Goal: Task Accomplishment & Management: Complete application form

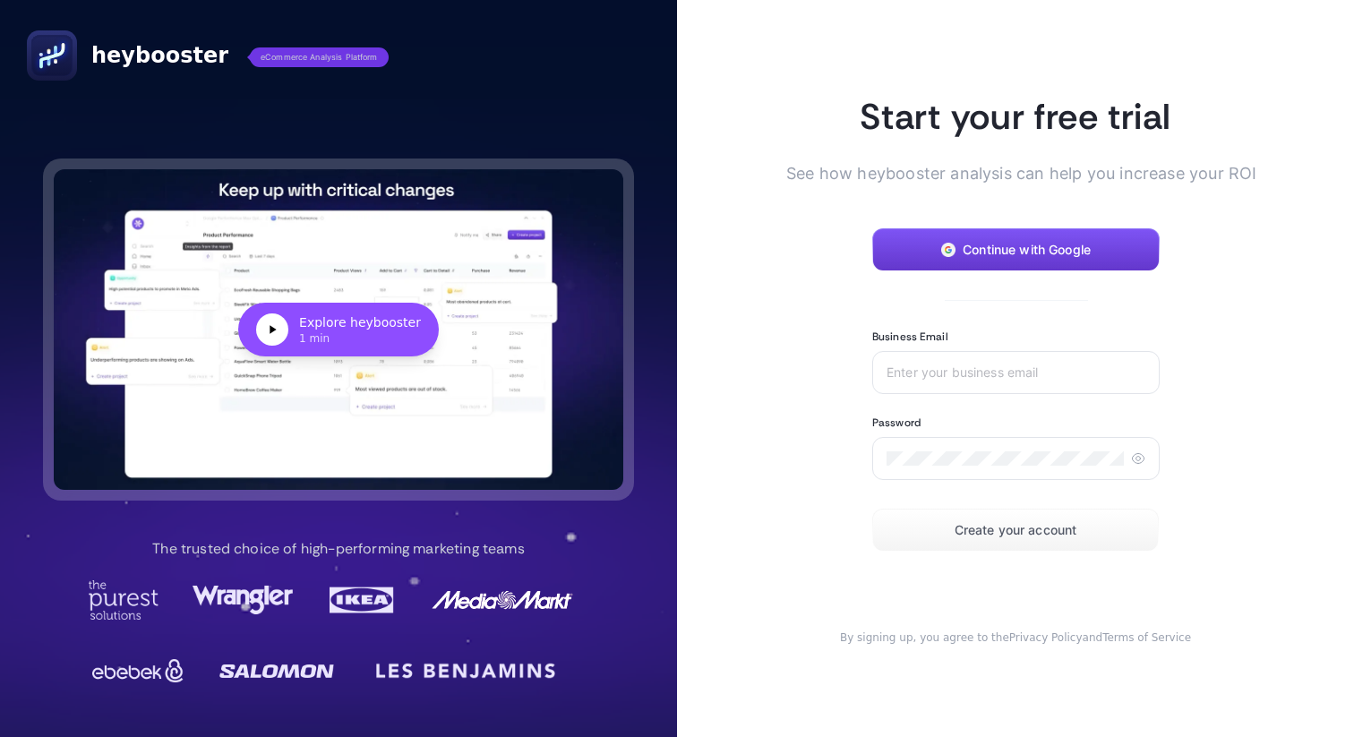
click at [1048, 247] on span "Continue with Google" at bounding box center [1026, 250] width 128 height 14
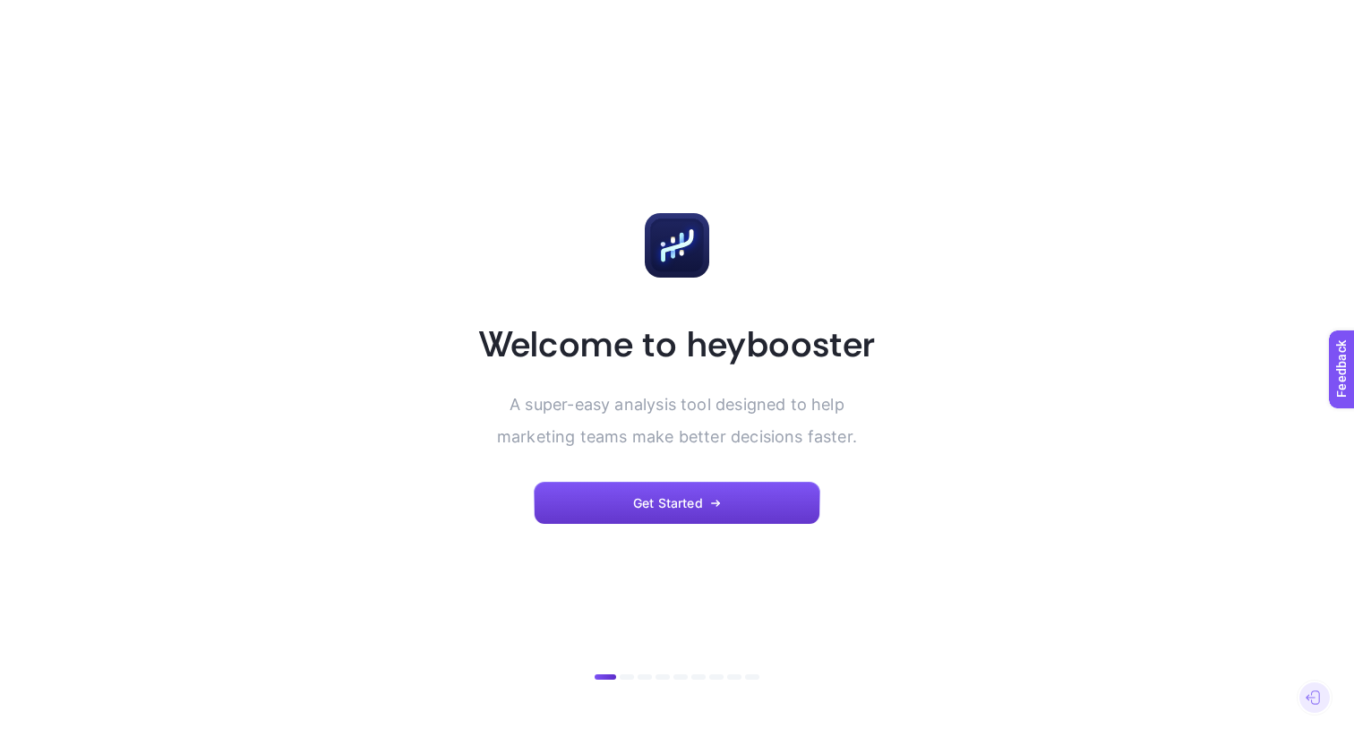
click at [734, 507] on button "Get Started" at bounding box center [677, 503] width 286 height 43
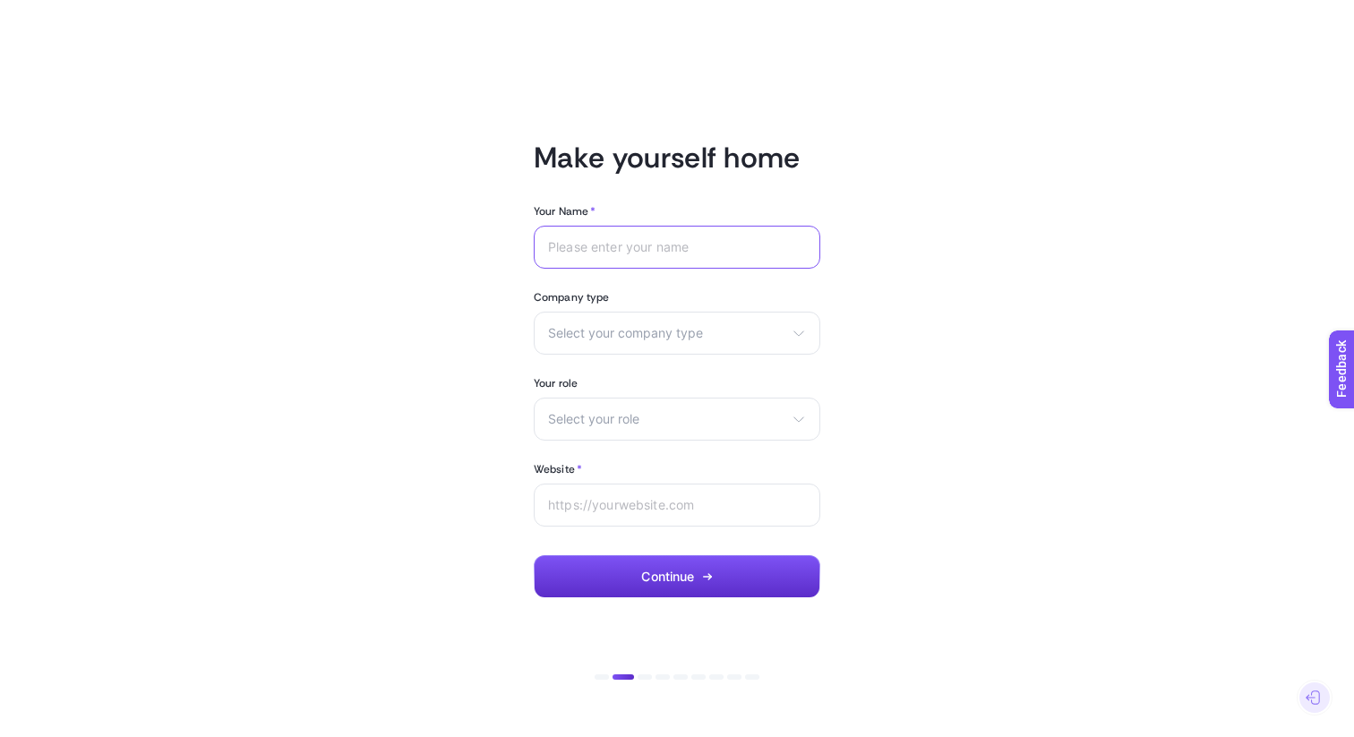
click at [690, 252] on input "Your Name *" at bounding box center [677, 247] width 258 height 14
type input "Nuve Core"
click at [698, 351] on div "Select your company type eCommerce Agency Other" at bounding box center [677, 333] width 286 height 43
click at [638, 399] on li "Agency" at bounding box center [677, 404] width 278 height 29
click at [644, 416] on span "Select your role" at bounding box center [666, 419] width 236 height 14
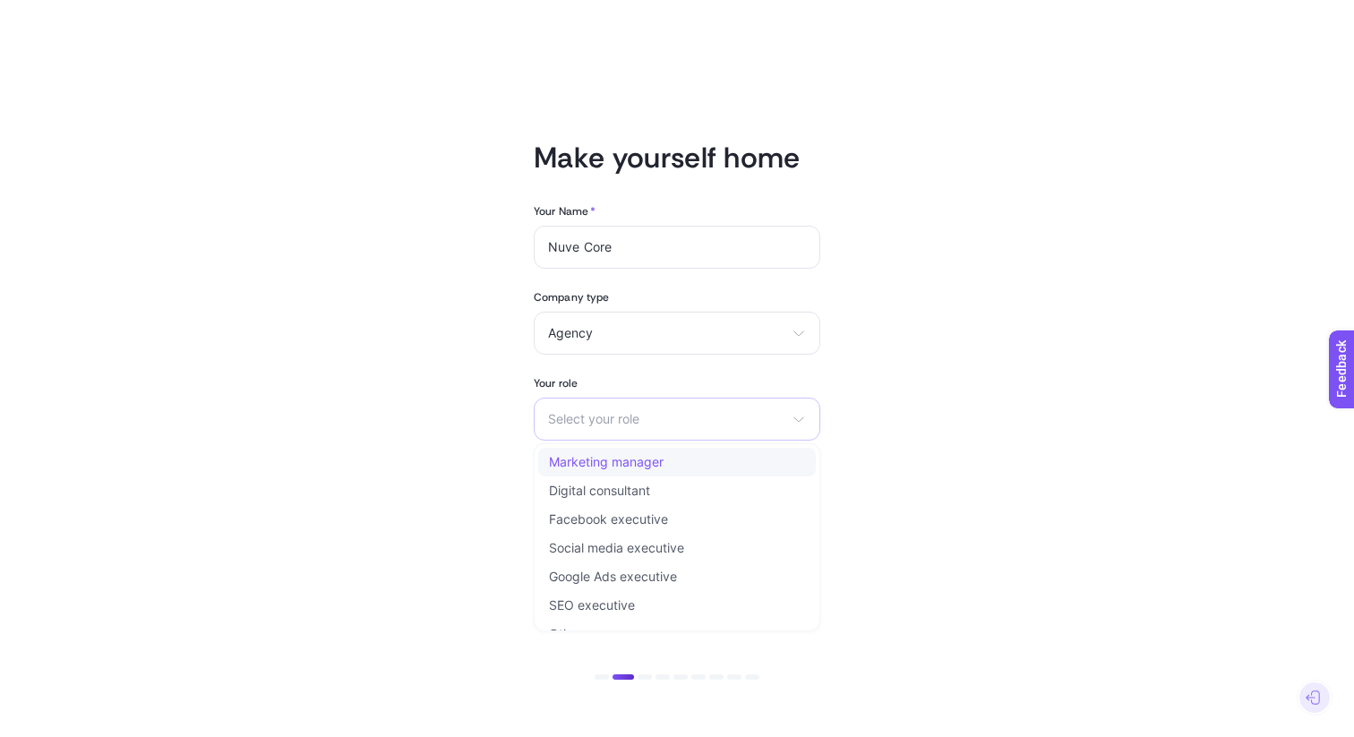
click at [651, 463] on span "Marketing manager" at bounding box center [606, 462] width 115 height 14
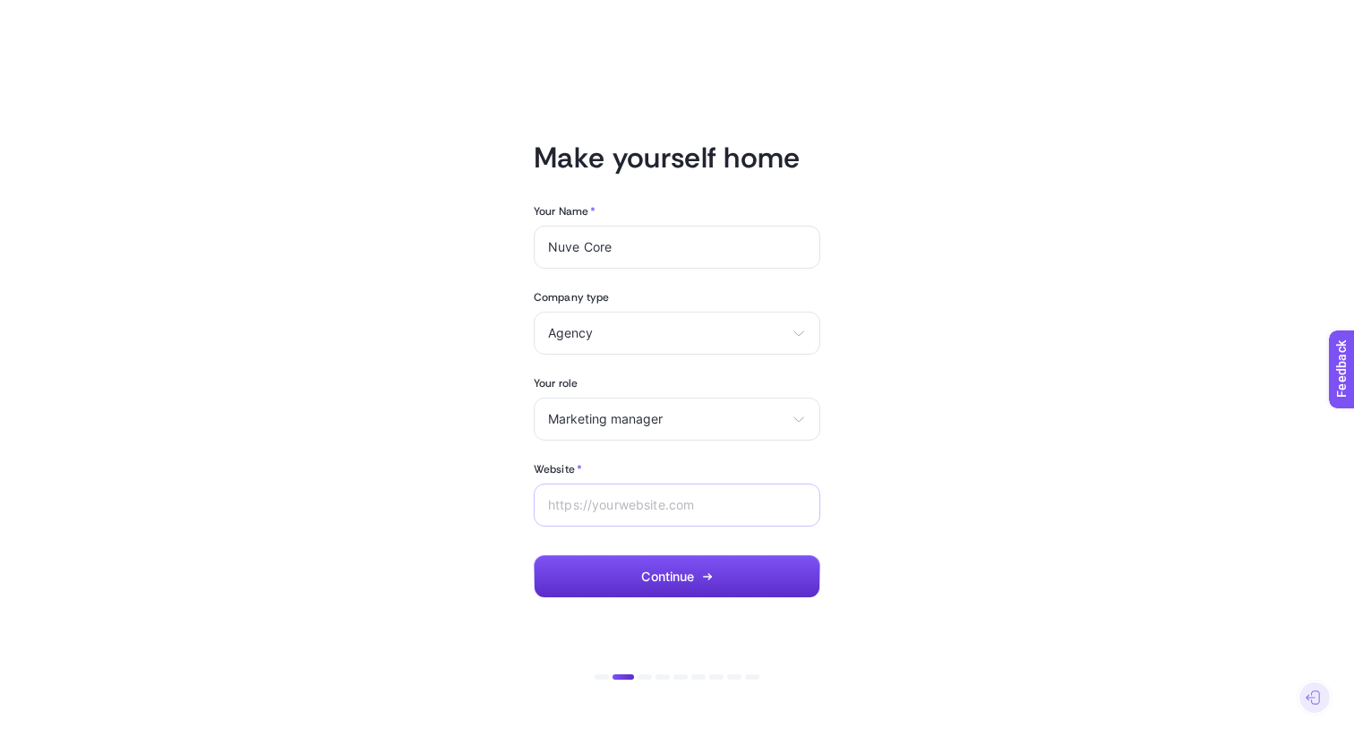
click at [630, 491] on div at bounding box center [677, 504] width 286 height 43
type input "https://nuvecore.com"
click at [626, 565] on button "Continue" at bounding box center [677, 576] width 286 height 43
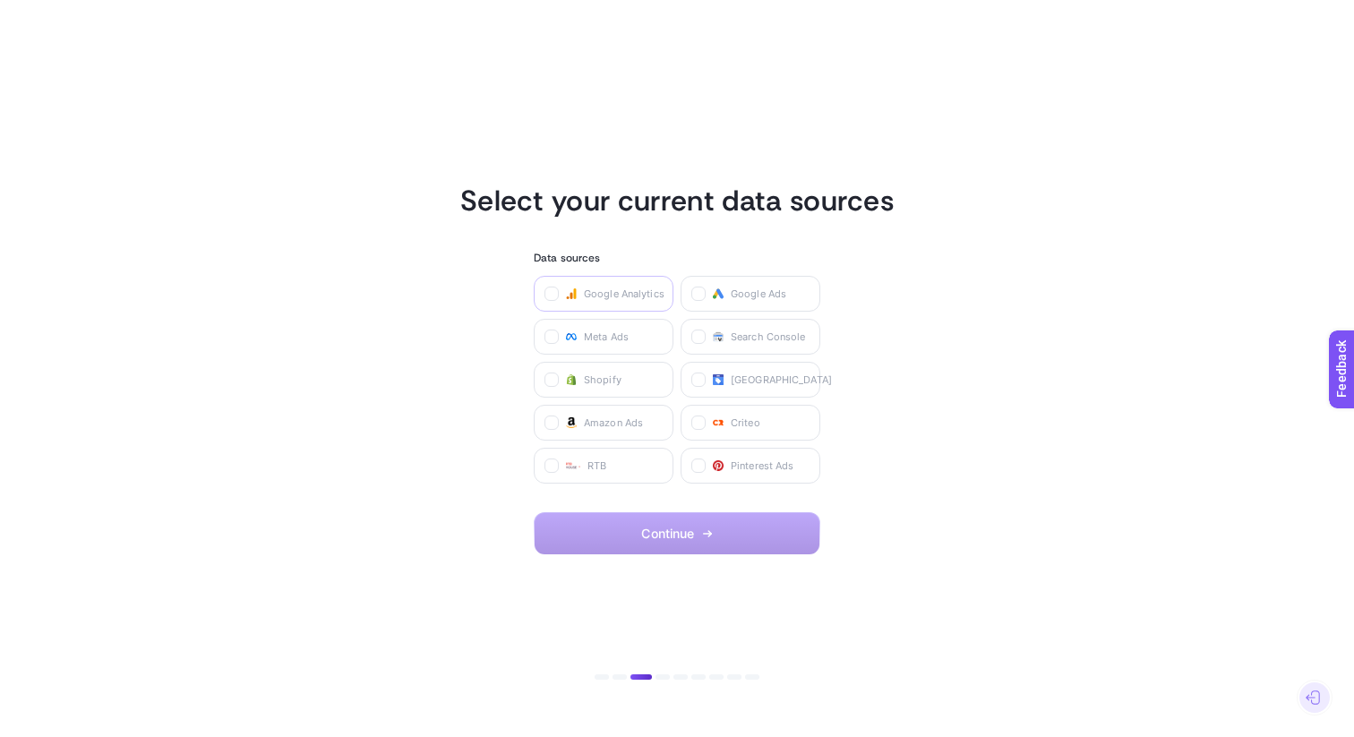
click at [644, 290] on span "Google Analytics" at bounding box center [624, 293] width 81 height 14
click at [0, 0] on Analytics "checkbox" at bounding box center [0, 0] width 0 height 0
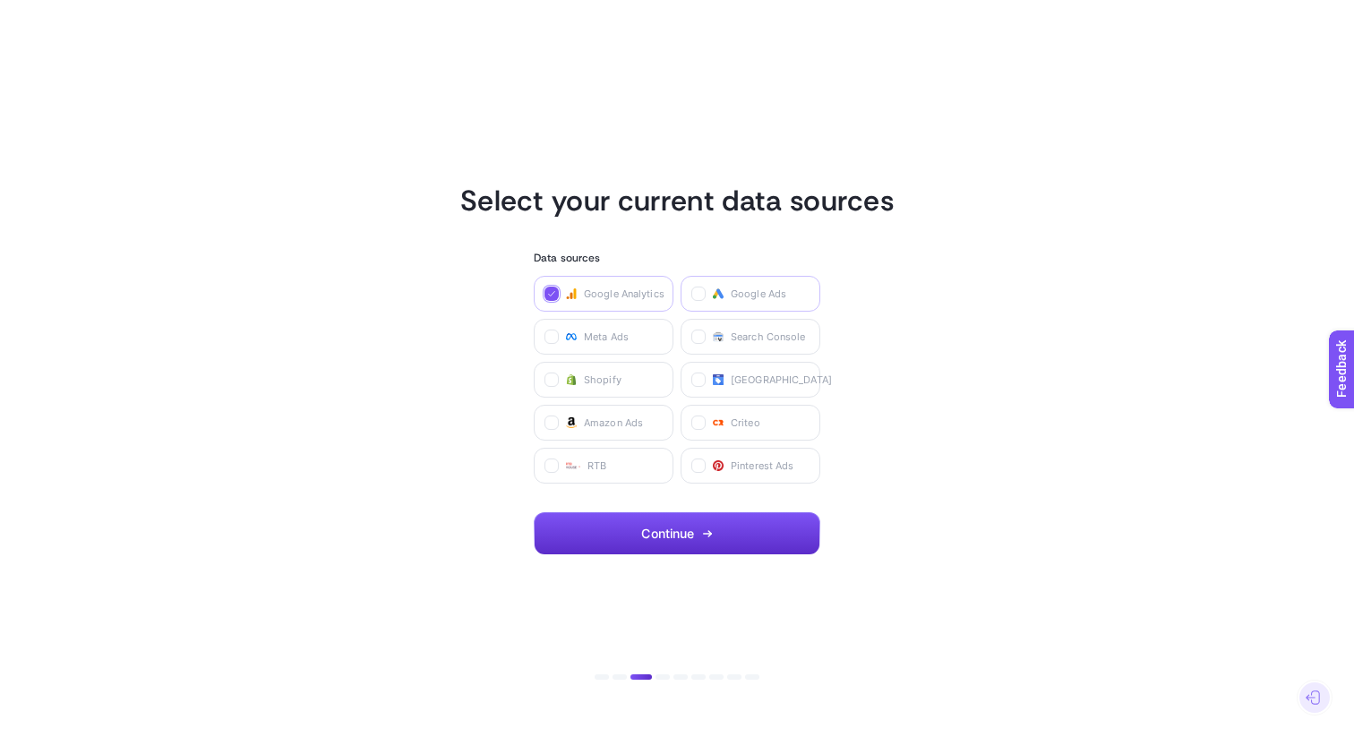
click at [731, 306] on label "Google Ads" at bounding box center [750, 294] width 140 height 36
click at [0, 0] on Ads "checkbox" at bounding box center [0, 0] width 0 height 0
click at [617, 331] on span "Meta Ads" at bounding box center [606, 336] width 45 height 14
click at [0, 0] on Ads "checkbox" at bounding box center [0, 0] width 0 height 0
click at [605, 381] on span "Shopify" at bounding box center [603, 379] width 38 height 14
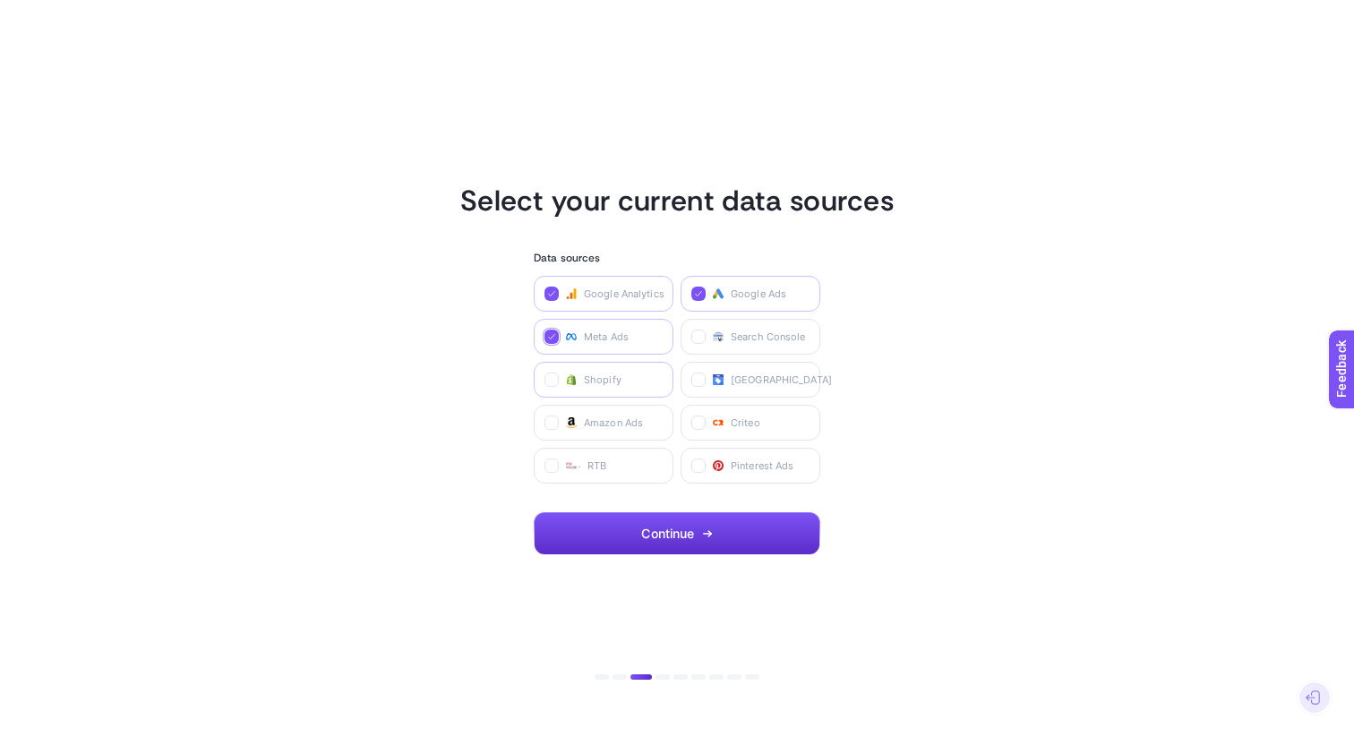
click at [0, 0] on input "checkbox" at bounding box center [0, 0] width 0 height 0
click at [753, 340] on span "Search Console" at bounding box center [767, 336] width 75 height 14
click at [0, 0] on Console "checkbox" at bounding box center [0, 0] width 0 height 0
click at [737, 377] on span "Merchant Center" at bounding box center [780, 379] width 101 height 14
click at [0, 0] on Center "checkbox" at bounding box center [0, 0] width 0 height 0
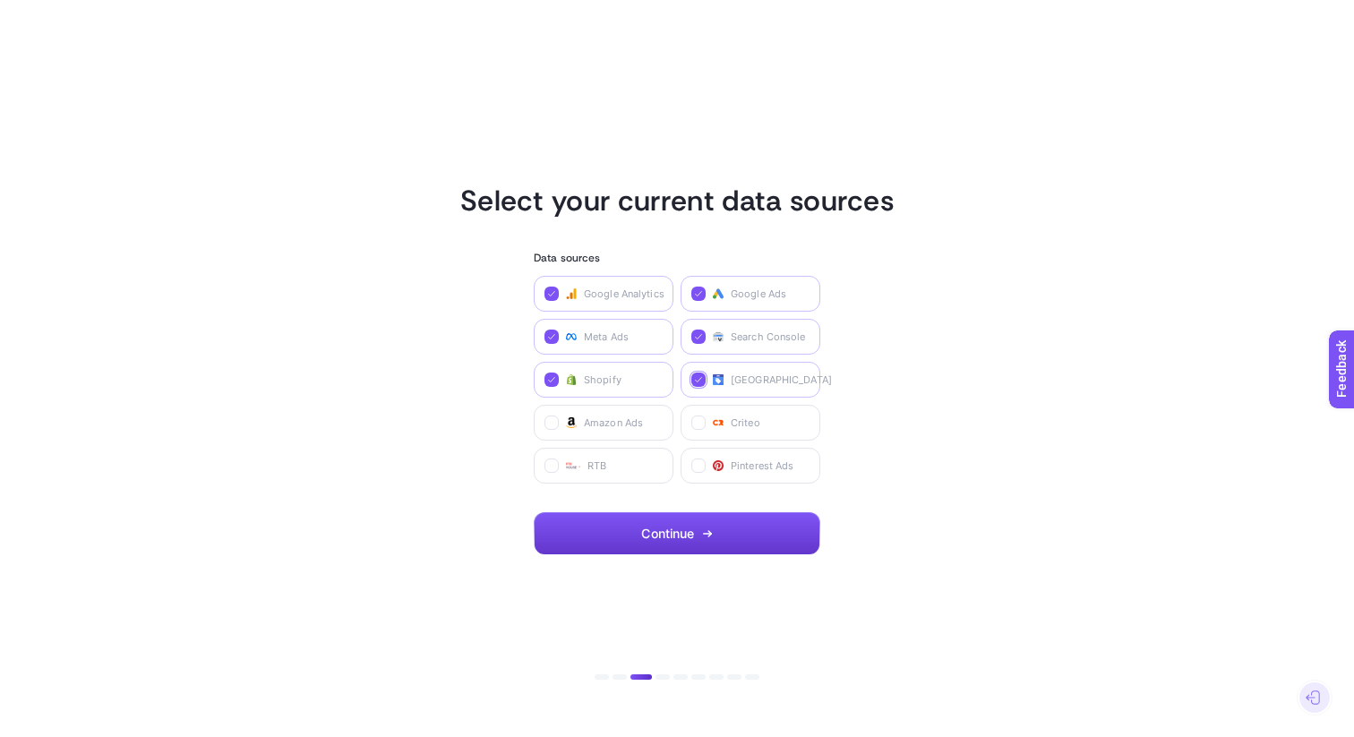
click at [687, 537] on span "Continue" at bounding box center [667, 533] width 53 height 14
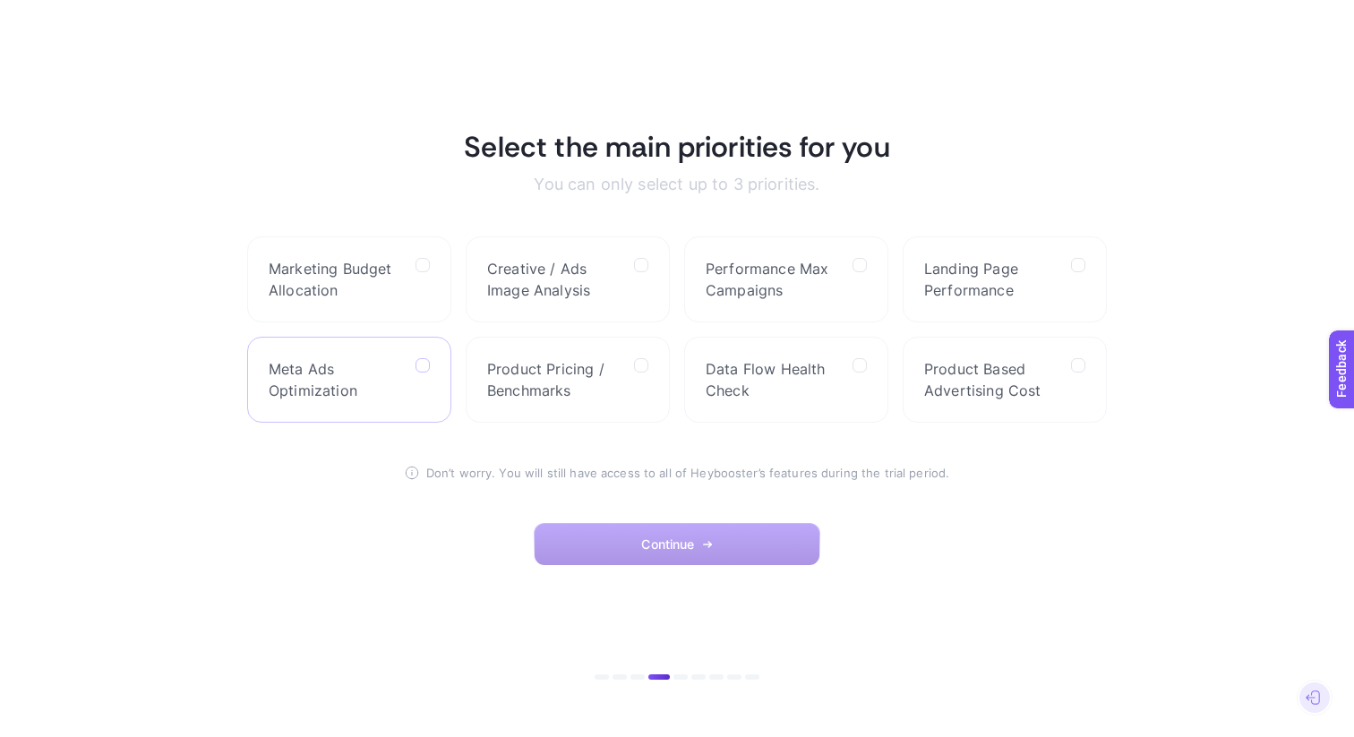
click at [423, 364] on icon at bounding box center [423, 366] width 9 height 9
click at [0, 0] on Optimization "checkbox" at bounding box center [0, 0] width 0 height 0
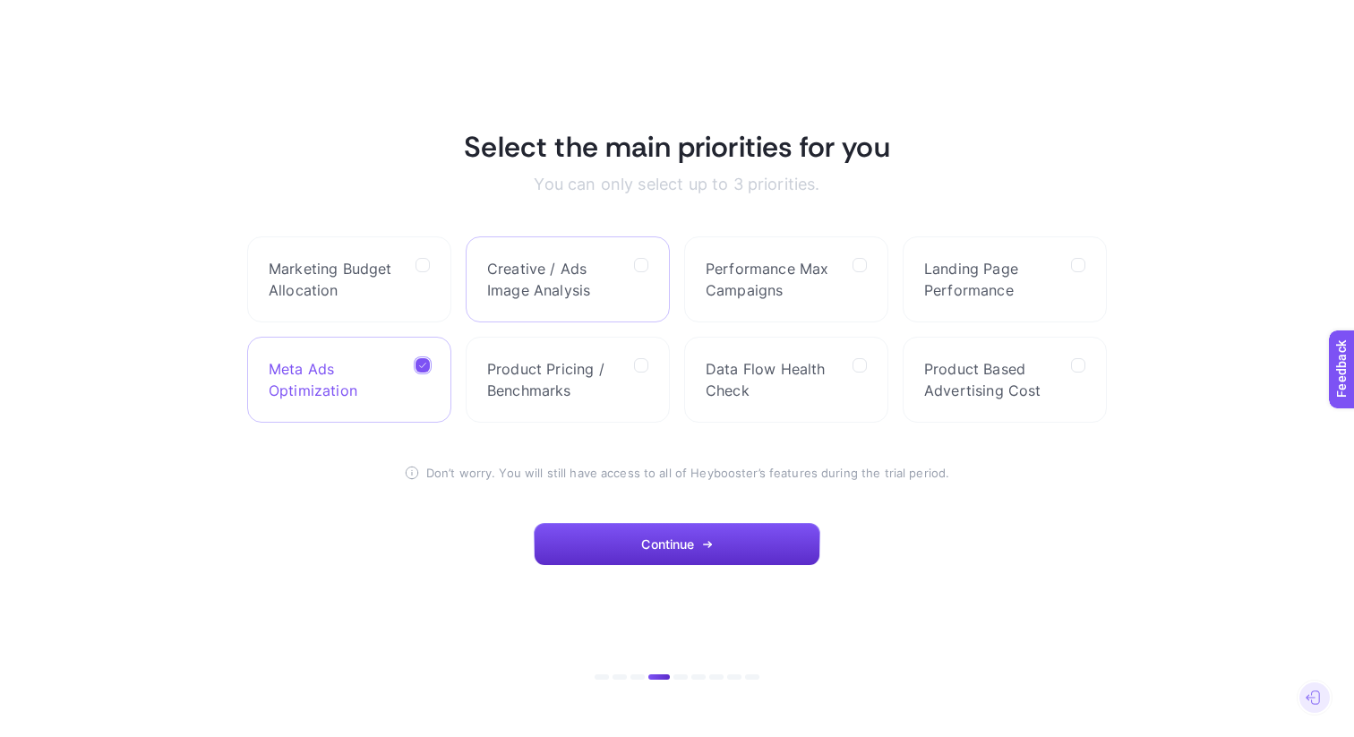
click at [653, 265] on label "Creative / Ads Image Analysis" at bounding box center [567, 279] width 204 height 86
click at [0, 0] on Analysis "checkbox" at bounding box center [0, 0] width 0 height 0
click at [858, 267] on icon at bounding box center [861, 265] width 6 height 4
click at [0, 0] on Campaigns "checkbox" at bounding box center [0, 0] width 0 height 0
click at [1048, 275] on span "Landing Page Performance" at bounding box center [990, 279] width 132 height 43
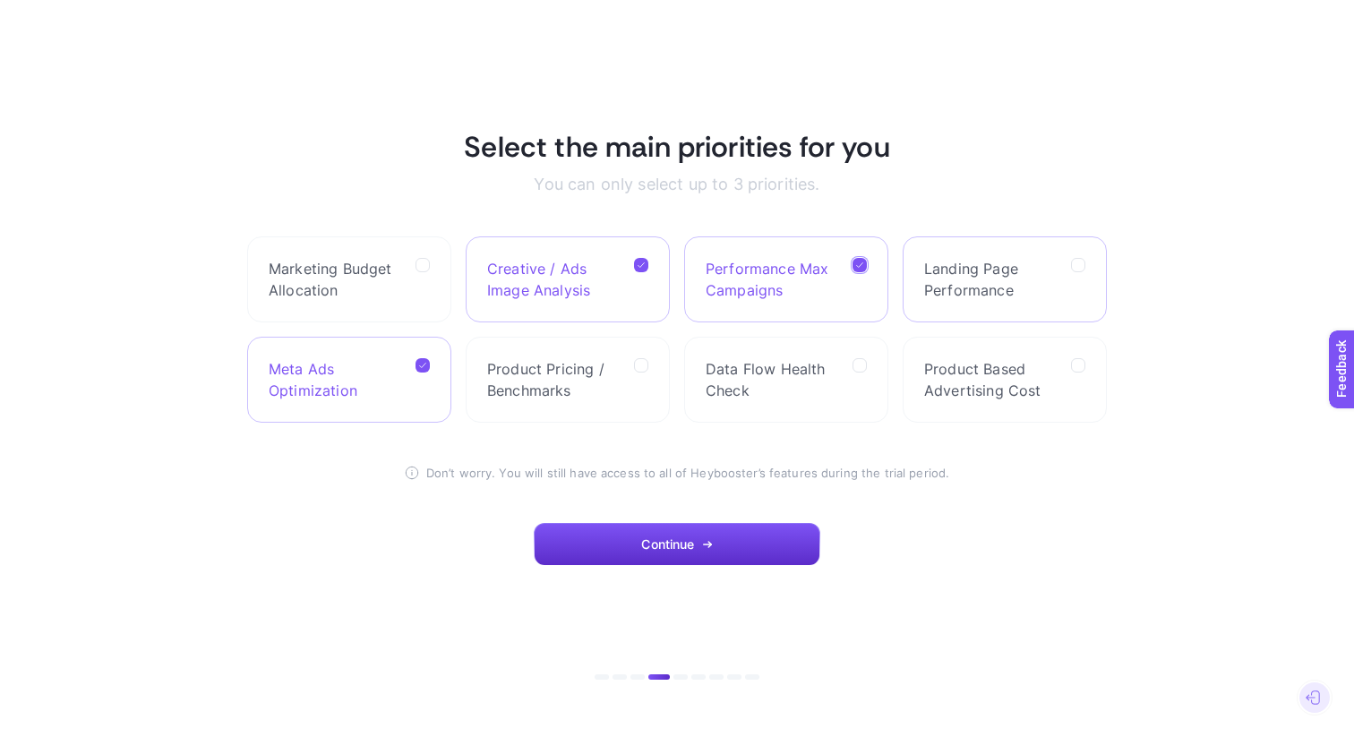
click at [0, 0] on Performance "checkbox" at bounding box center [0, 0] width 0 height 0
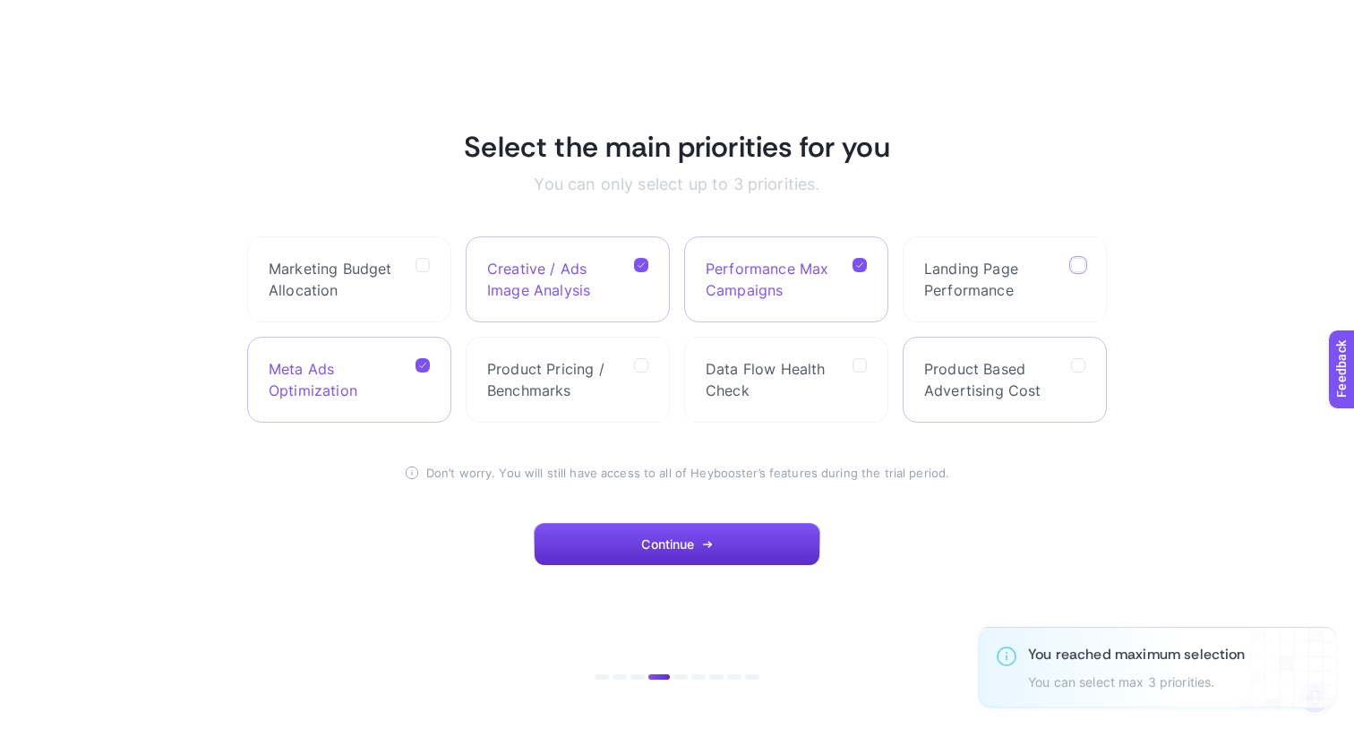
click at [1069, 367] on label "Product Based Advertising Cost" at bounding box center [1004, 380] width 204 height 86
click at [0, 0] on Cost "checkbox" at bounding box center [0, 0] width 0 height 0
click at [1071, 367] on label at bounding box center [1078, 365] width 14 height 14
click at [0, 0] on Cost "checkbox" at bounding box center [0, 0] width 0 height 0
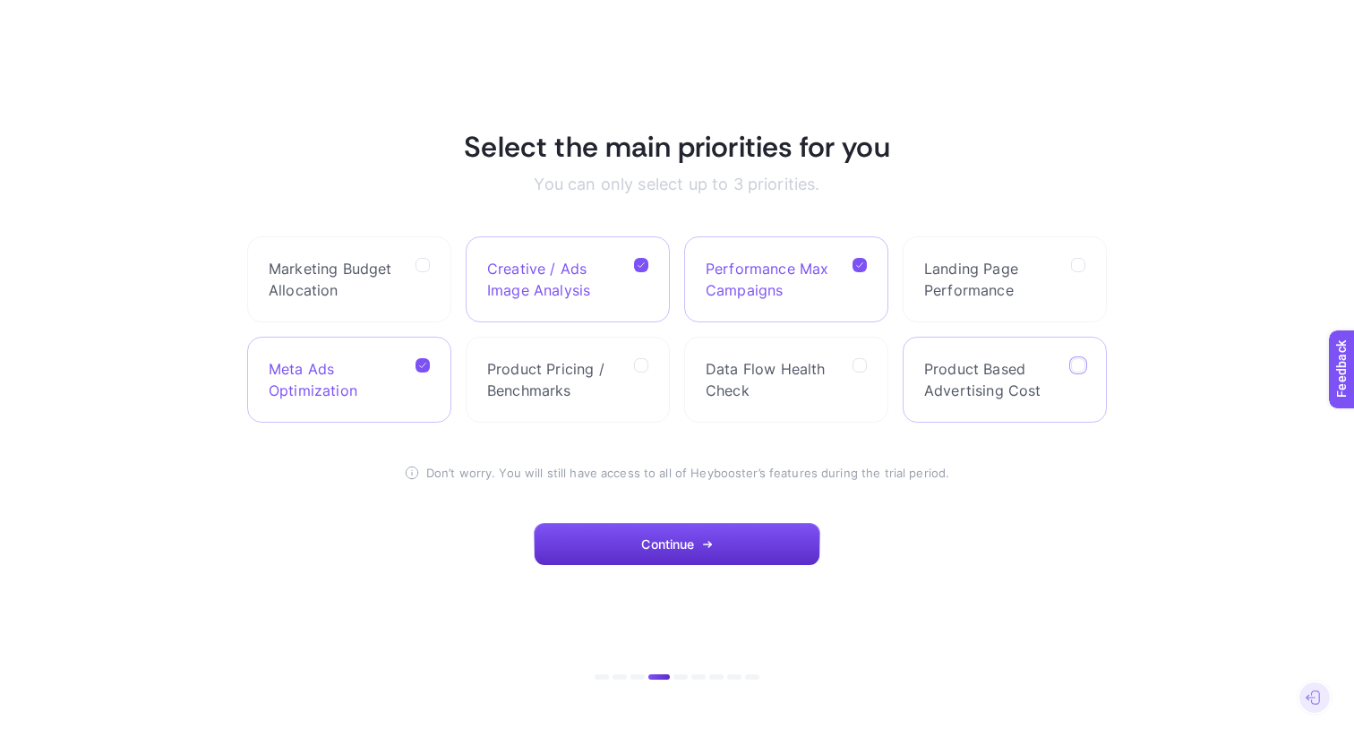
click at [1049, 380] on span "Product Based Advertising Cost" at bounding box center [990, 379] width 132 height 43
click at [0, 0] on Cost "checkbox" at bounding box center [0, 0] width 0 height 0
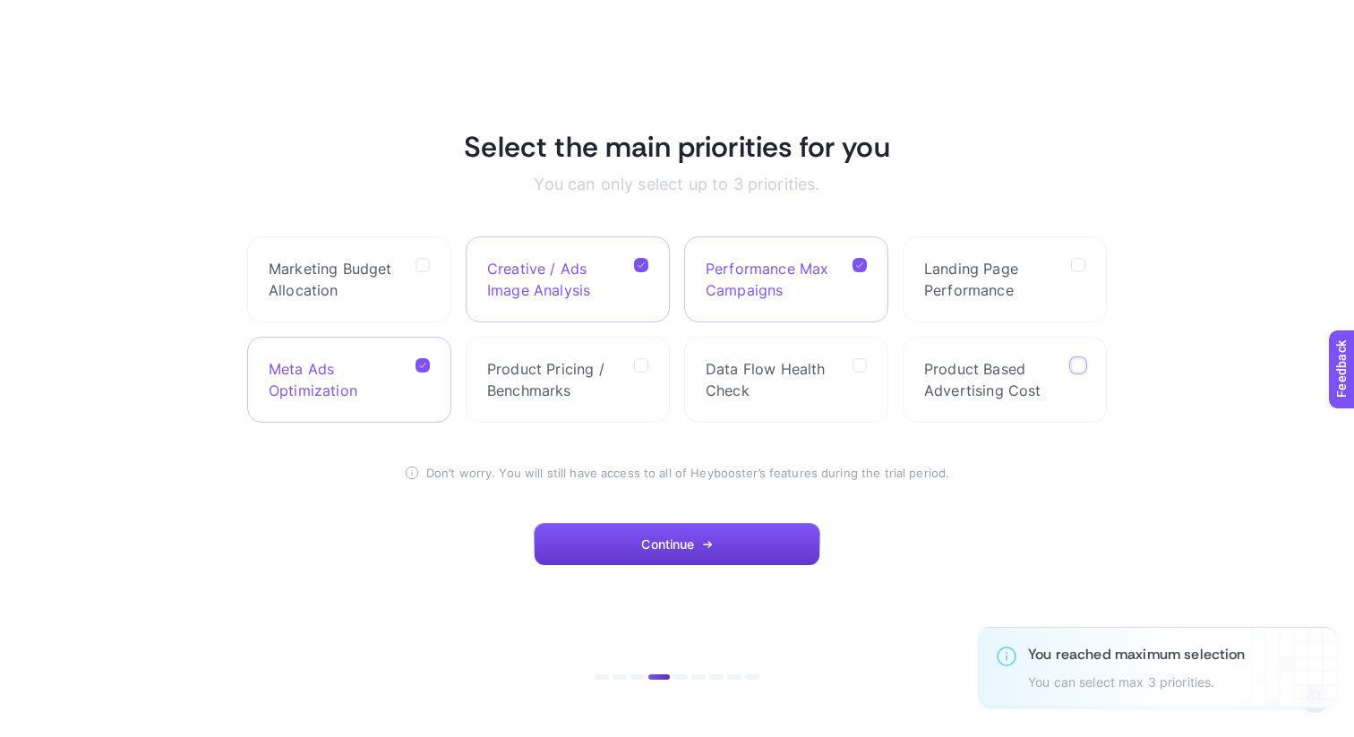
click at [721, 550] on button "Continue" at bounding box center [677, 544] width 286 height 43
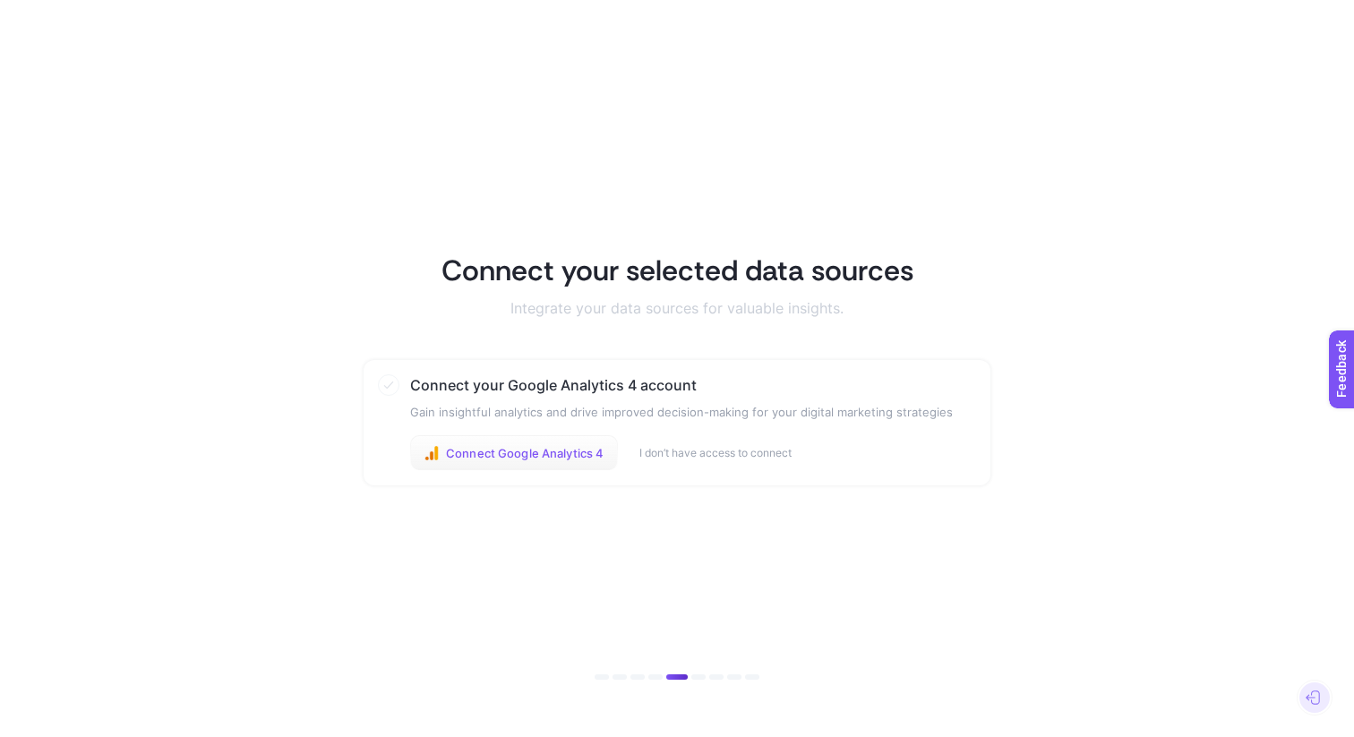
click at [567, 451] on span "Connect Google Analytics 4" at bounding box center [525, 453] width 158 height 14
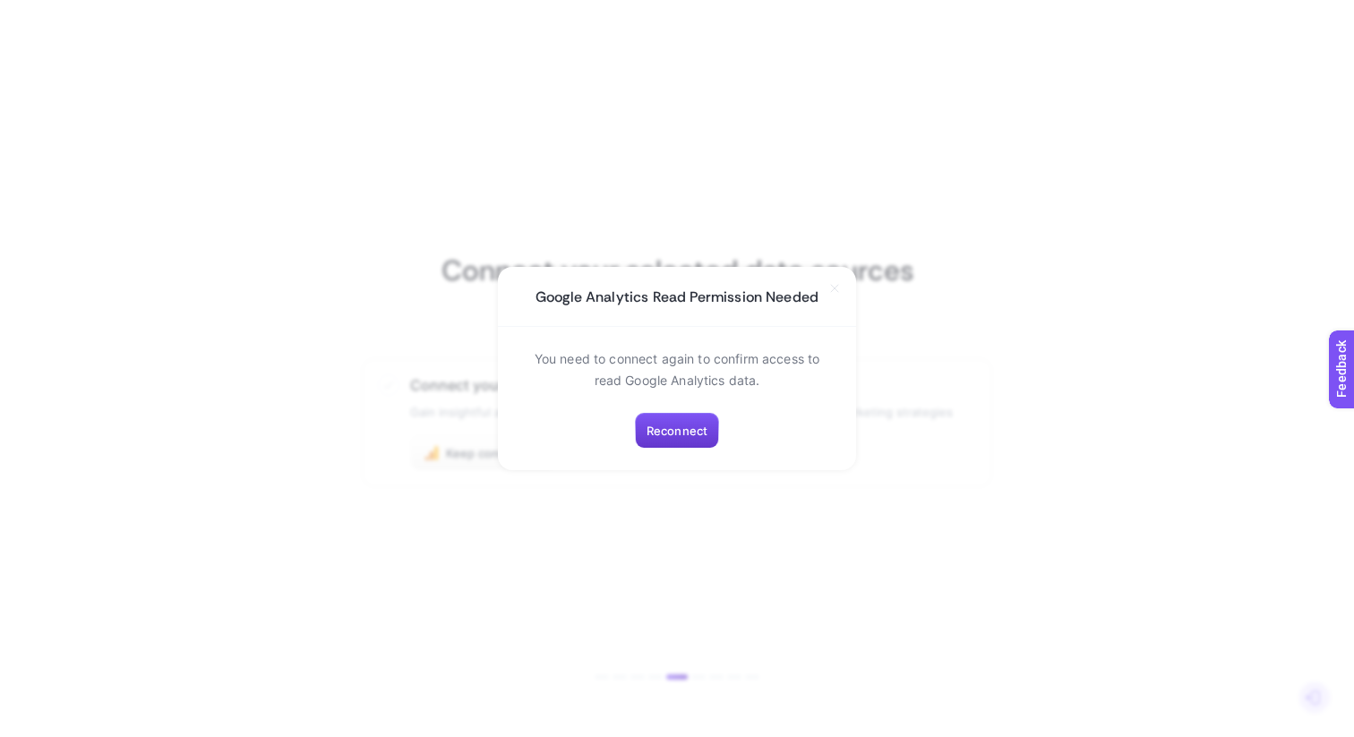
click at [654, 428] on span "Reconnect" at bounding box center [676, 430] width 61 height 14
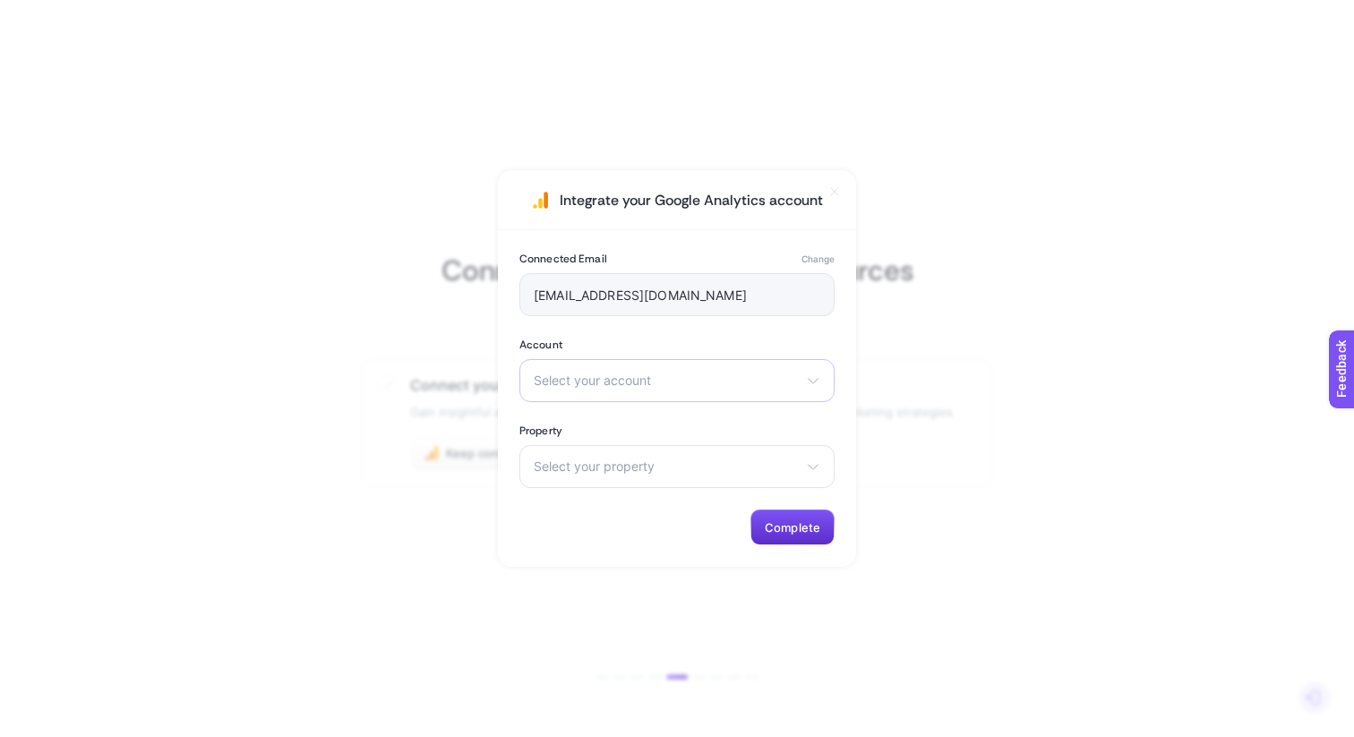
click at [720, 386] on span "Select your account" at bounding box center [666, 380] width 265 height 14
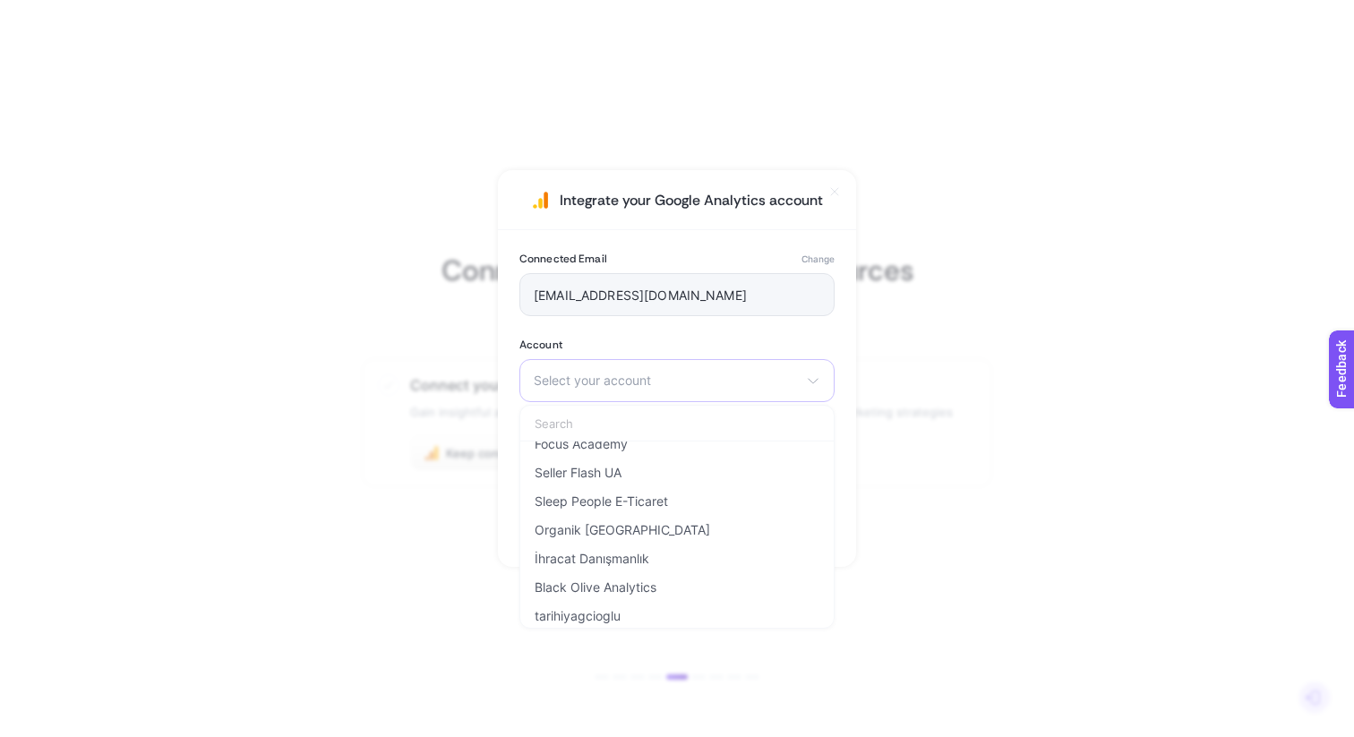
scroll to position [315, 0]
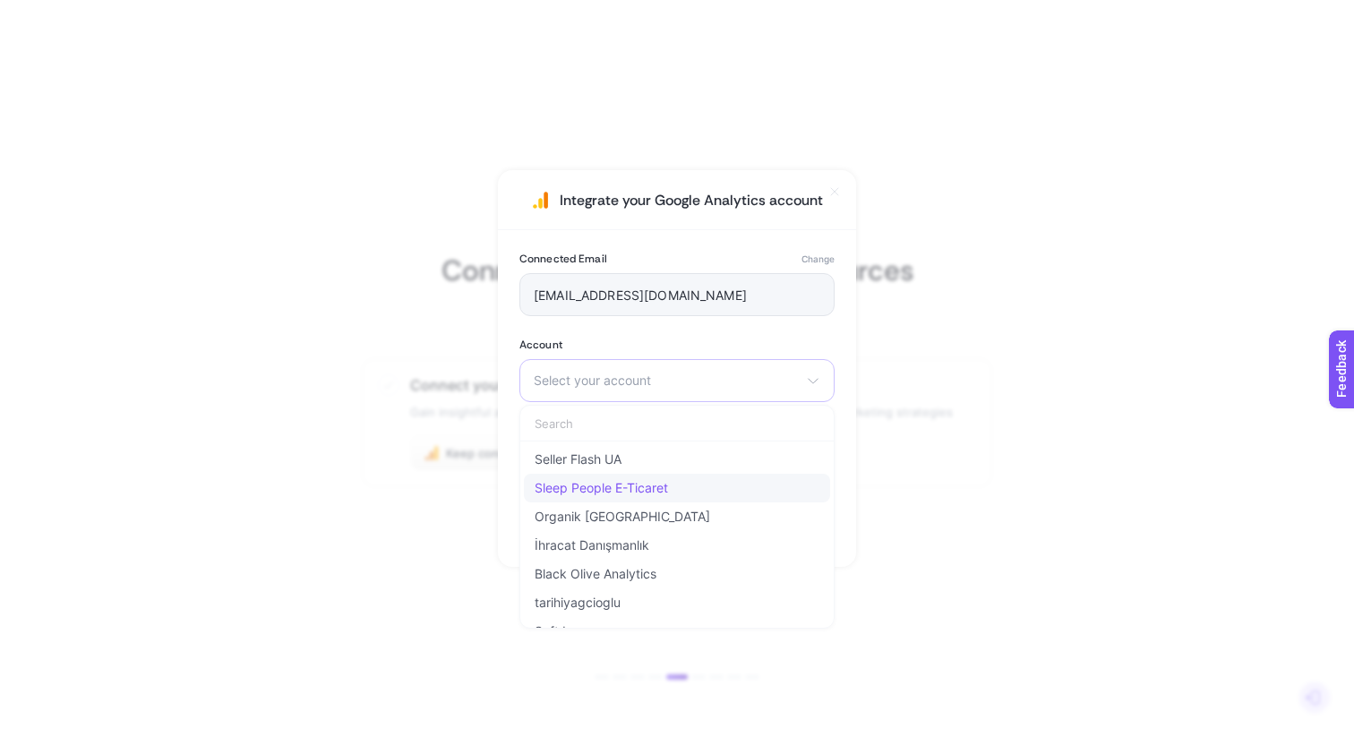
click at [706, 495] on li "Sleep People E-Ticaret" at bounding box center [677, 488] width 306 height 29
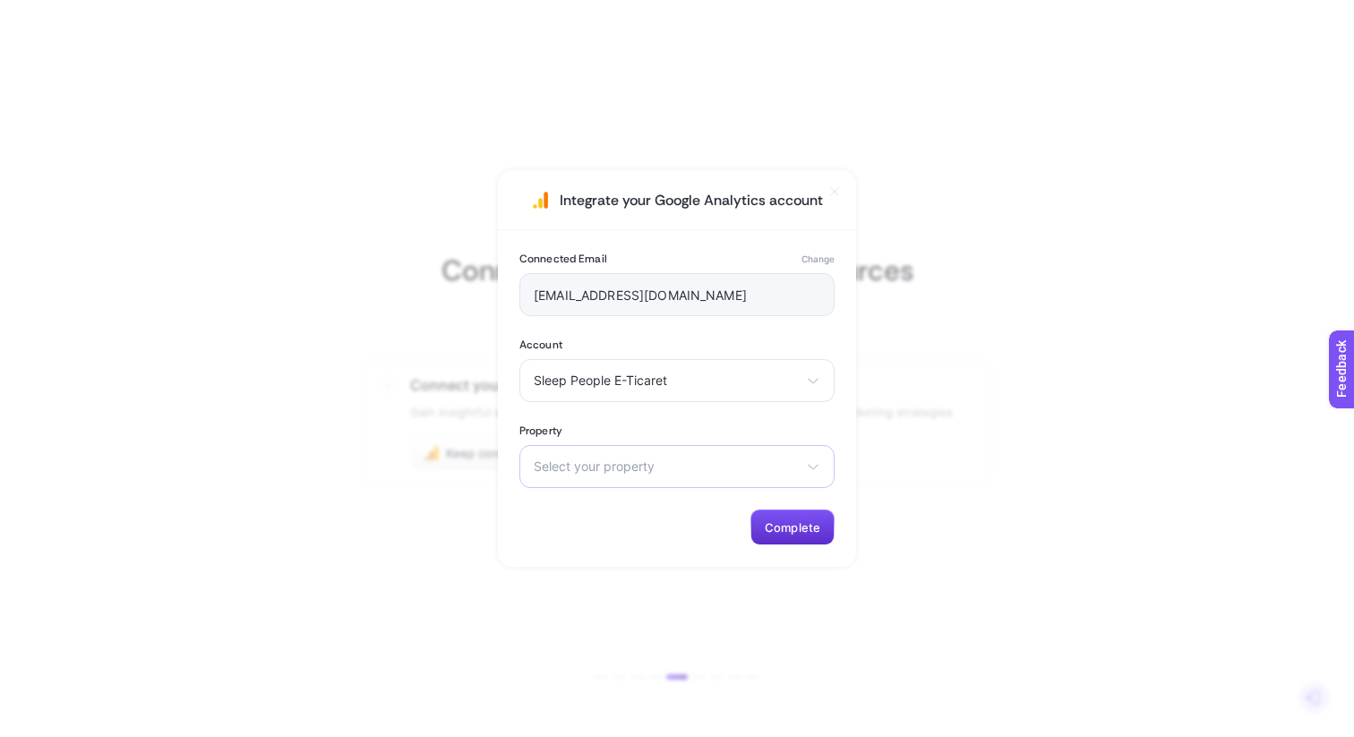
click at [691, 479] on div "Select your property Sleep People - GA4 sleepandbed.com.tr Boston Export - GA4 …" at bounding box center [676, 466] width 315 height 43
click at [676, 550] on li "Sleep People - GA4" at bounding box center [677, 545] width 306 height 29
click at [775, 521] on span "Complete" at bounding box center [792, 527] width 56 height 14
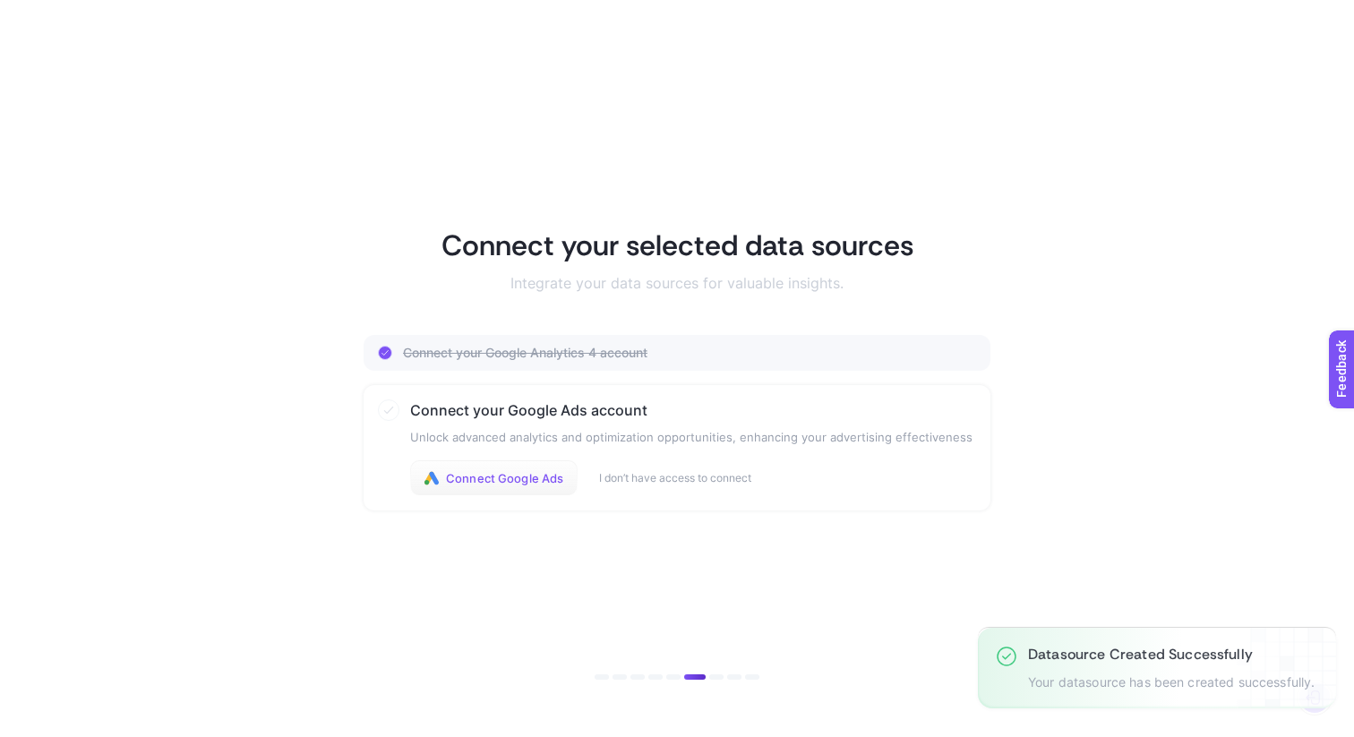
click at [530, 480] on span "Connect Google Ads" at bounding box center [504, 478] width 117 height 14
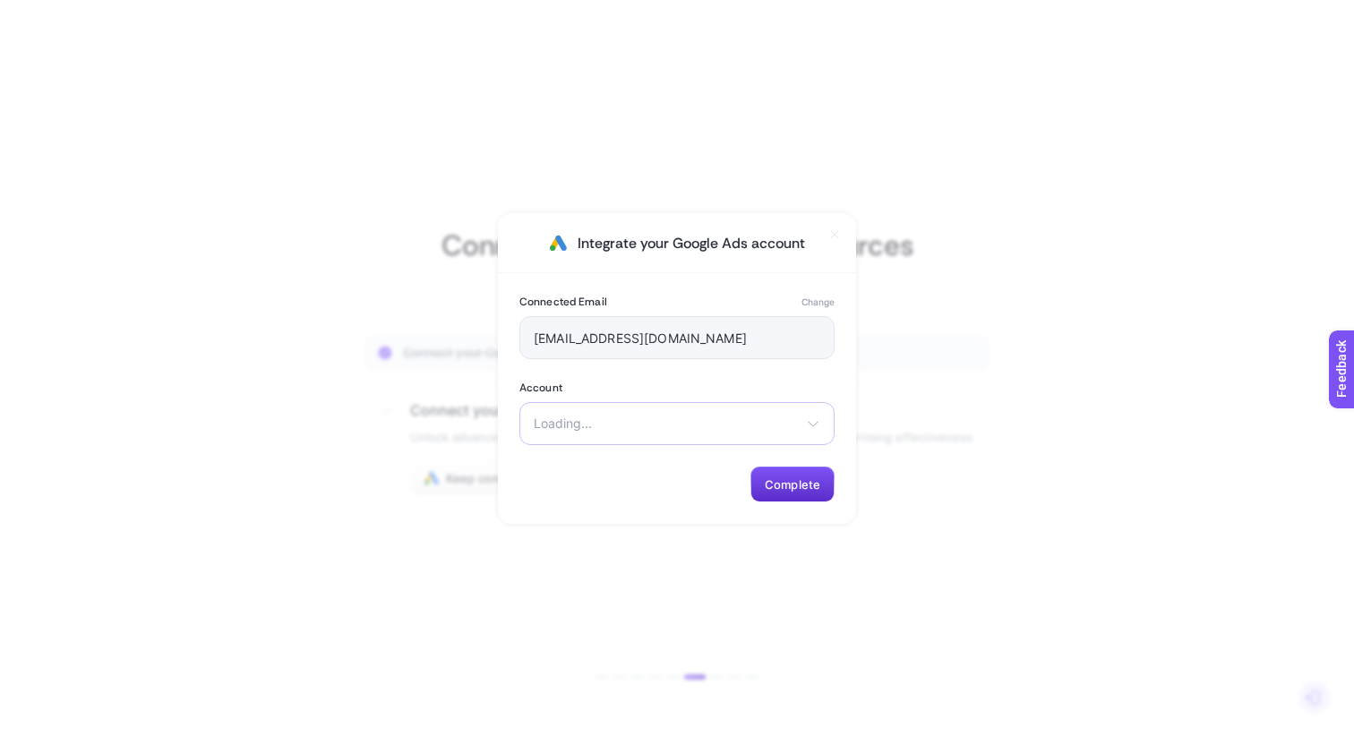
click at [773, 433] on div "Loading... There are no matching options available." at bounding box center [676, 423] width 315 height 43
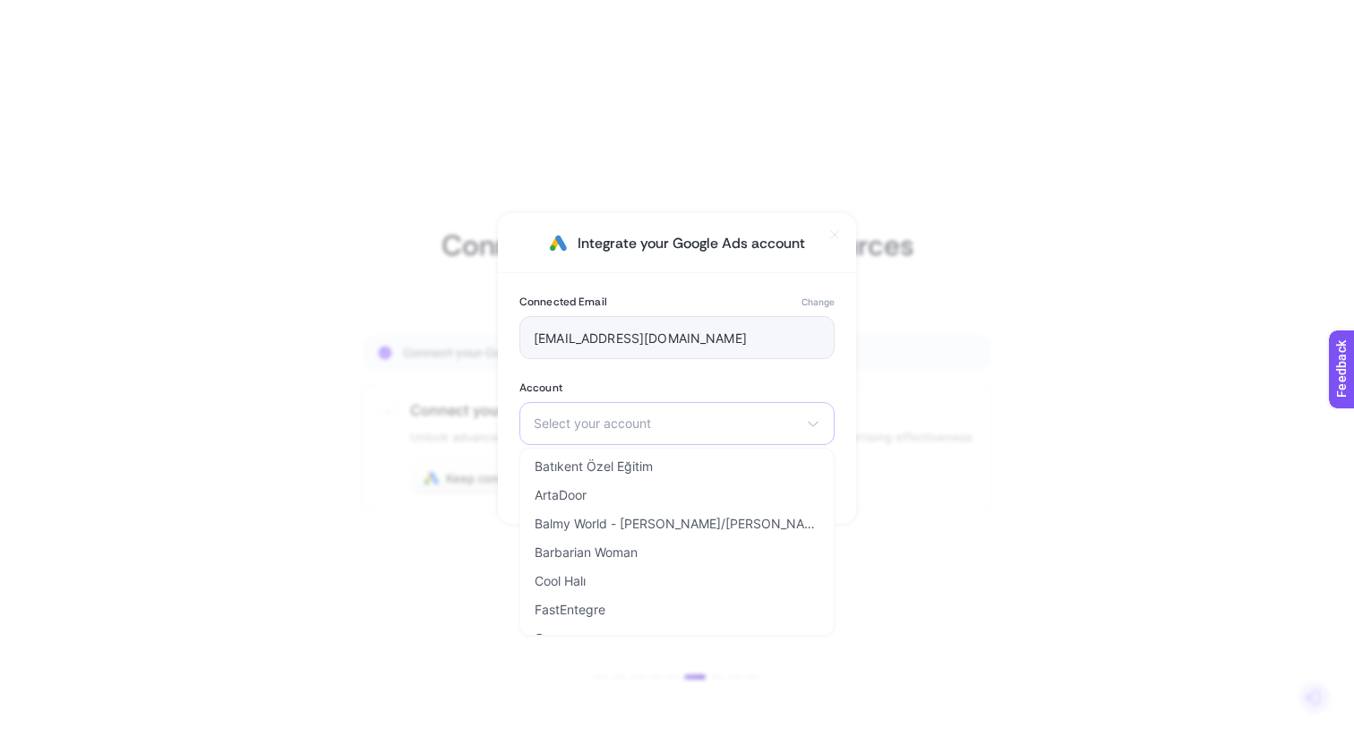
click at [736, 439] on div "Select your account Batıkent Özel Eğitim ArtaDoor Balmy World - Zemba/Enes Barb…" at bounding box center [676, 423] width 315 height 43
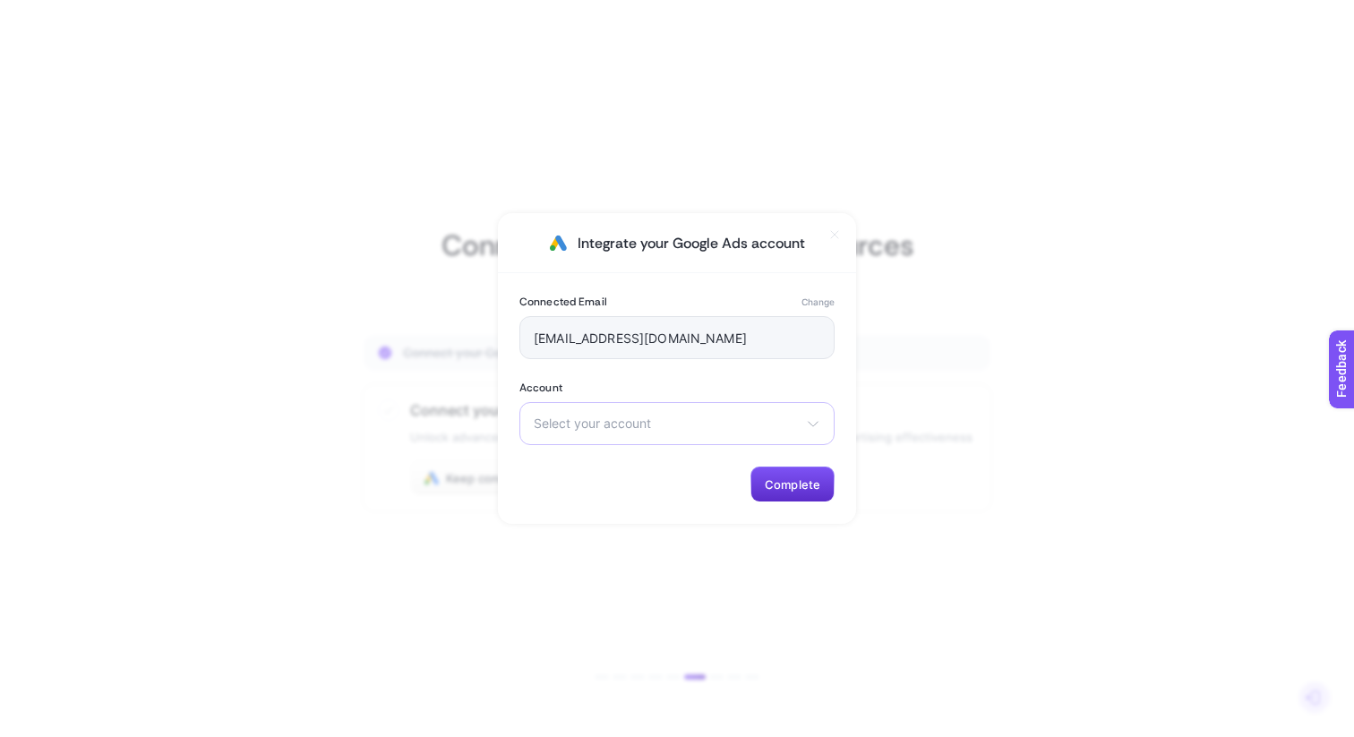
click at [736, 439] on div "Select your account Batıkent Özel Eğitim ArtaDoor Balmy World - Zemba/Enes Barb…" at bounding box center [676, 423] width 315 height 43
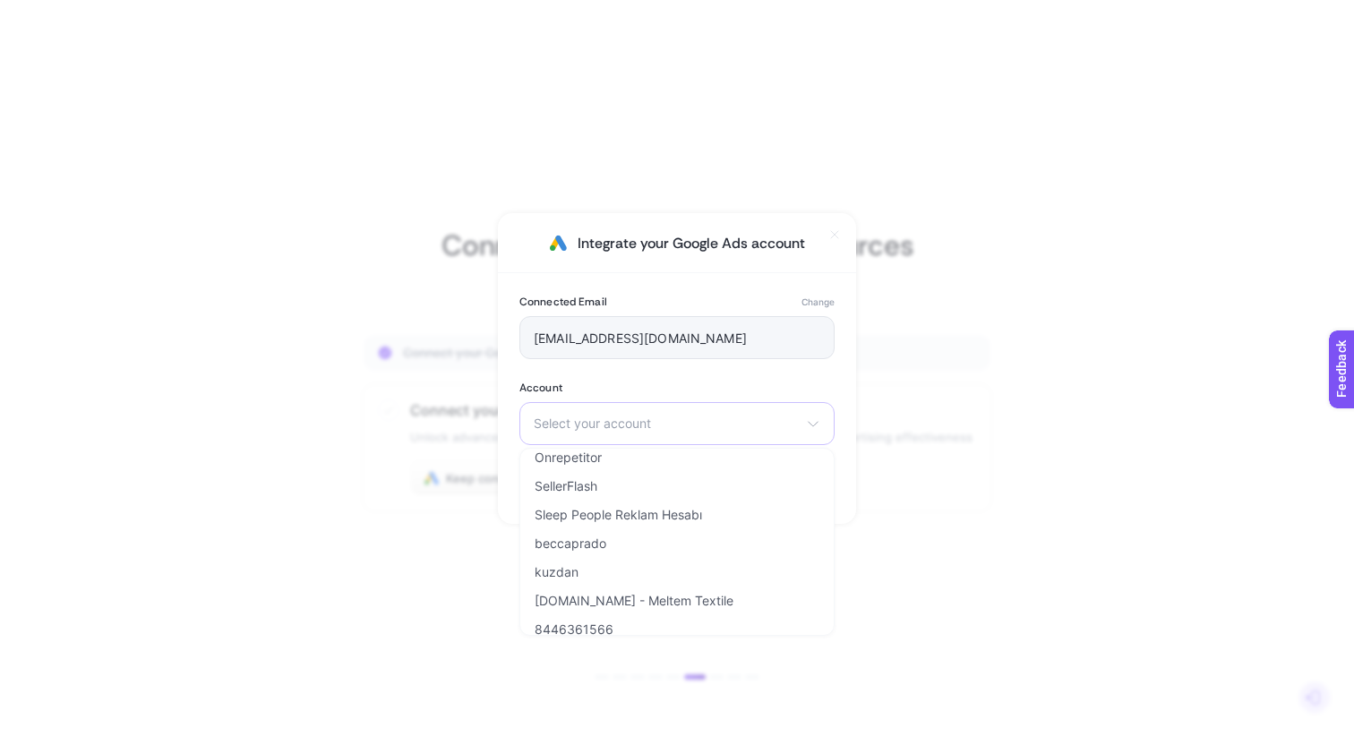
scroll to position [497, 0]
click at [674, 513] on span "Sleep People Reklam Hesabı" at bounding box center [617, 514] width 167 height 14
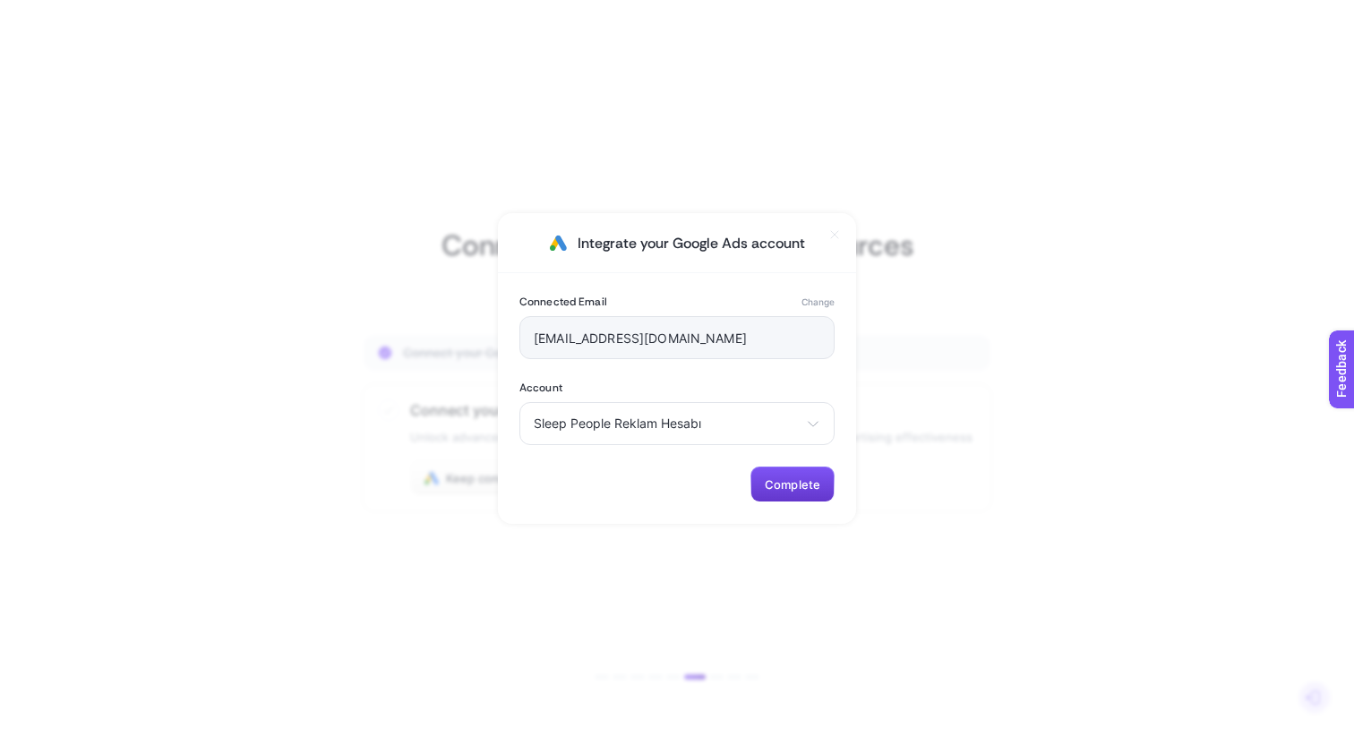
click at [798, 493] on button "Complete" at bounding box center [792, 484] width 84 height 36
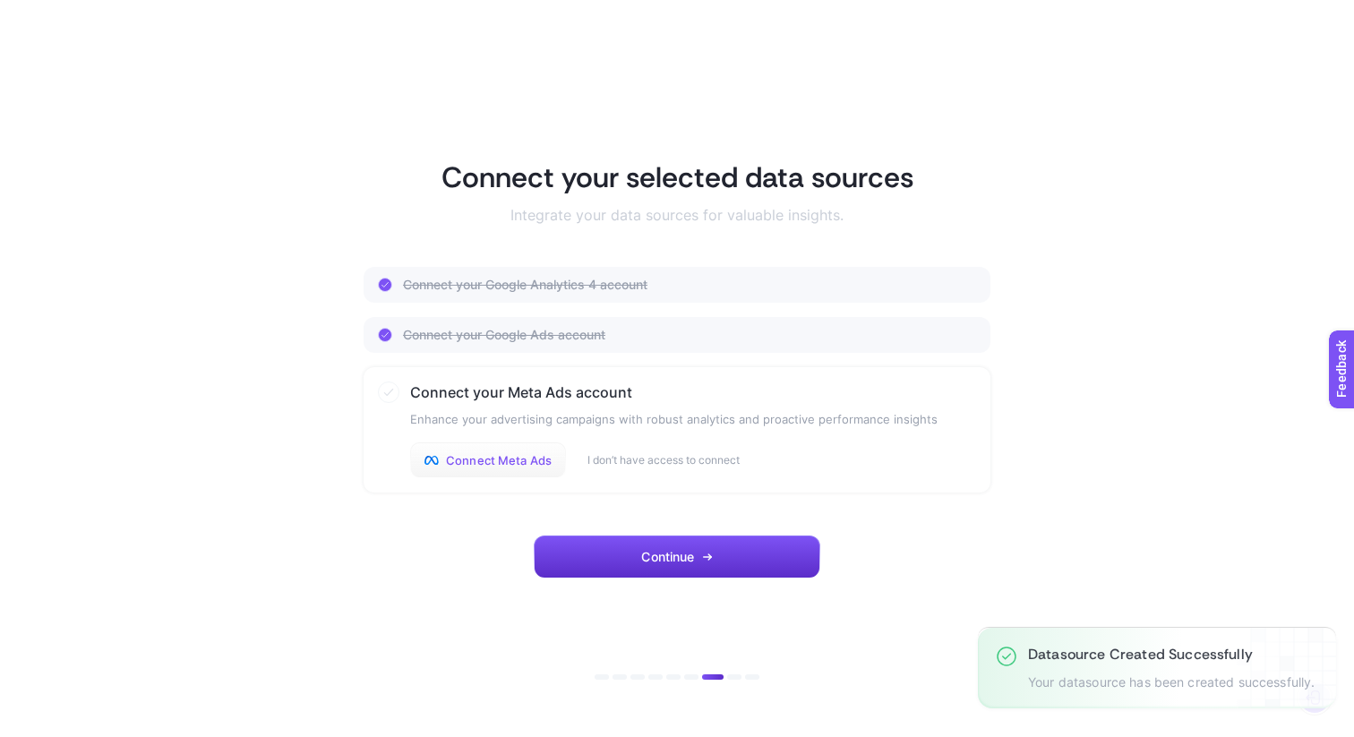
click at [488, 457] on span "Connect Meta Ads" at bounding box center [499, 460] width 106 height 14
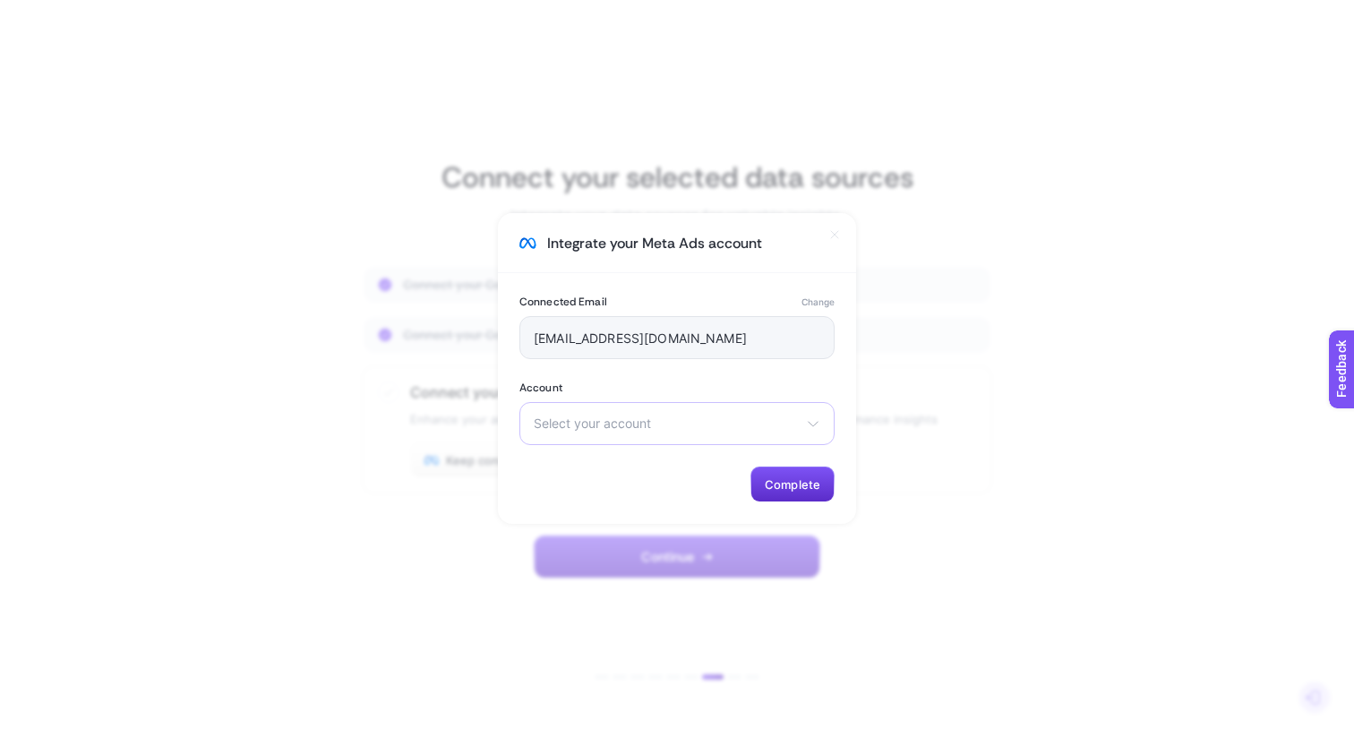
click at [685, 419] on span "Select your account" at bounding box center [666, 423] width 265 height 14
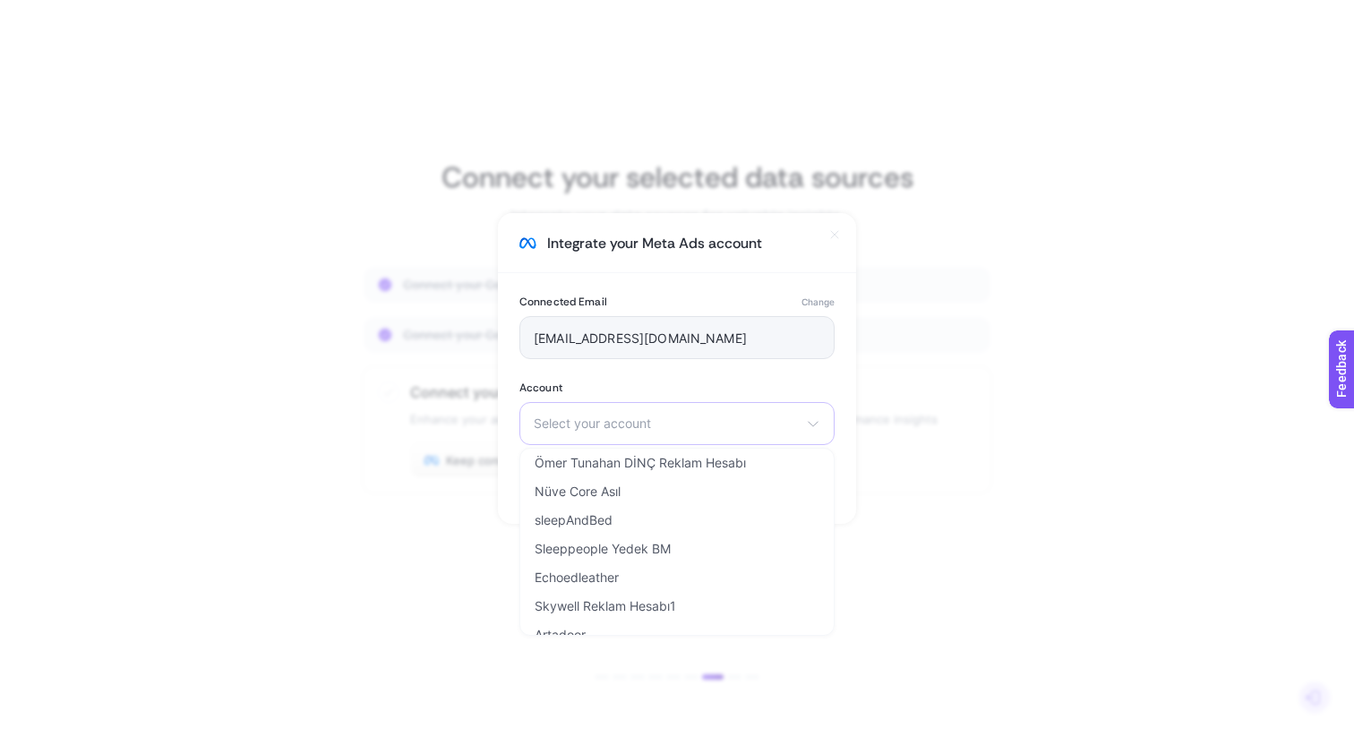
scroll to position [223, 0]
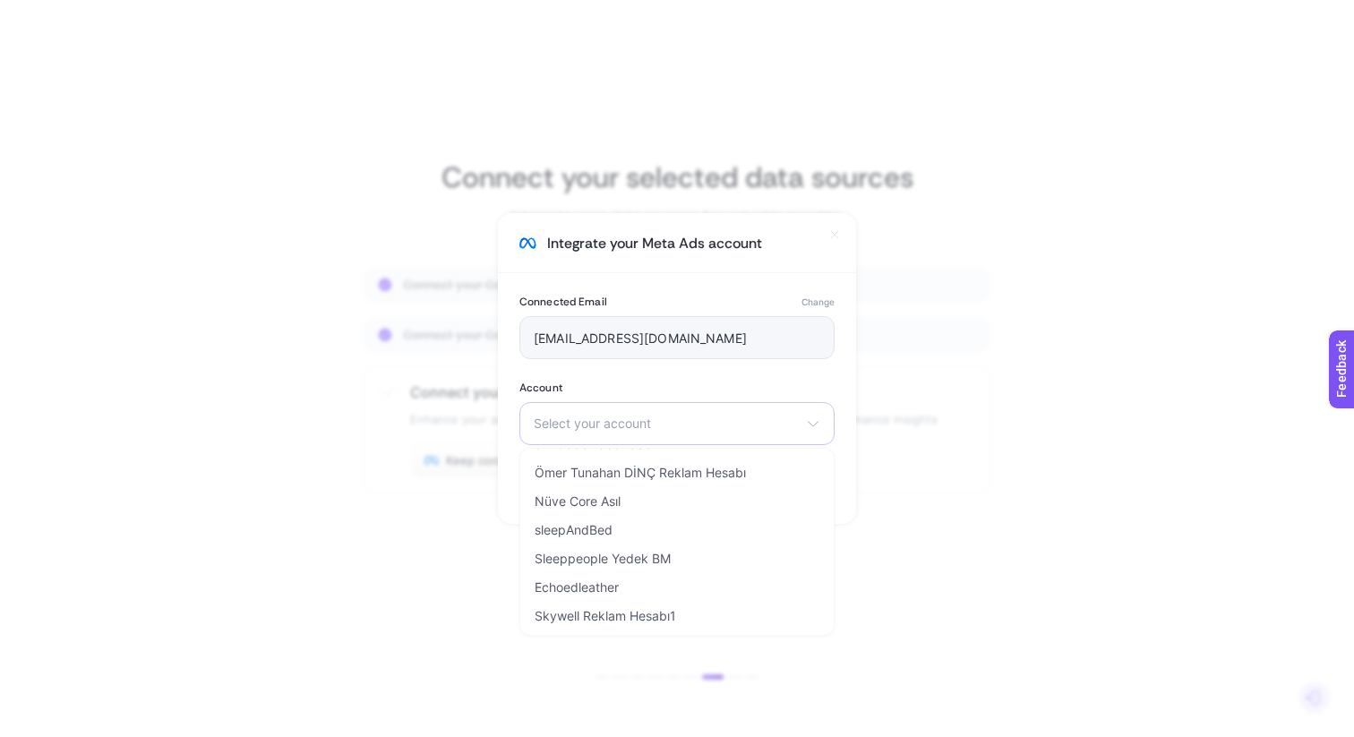
click at [671, 552] on li "Sleeppeople Yedek BM" at bounding box center [677, 558] width 306 height 29
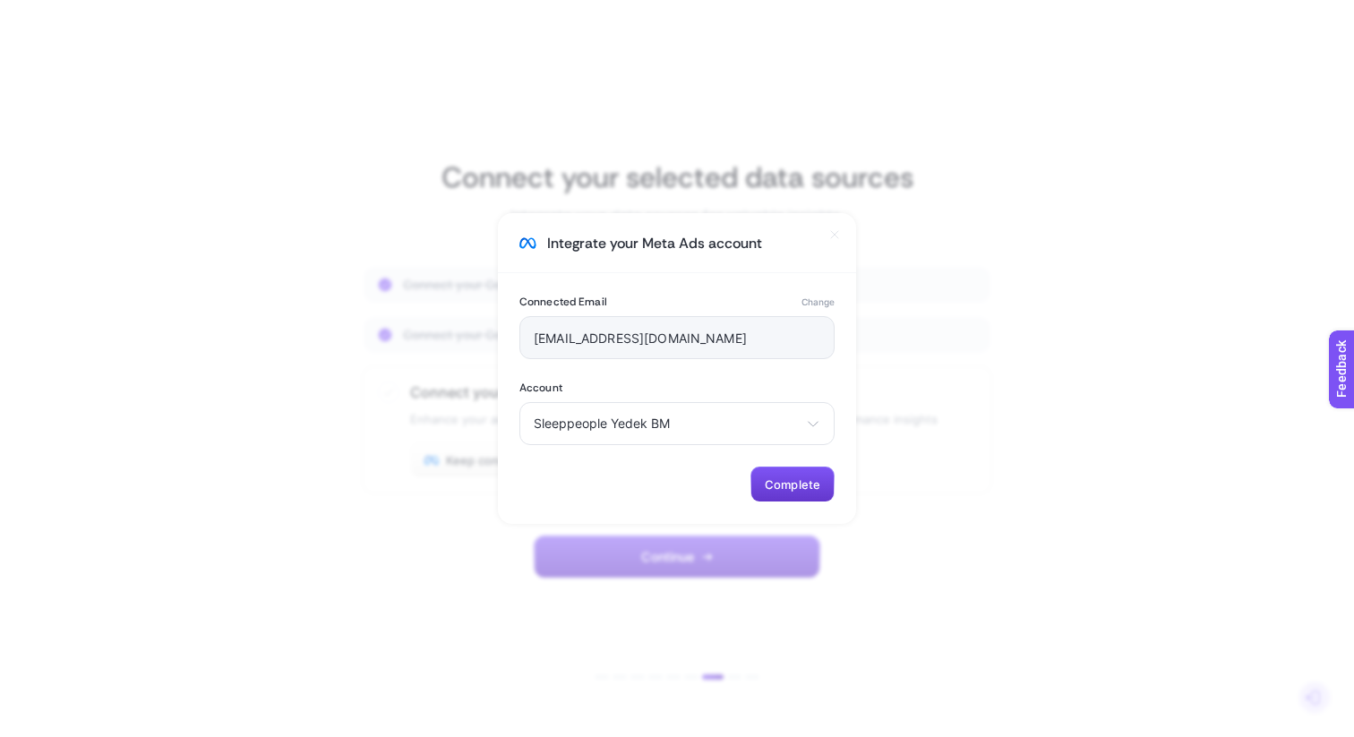
click at [799, 491] on span "Complete" at bounding box center [792, 484] width 56 height 14
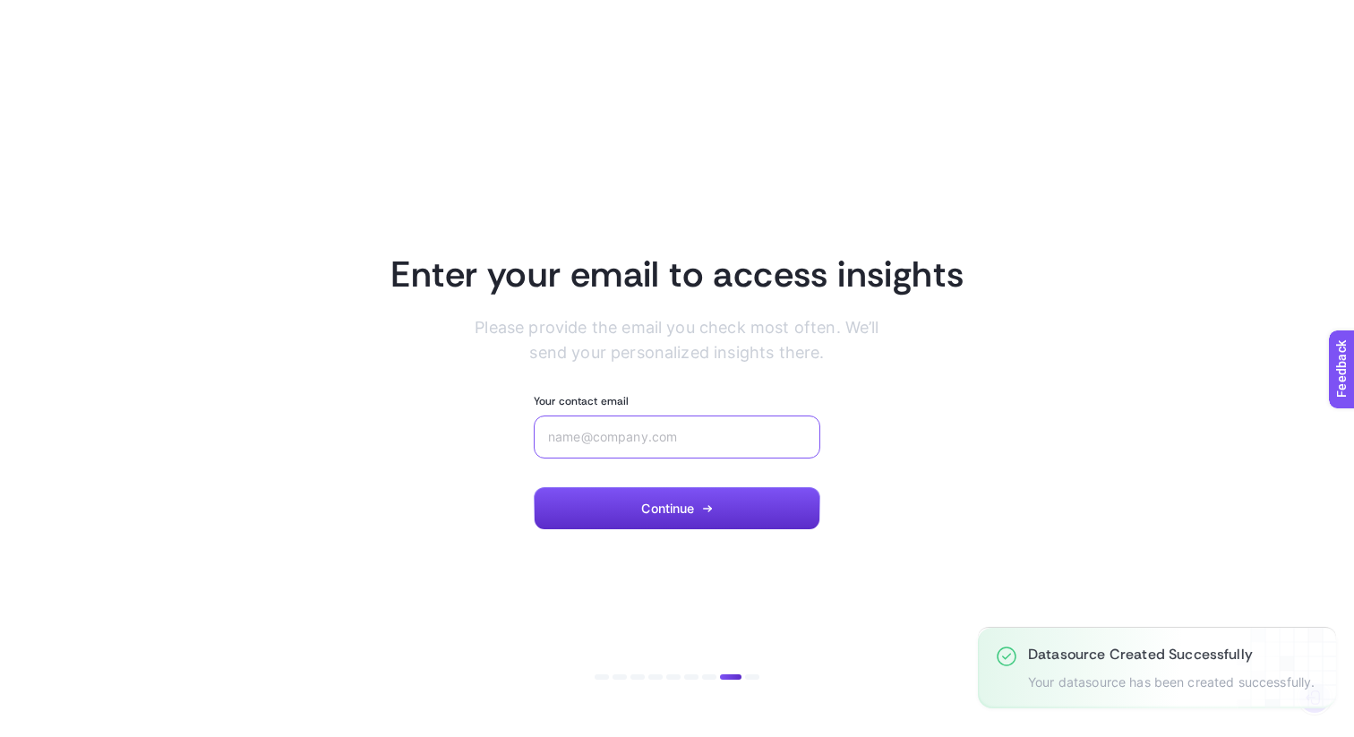
click at [665, 430] on input "Your contact email" at bounding box center [677, 437] width 258 height 14
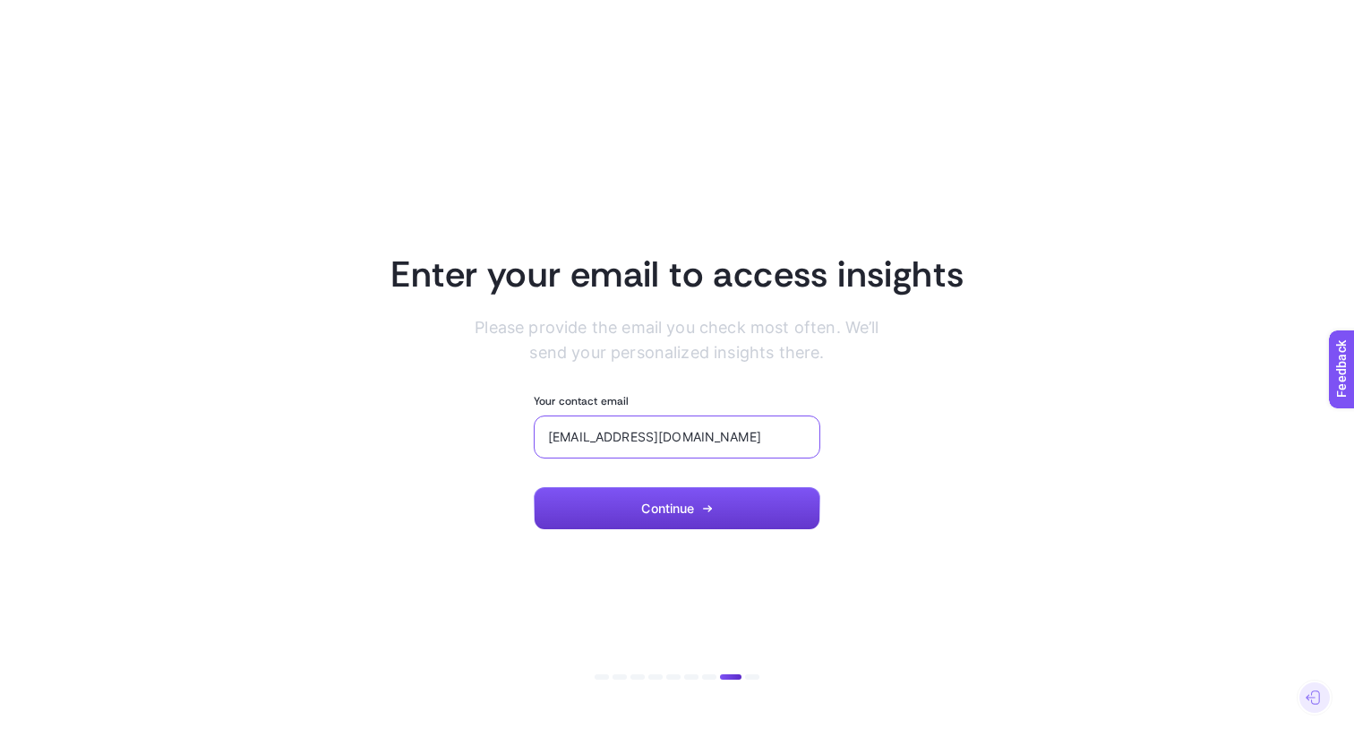
type input "[EMAIL_ADDRESS][DOMAIN_NAME]"
click at [705, 500] on button "Continue" at bounding box center [677, 508] width 286 height 43
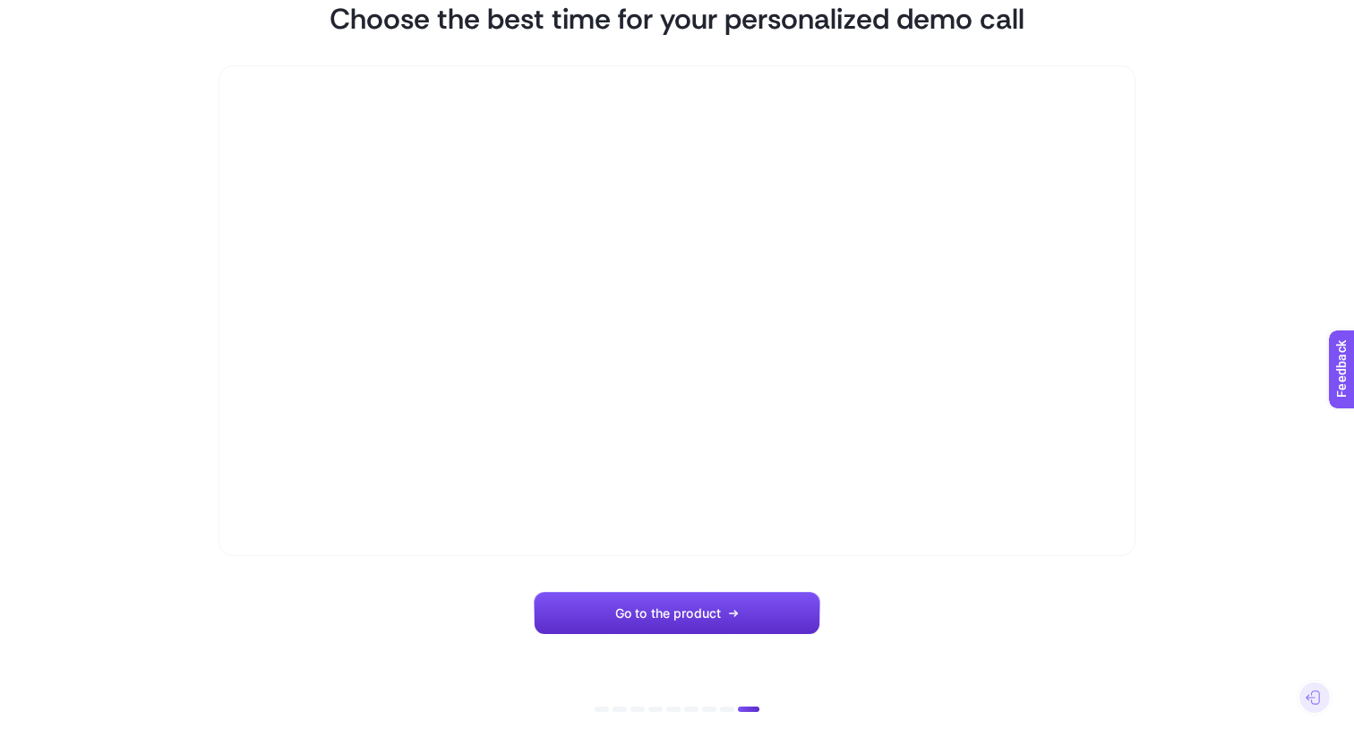
scroll to position [89, 0]
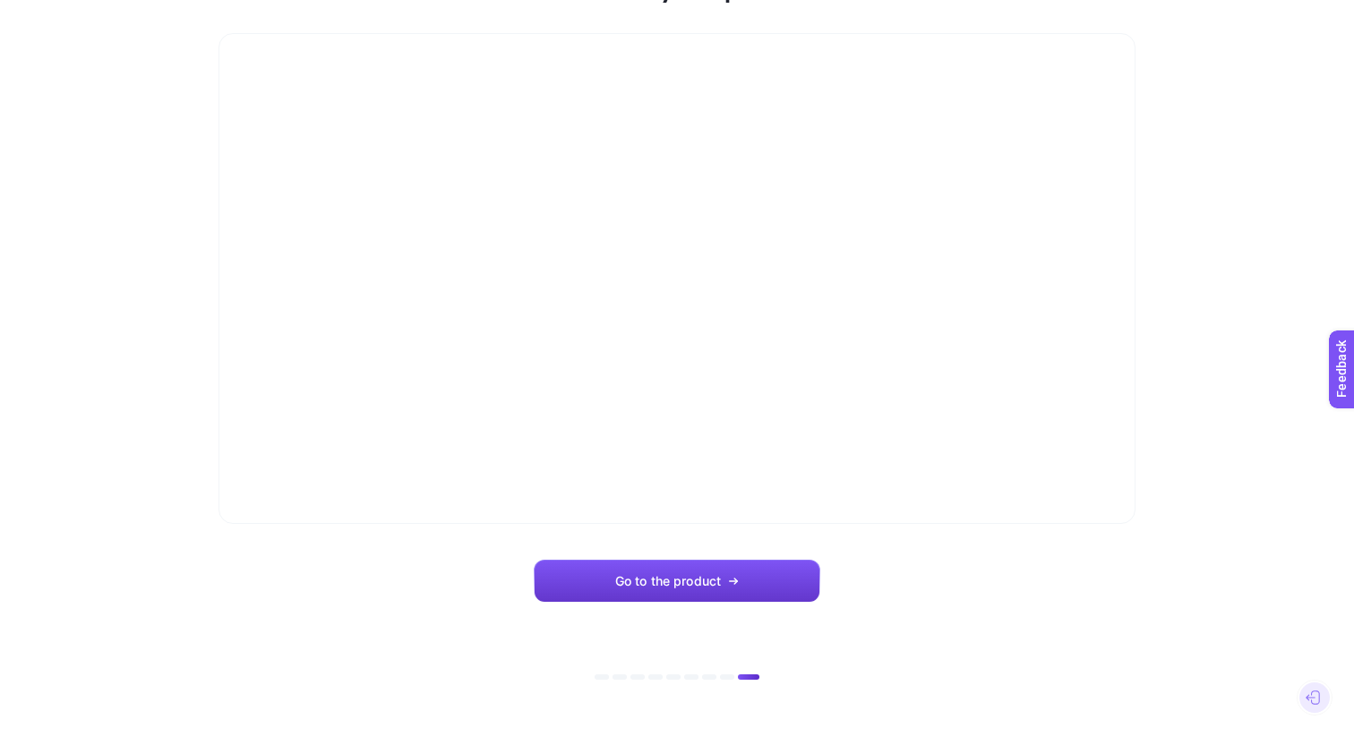
click at [731, 576] on icon "button" at bounding box center [733, 581] width 11 height 11
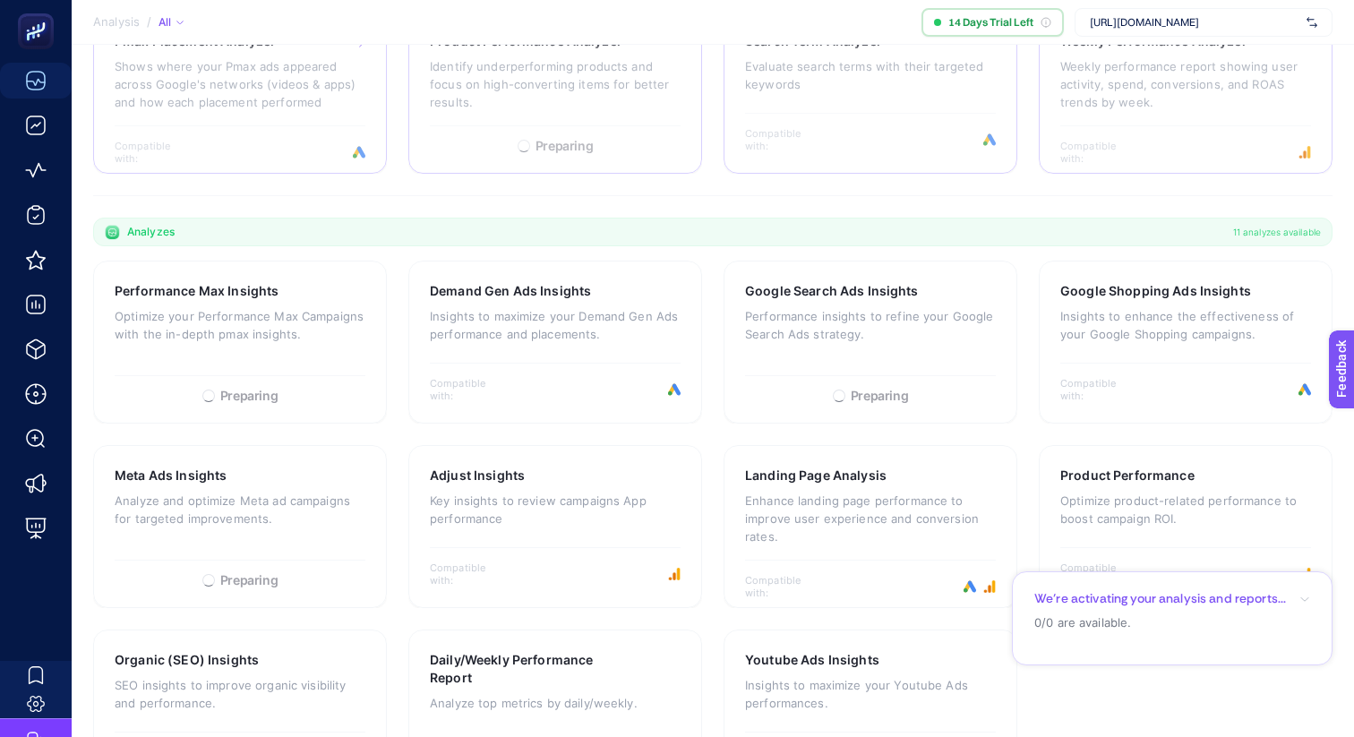
scroll to position [384, 0]
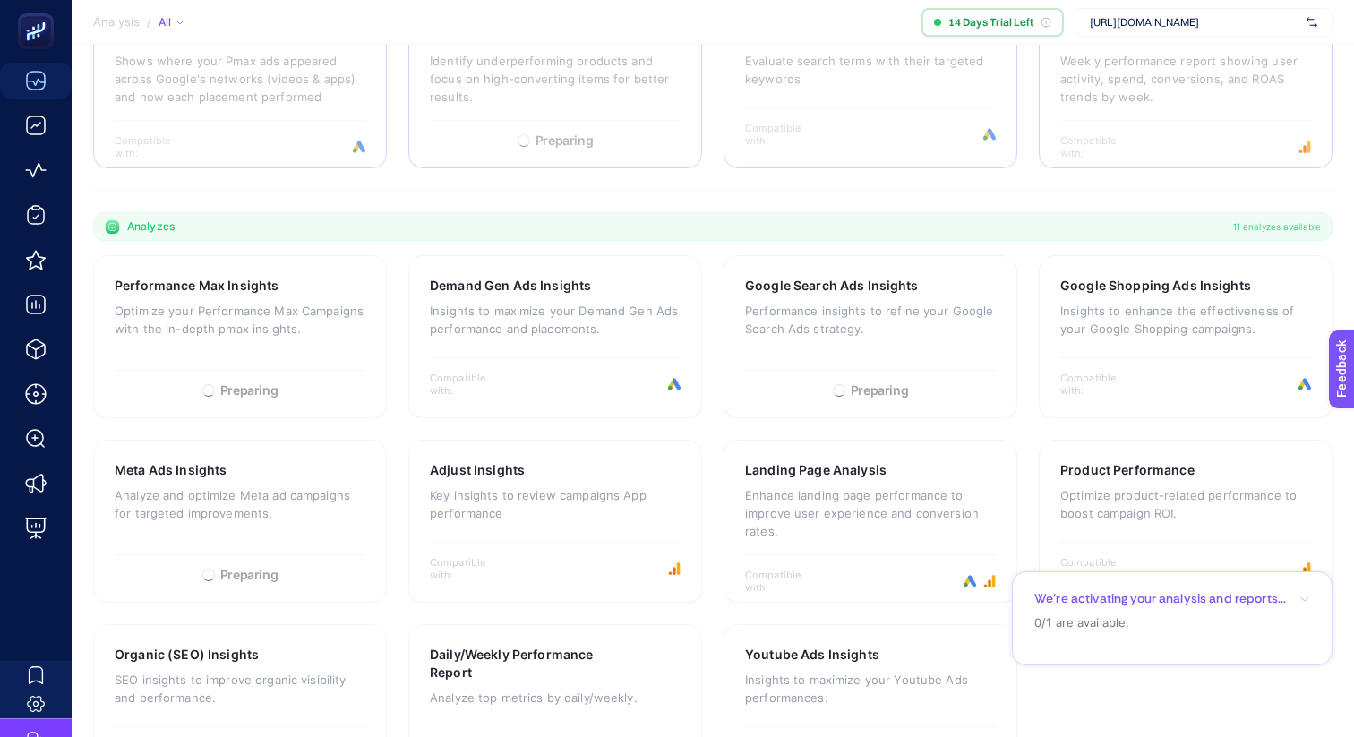
click at [1124, 24] on span "[URL][DOMAIN_NAME]" at bounding box center [1193, 22] width 209 height 14
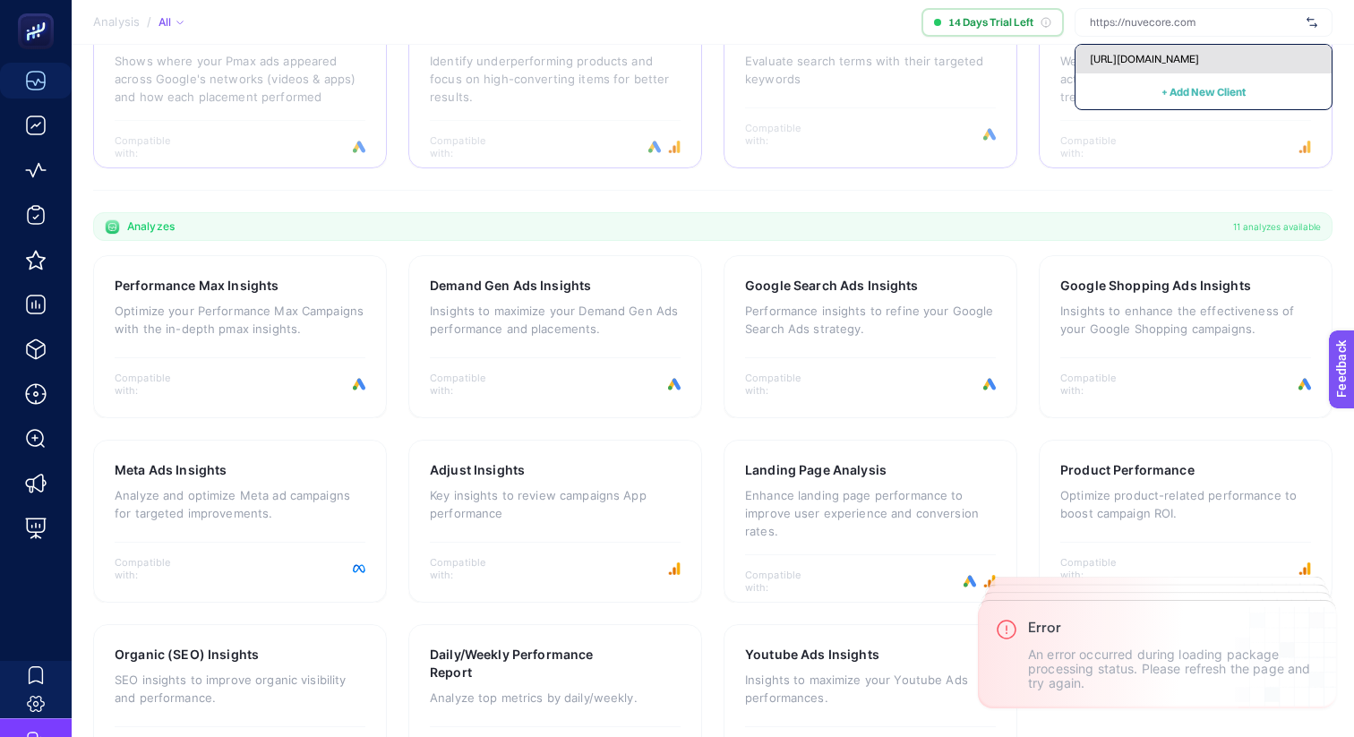
click at [1149, 55] on span "[URL][DOMAIN_NAME]" at bounding box center [1143, 59] width 109 height 14
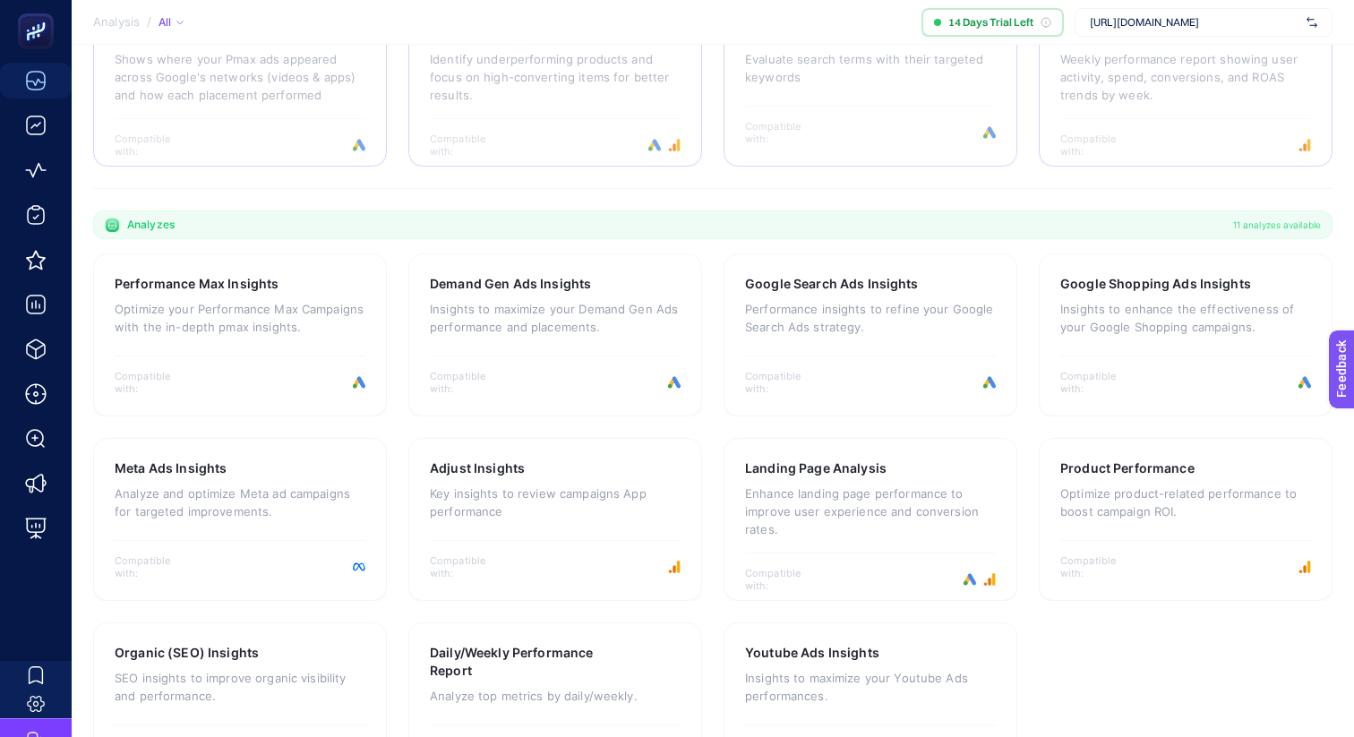
scroll to position [456, 0]
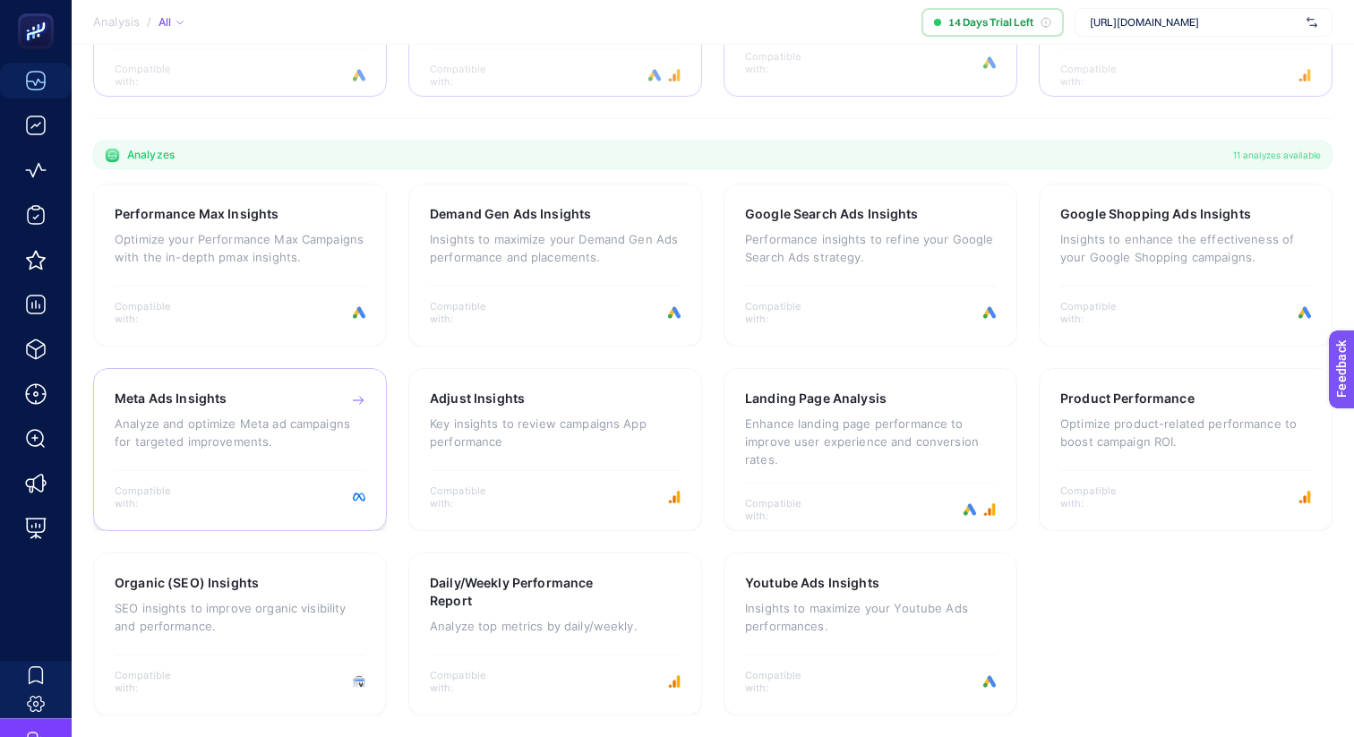
click at [286, 421] on p "Analyze and optimize Meta ad campaigns for targeted improvements." at bounding box center [240, 432] width 251 height 36
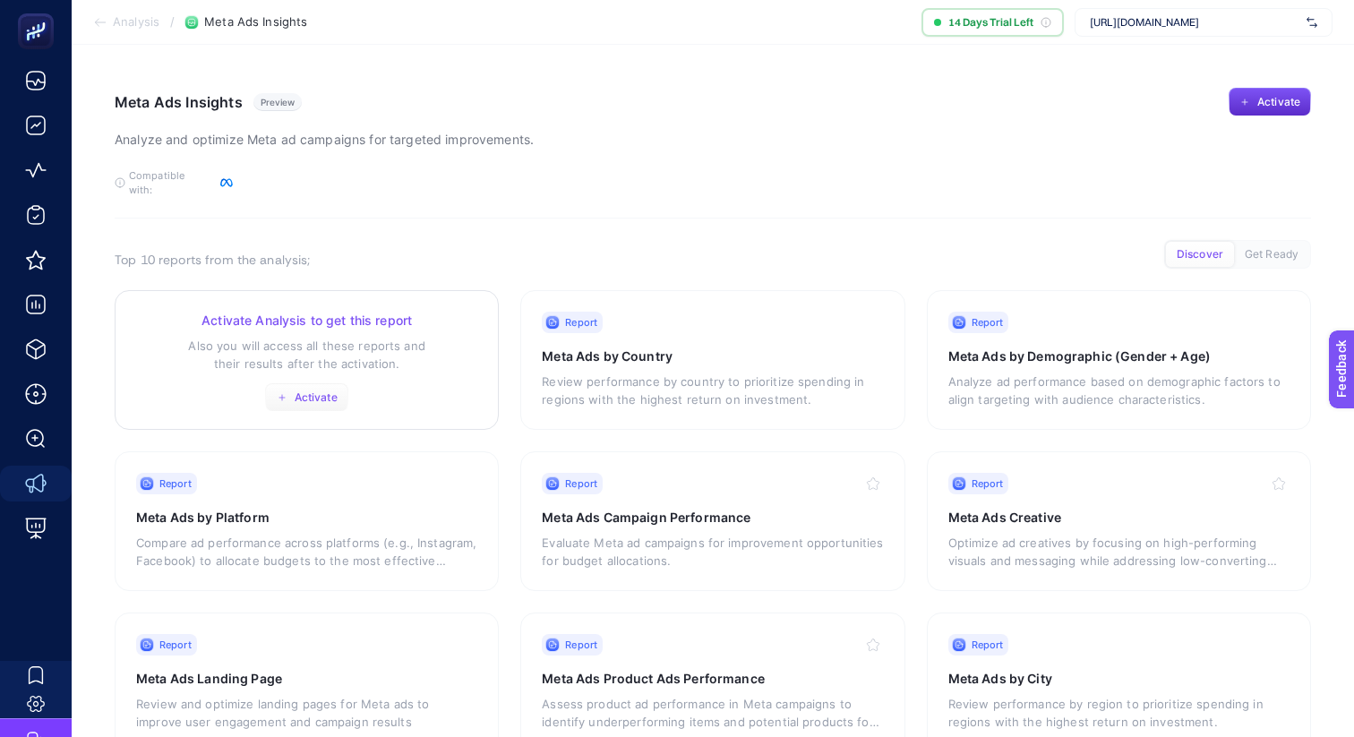
click at [288, 387] on button "Activate" at bounding box center [306, 397] width 83 height 29
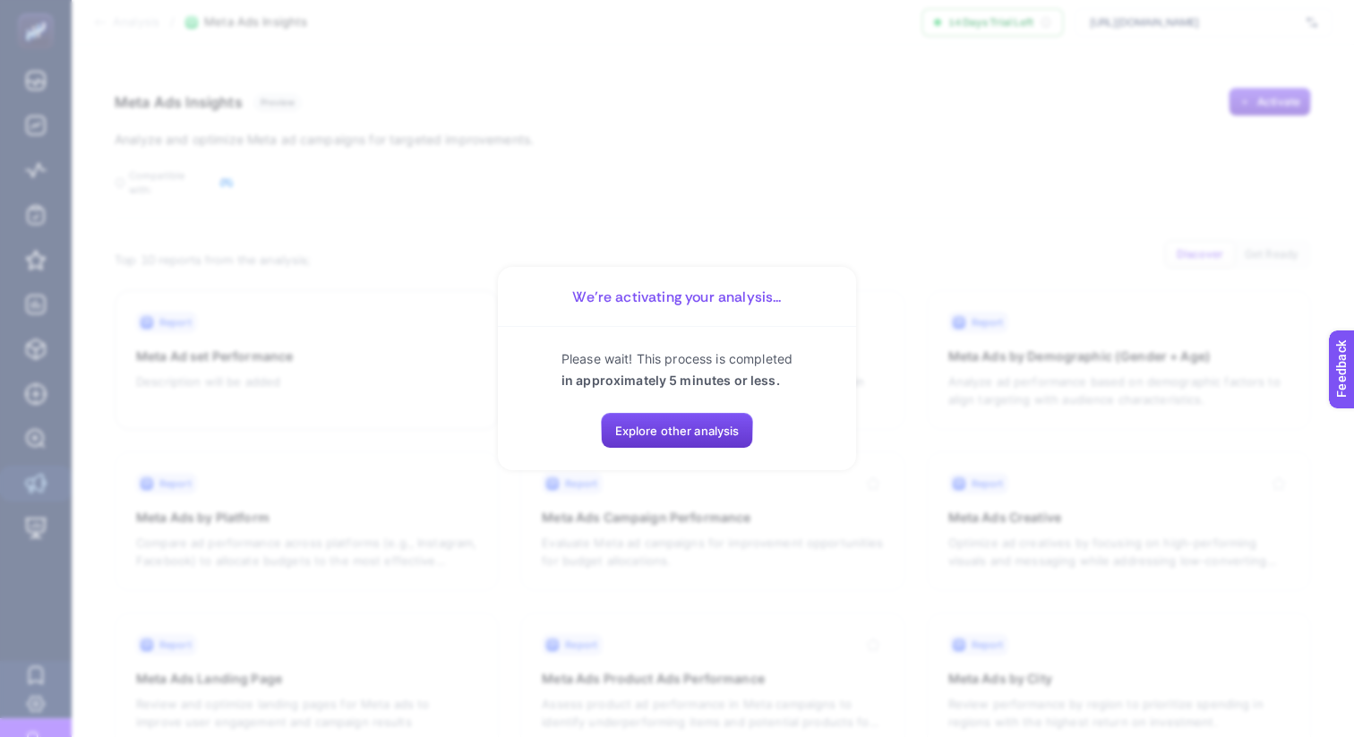
click at [706, 431] on span "Explore other analysis" at bounding box center [677, 430] width 124 height 14
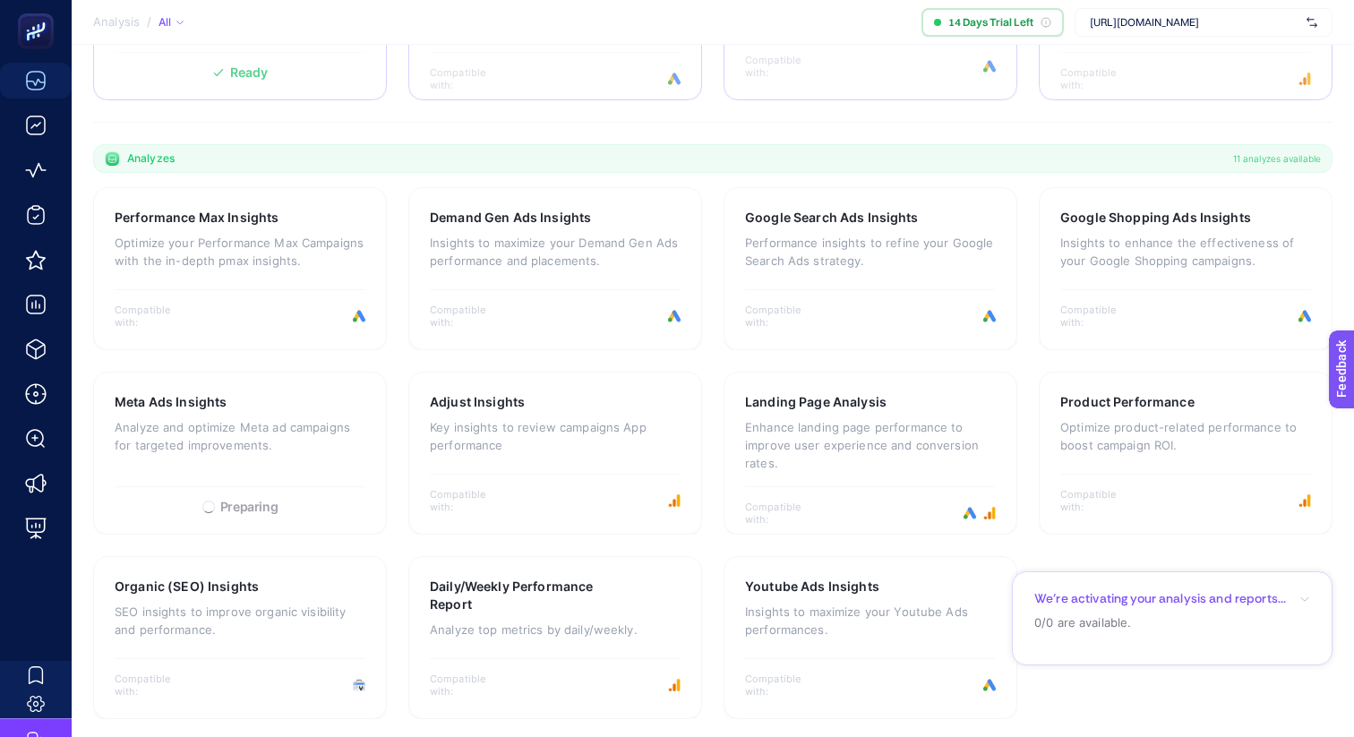
scroll to position [456, 0]
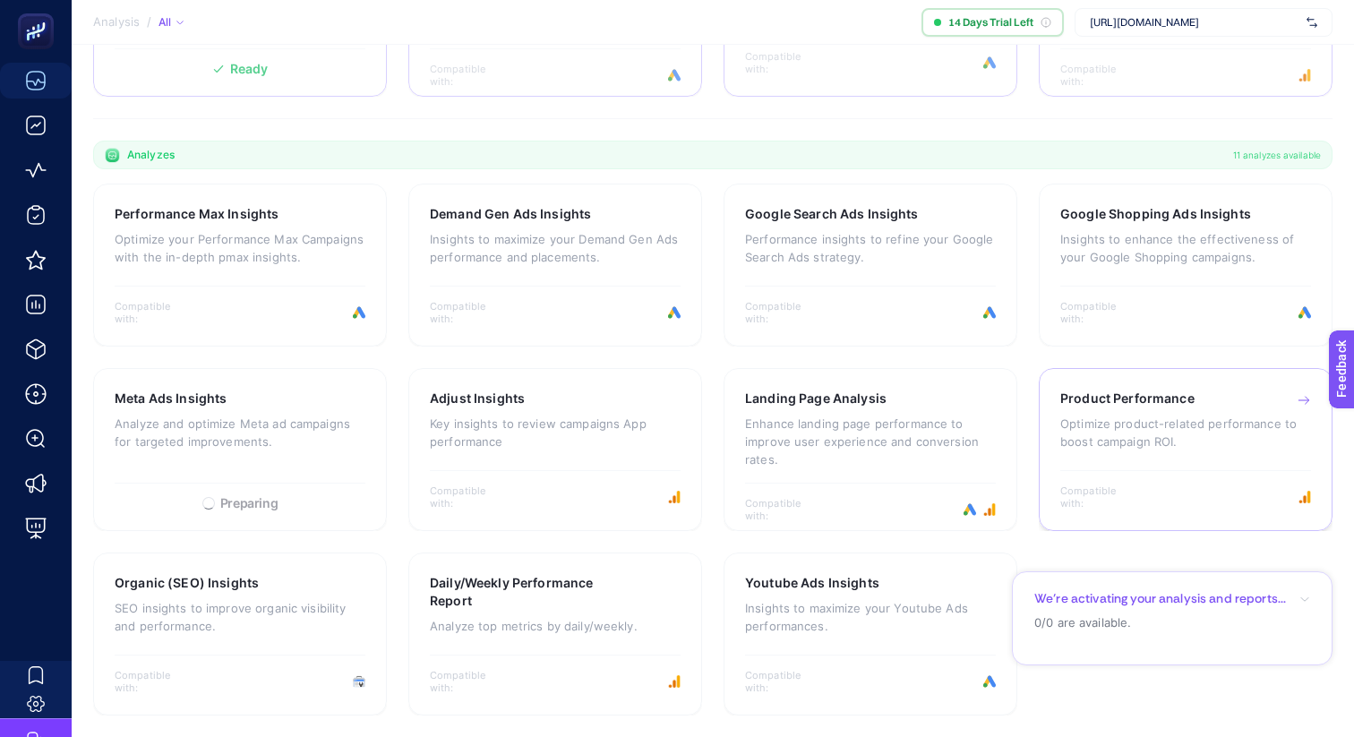
click at [1123, 419] on p "Optimize product-related performance to boost campaign ROI." at bounding box center [1185, 432] width 251 height 36
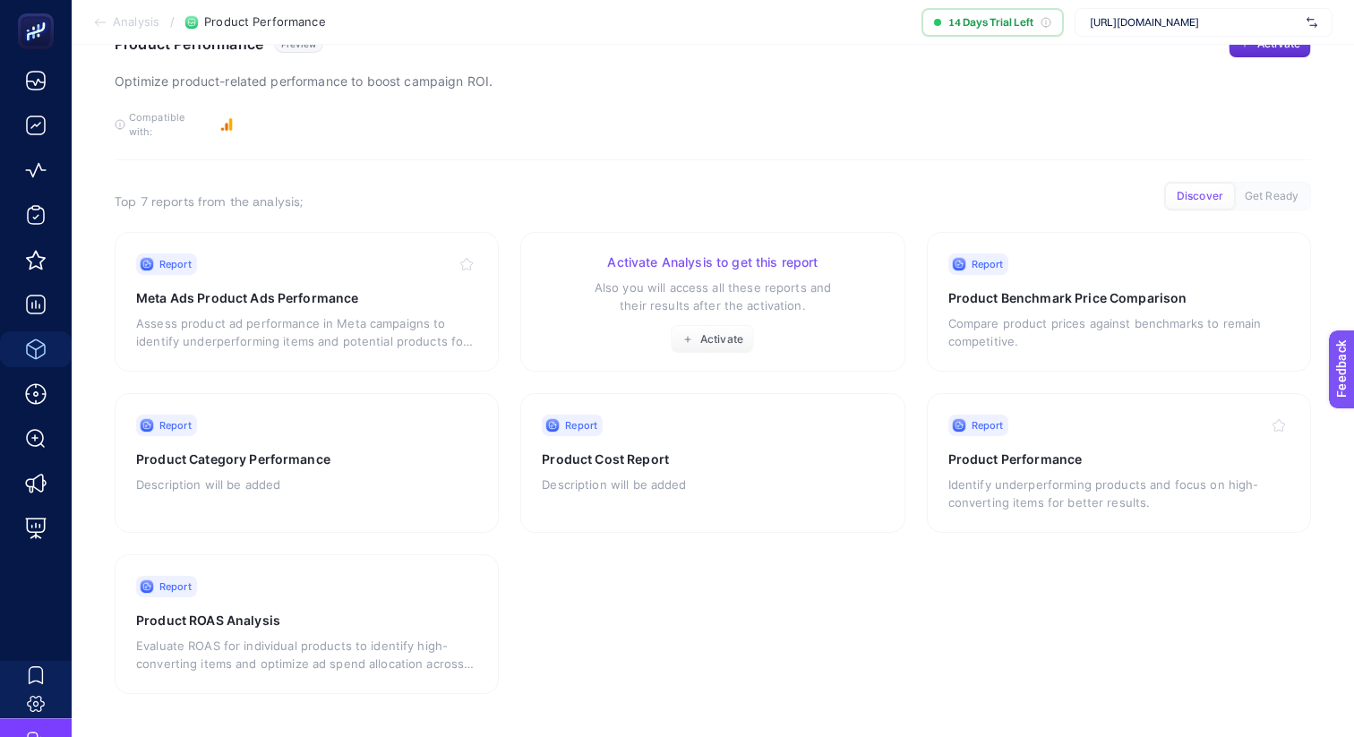
scroll to position [44, 0]
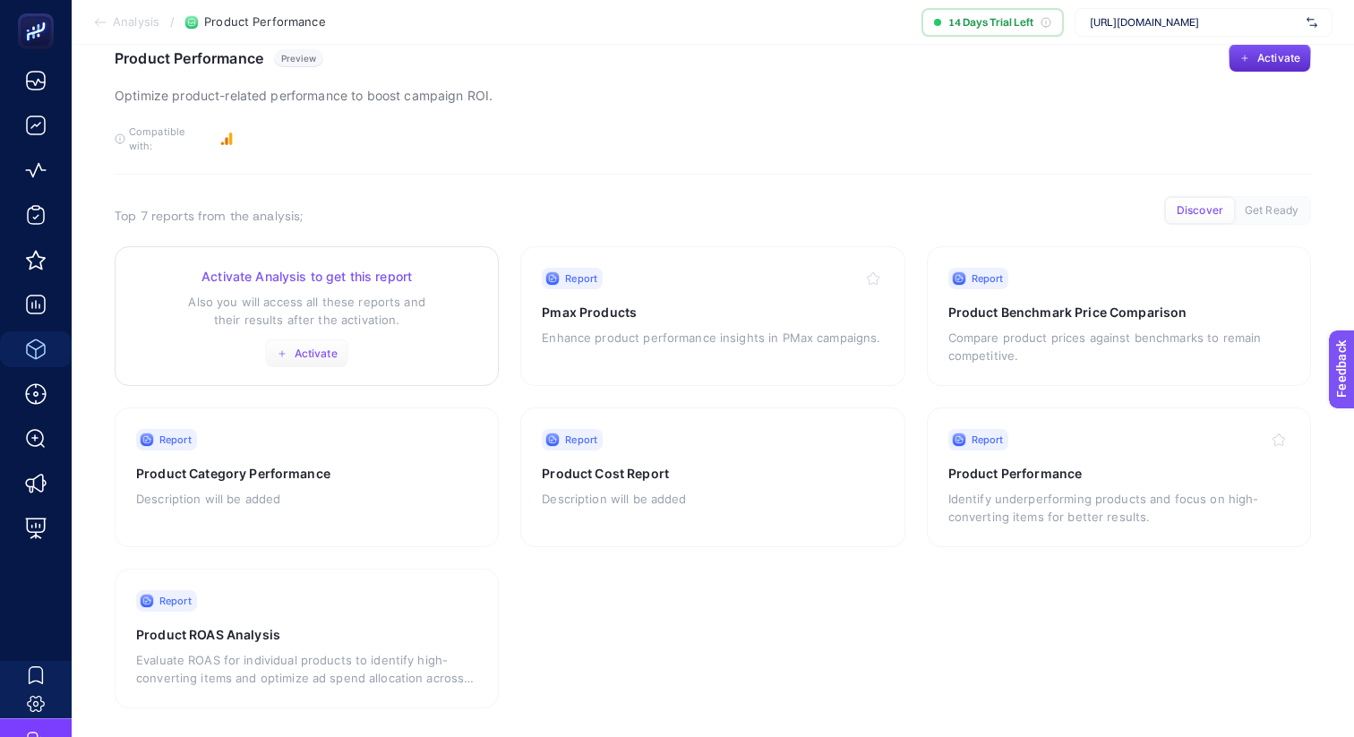
click at [323, 346] on span "Activate" at bounding box center [316, 353] width 43 height 14
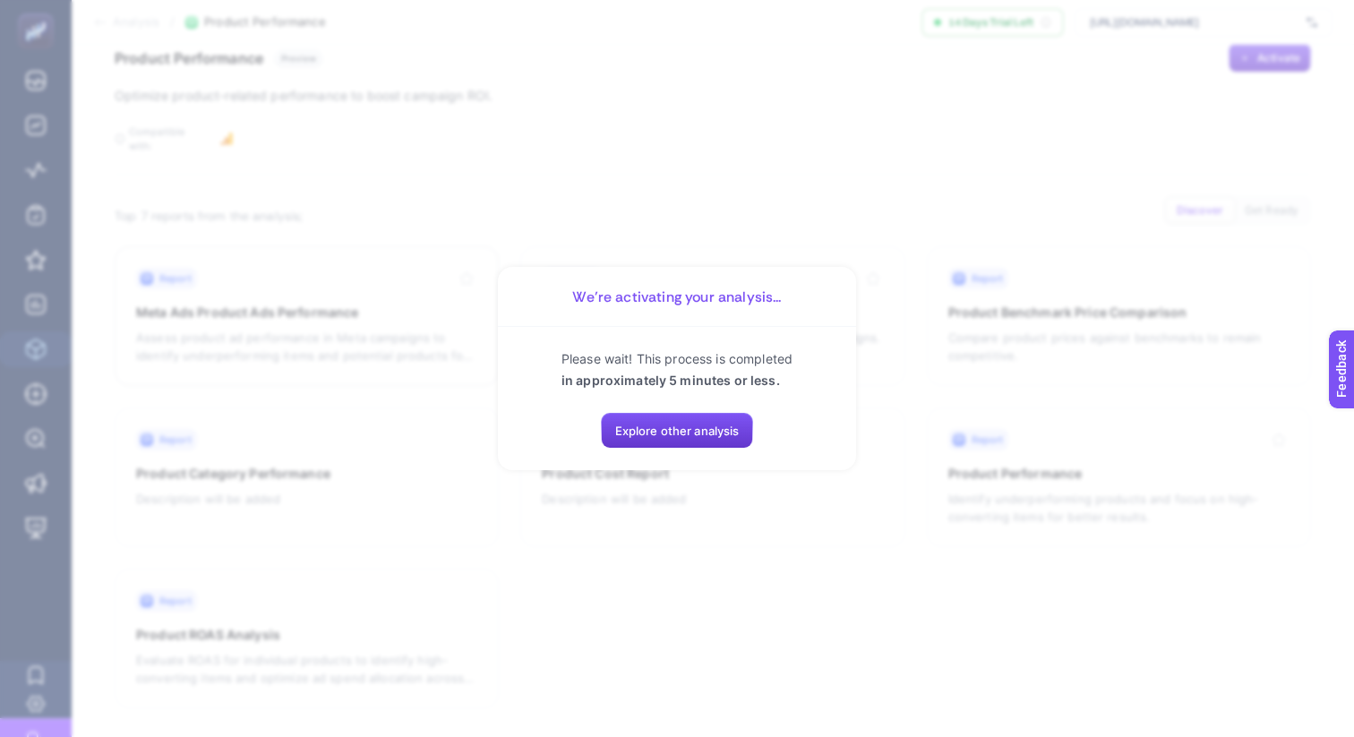
click at [684, 420] on button "Explore other analysis" at bounding box center [677, 431] width 153 height 36
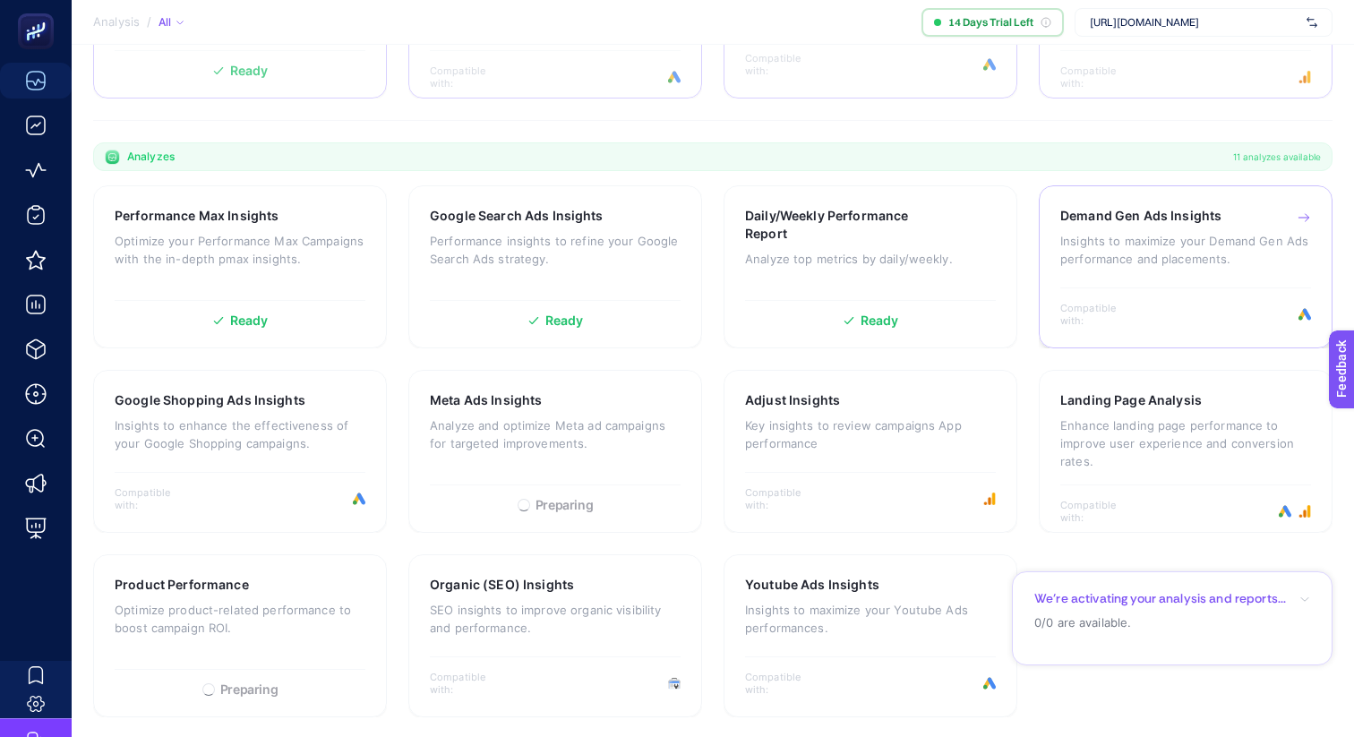
scroll to position [456, 0]
click at [291, 241] on p "Optimize your Performance Max Campaigns with the in-depth pmax insights." at bounding box center [240, 248] width 251 height 36
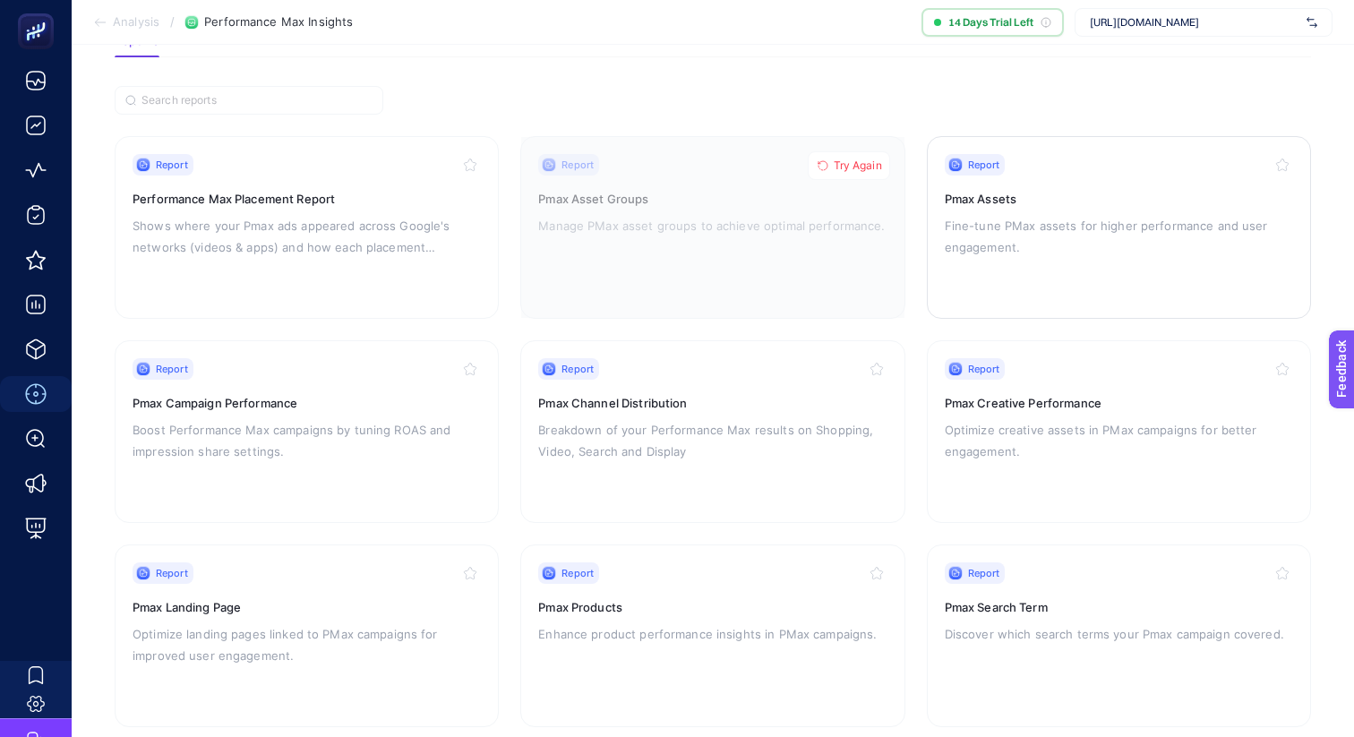
scroll to position [141, 0]
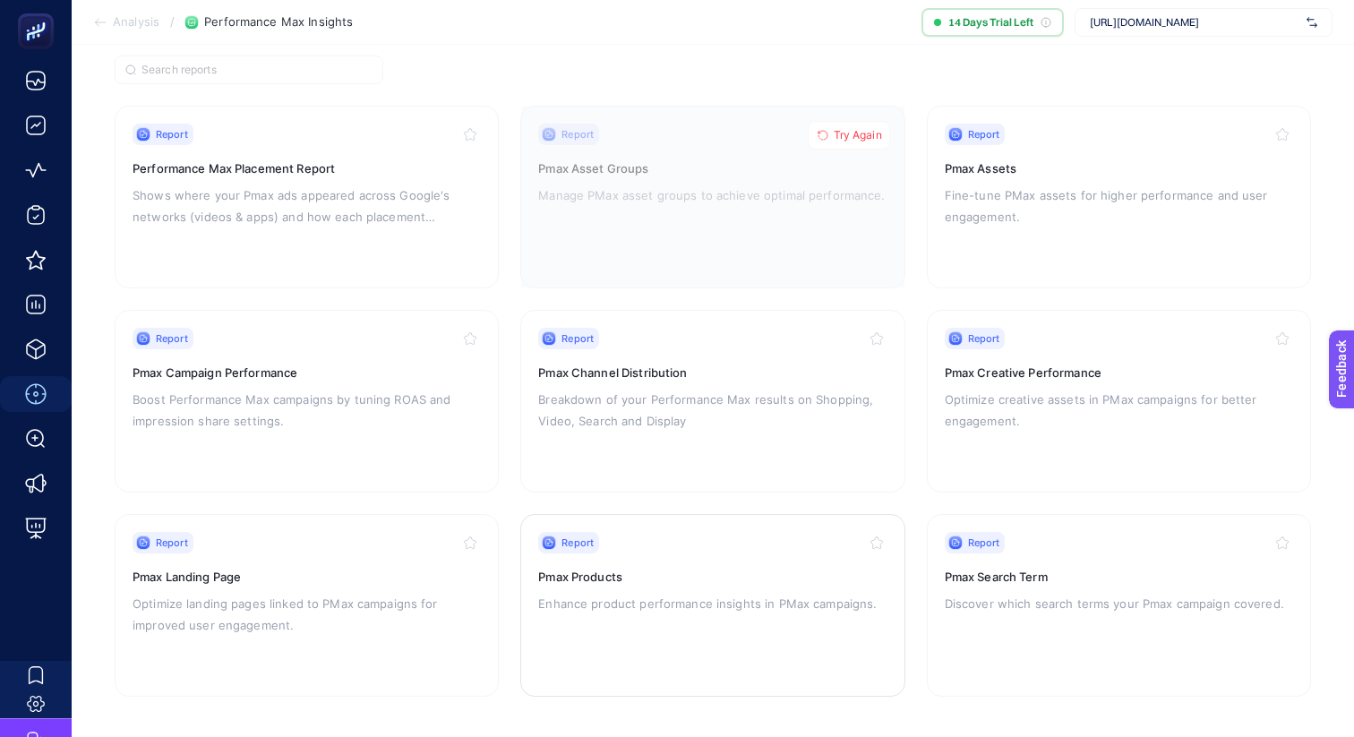
click at [614, 587] on div "Report Pmax Products Enhance product performance insights in PMax campaigns." at bounding box center [712, 605] width 348 height 147
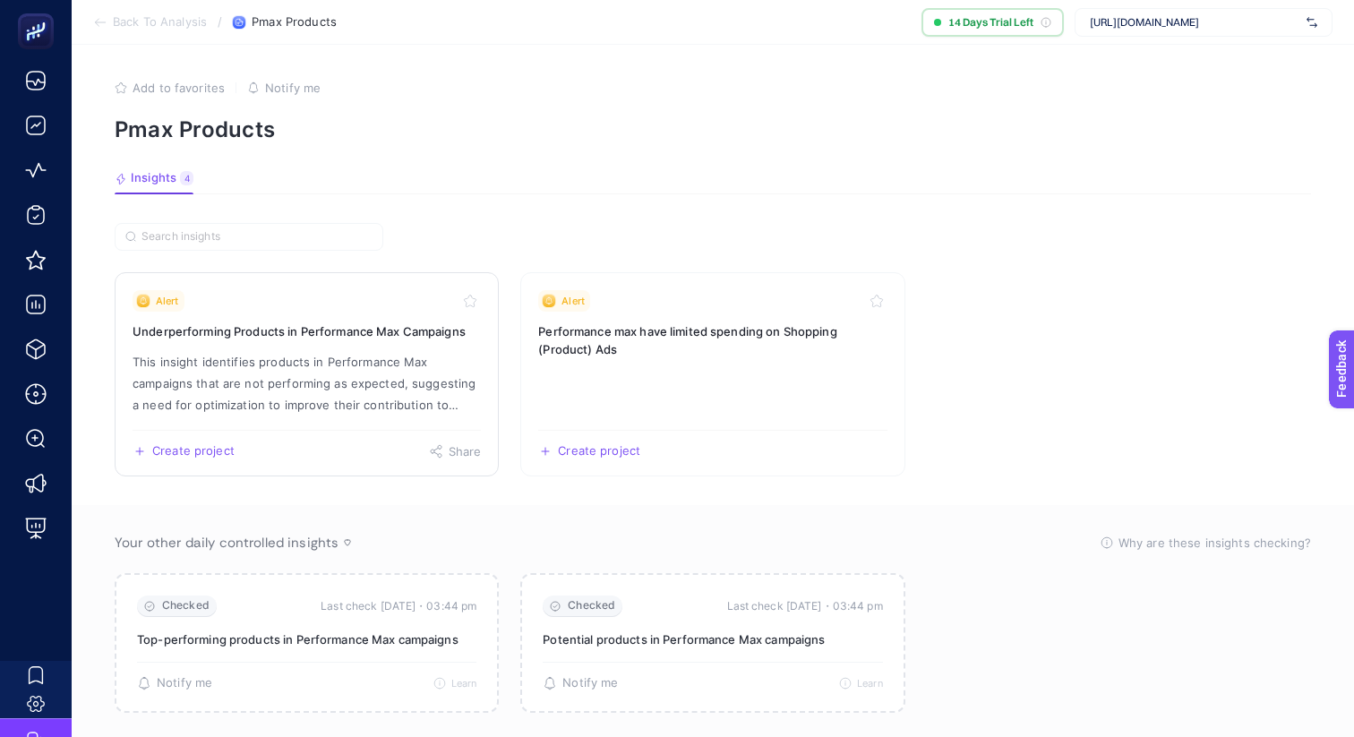
click at [419, 382] on p "This insight identifies products in Performance Max campaigns that are not perf…" at bounding box center [306, 383] width 348 height 64
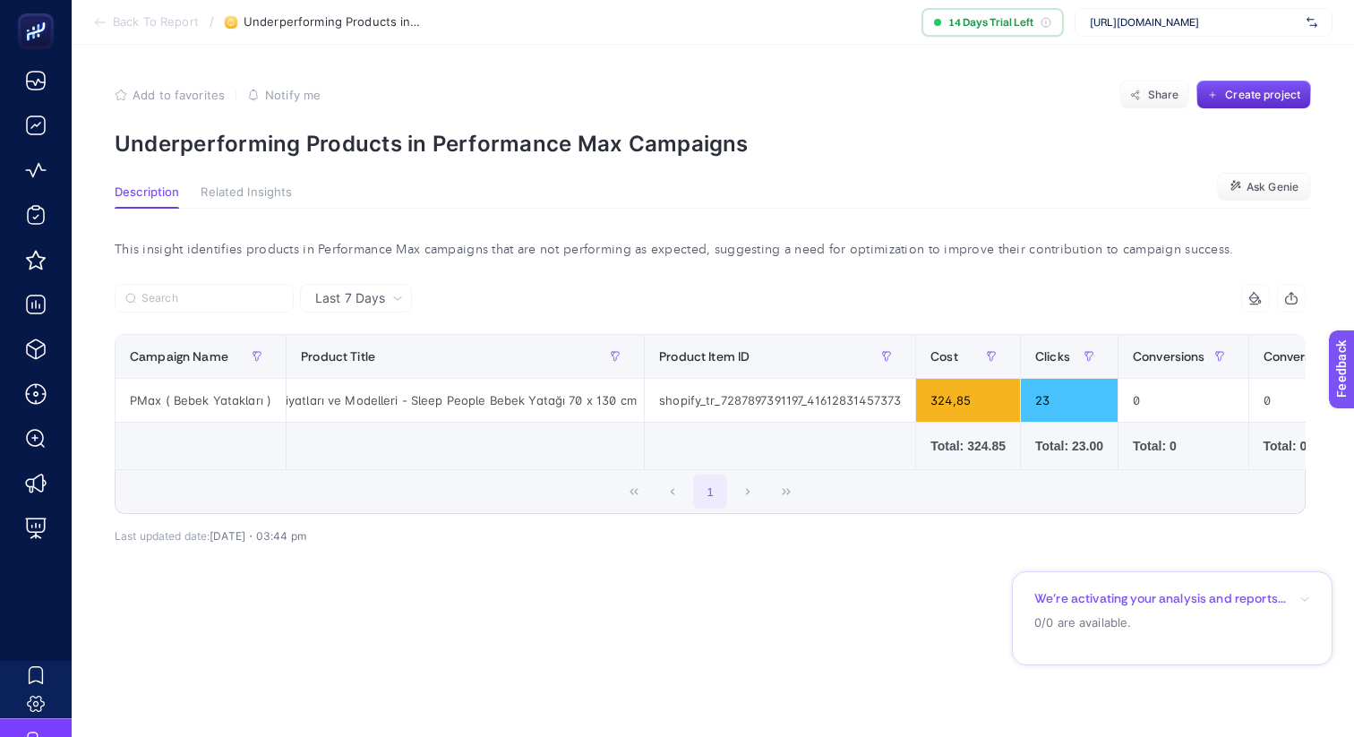
click at [276, 193] on span "Related Insights" at bounding box center [246, 192] width 91 height 14
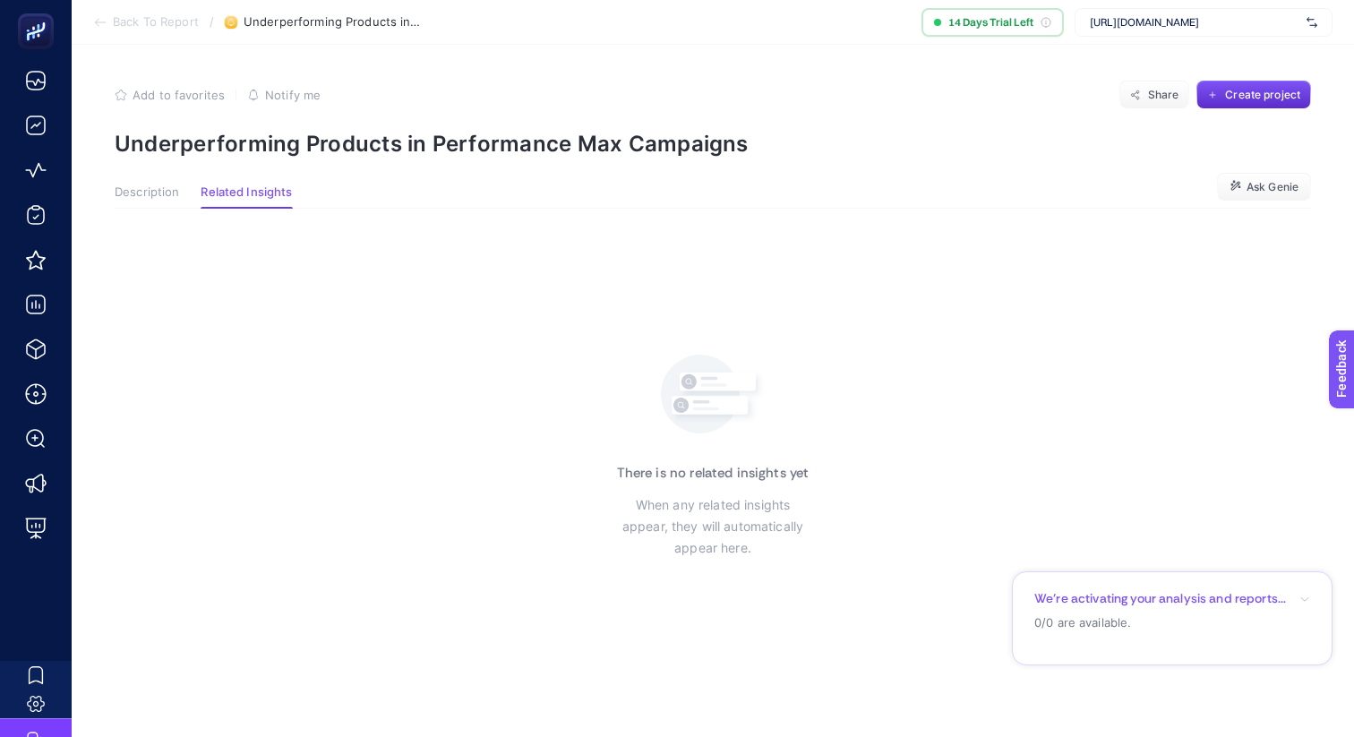
click at [163, 195] on span "Description" at bounding box center [147, 192] width 64 height 14
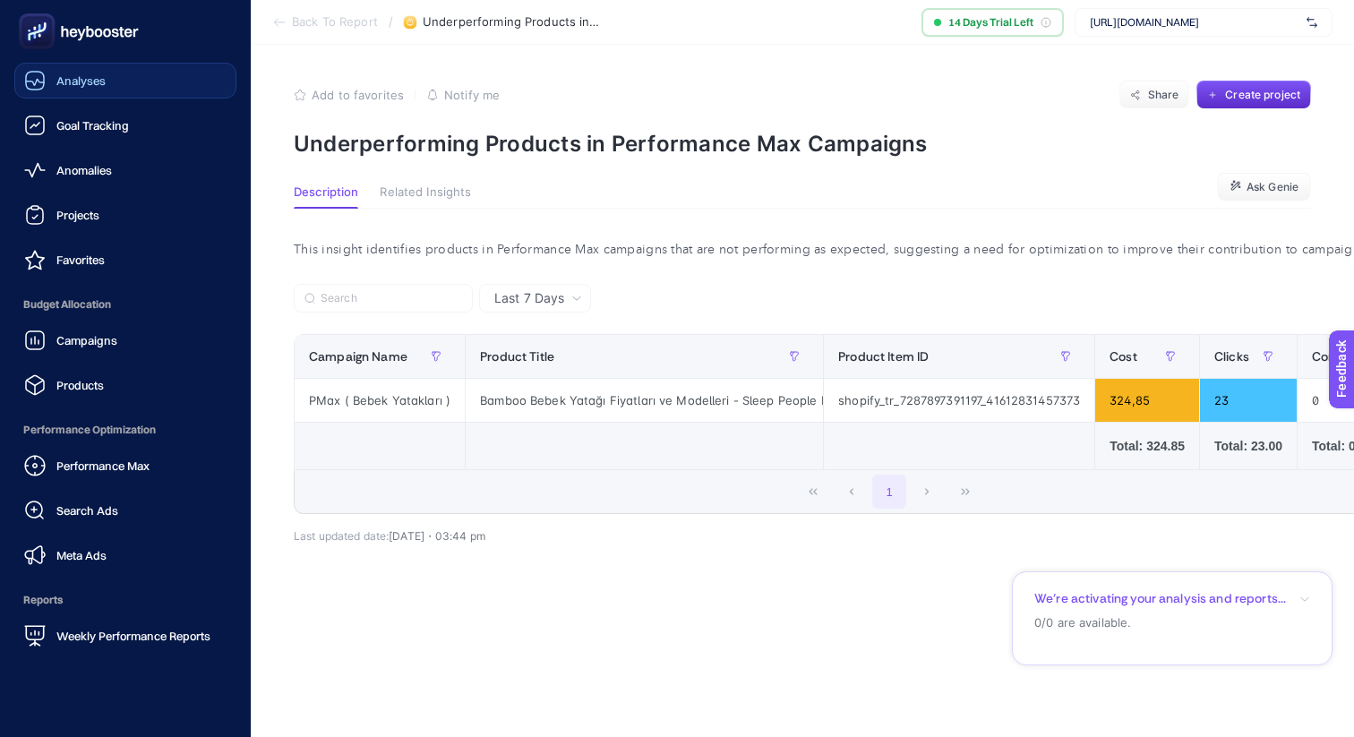
click at [41, 78] on icon at bounding box center [34, 80] width 21 height 21
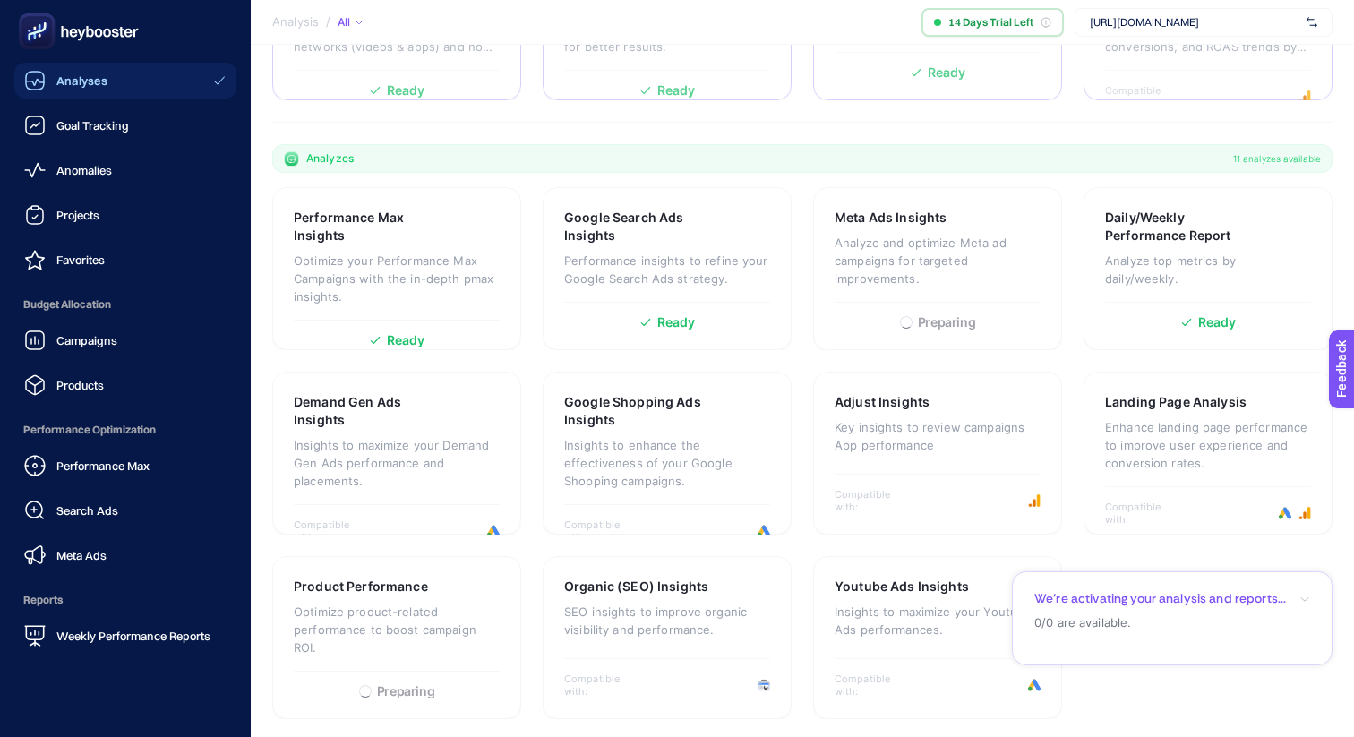
scroll to position [456, 0]
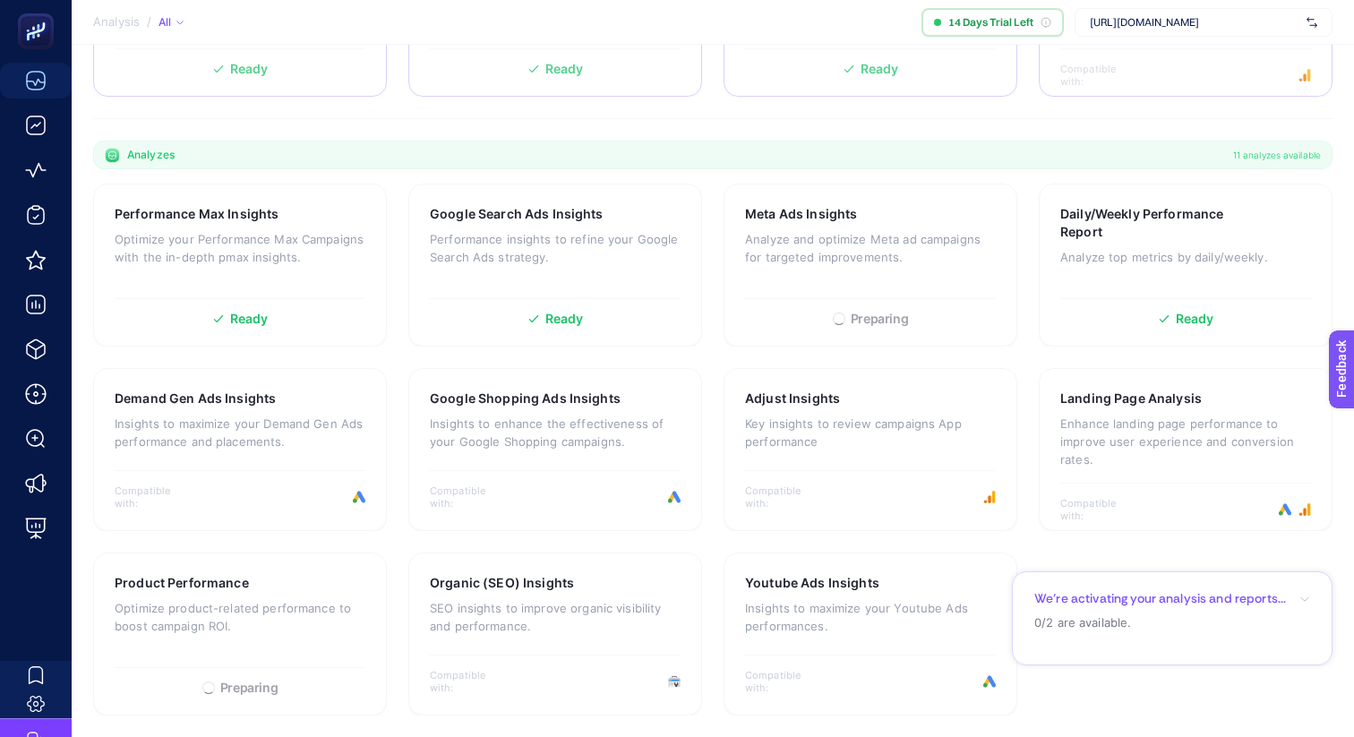
click at [1305, 594] on icon "button" at bounding box center [1304, 599] width 11 height 11
click at [1302, 547] on icon "button" at bounding box center [1304, 546] width 11 height 11
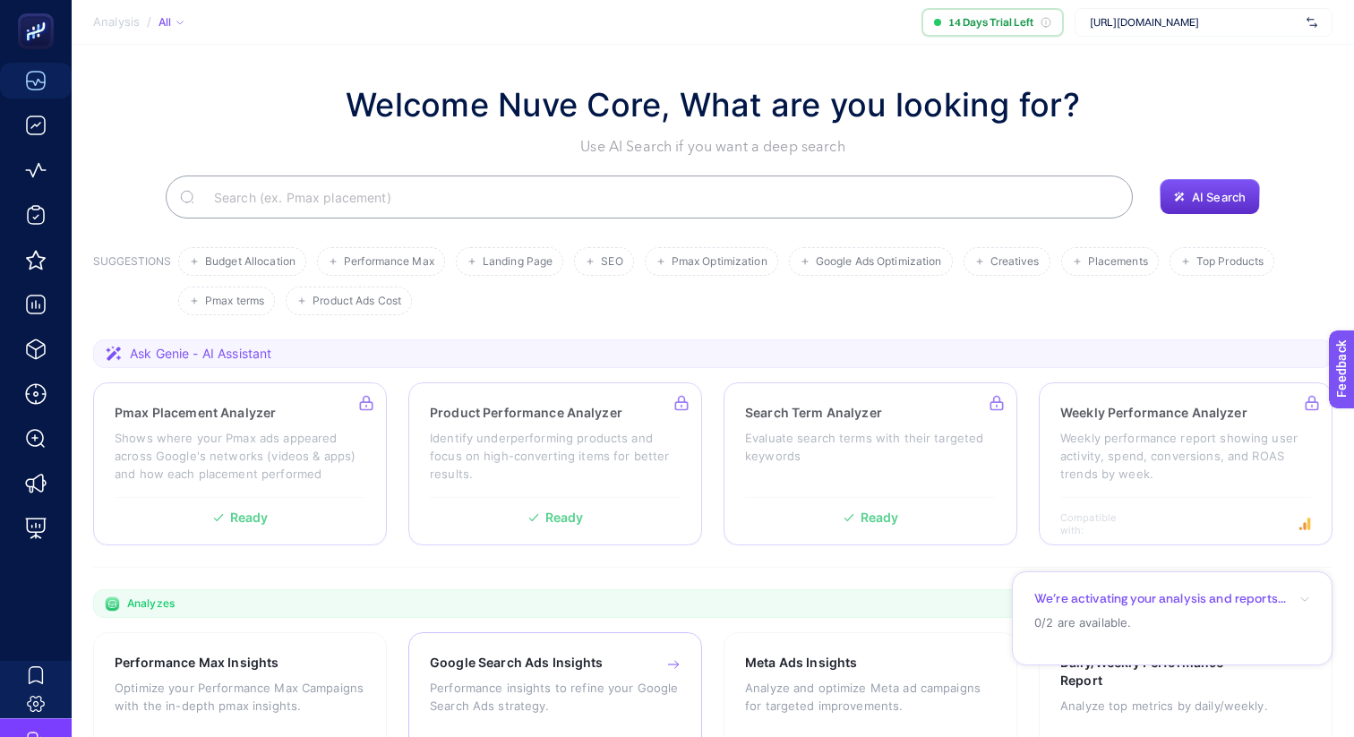
scroll to position [4, 0]
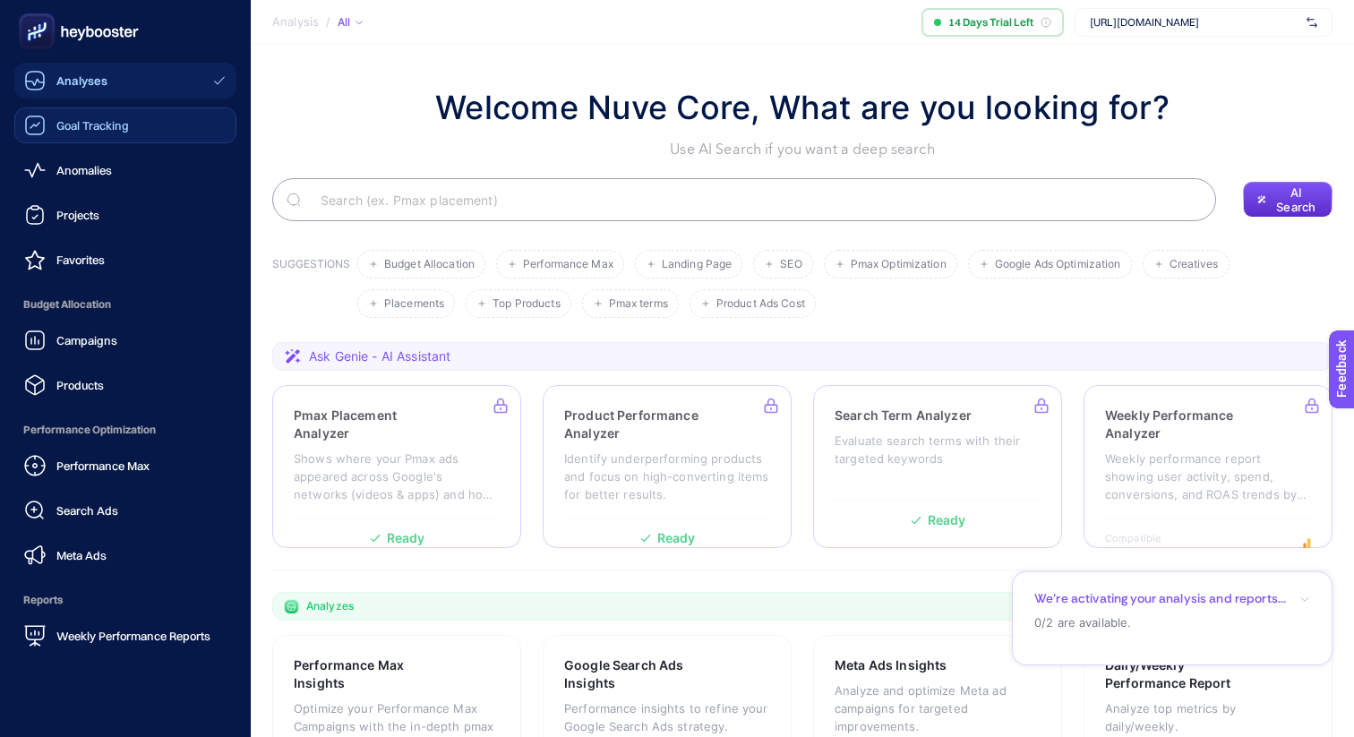
click at [48, 123] on div "Goal Tracking" at bounding box center [76, 125] width 105 height 21
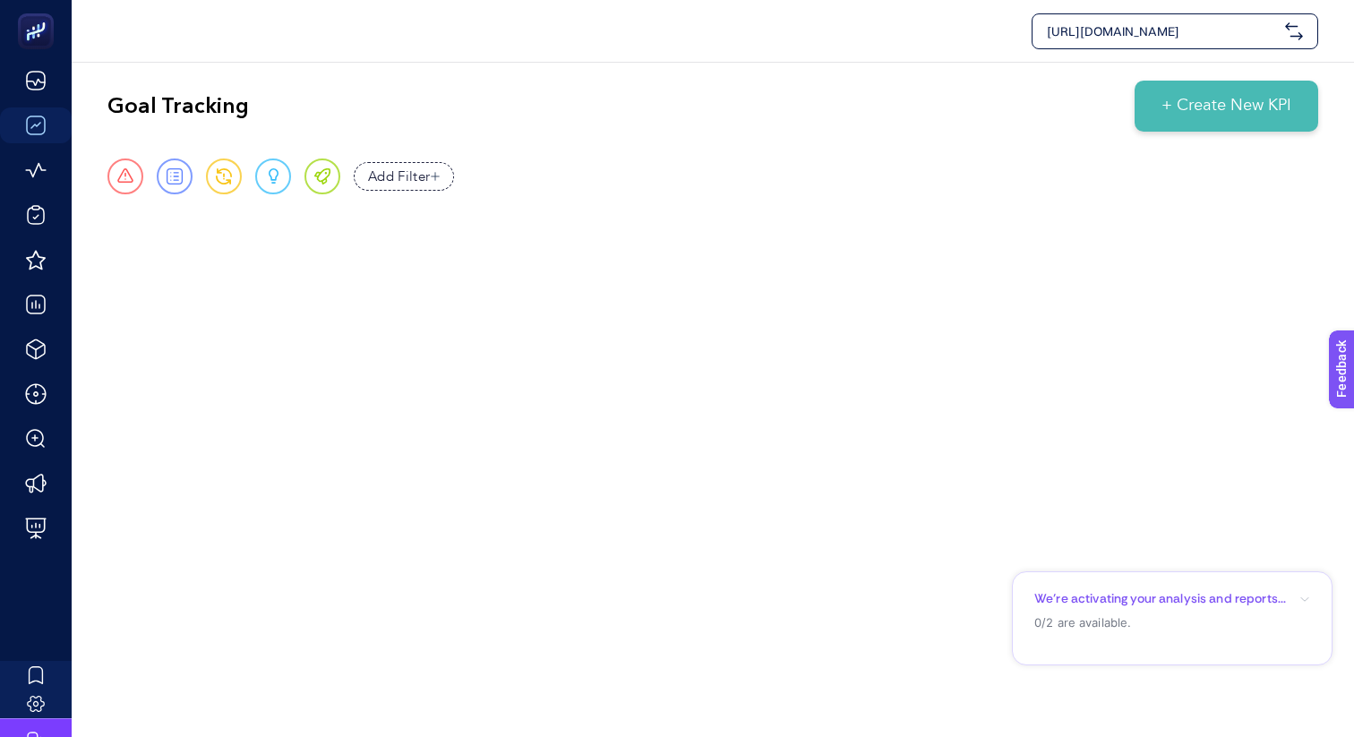
click at [1159, 34] on span "[URL][DOMAIN_NAME]" at bounding box center [1161, 31] width 231 height 18
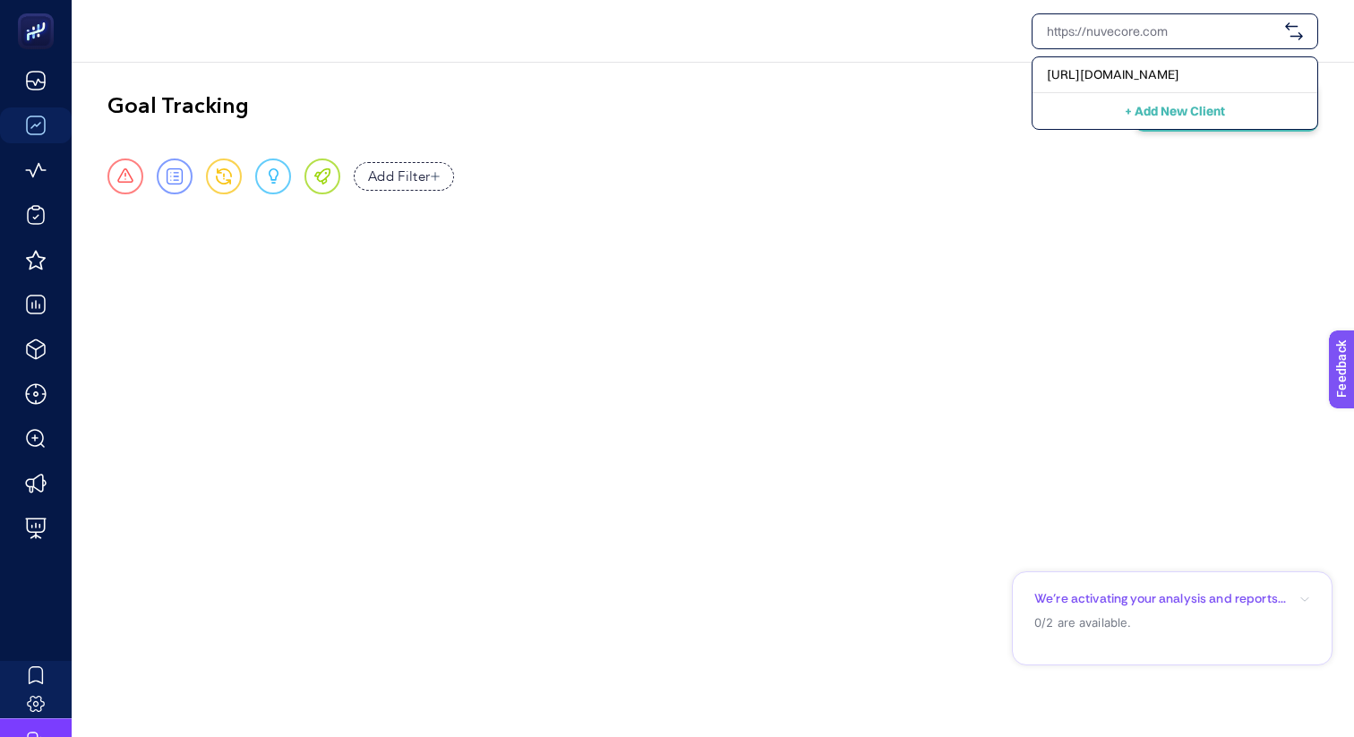
click at [1158, 34] on input "text" at bounding box center [1161, 31] width 231 height 18
click at [465, 369] on div "[URL][DOMAIN_NAME] + Add New Client Goal Tracking + Create New KPI Urgent Repor…" at bounding box center [677, 368] width 1354 height 737
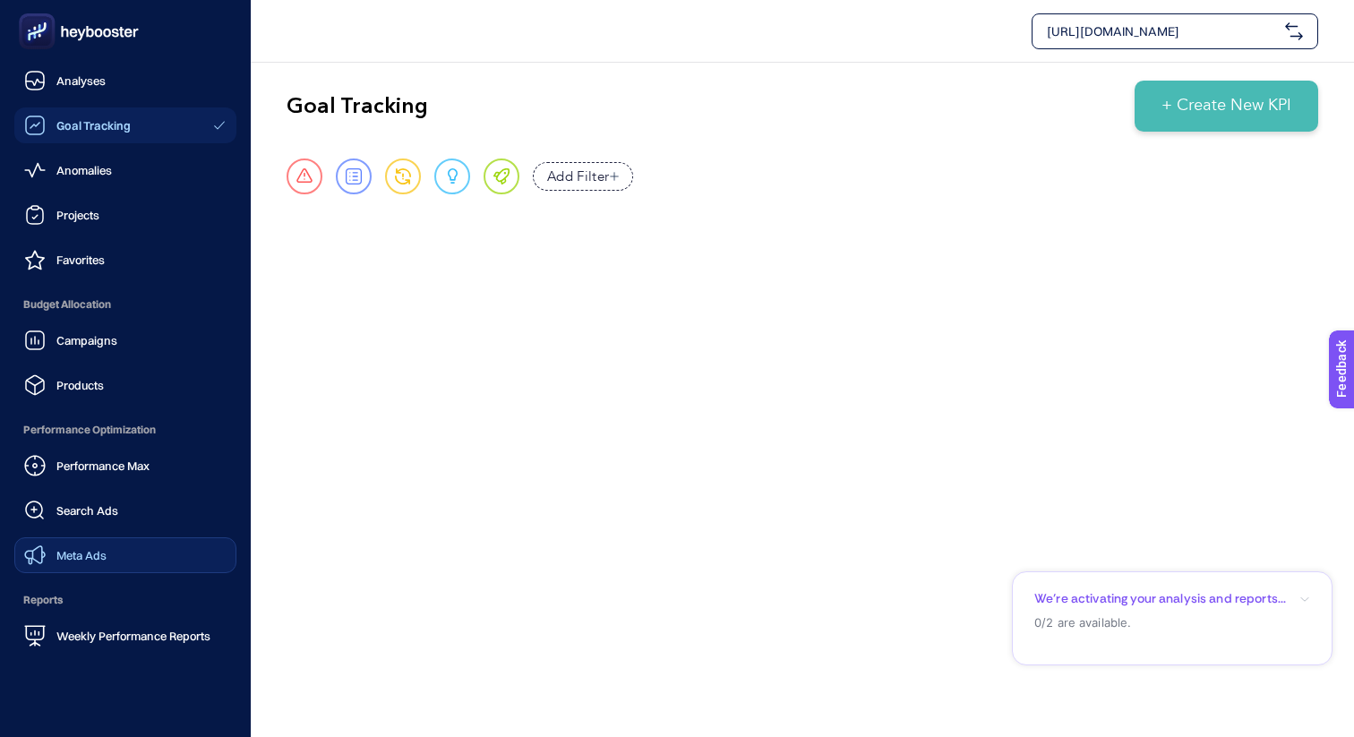
click at [117, 551] on link "Meta Ads" at bounding box center [125, 555] width 222 height 36
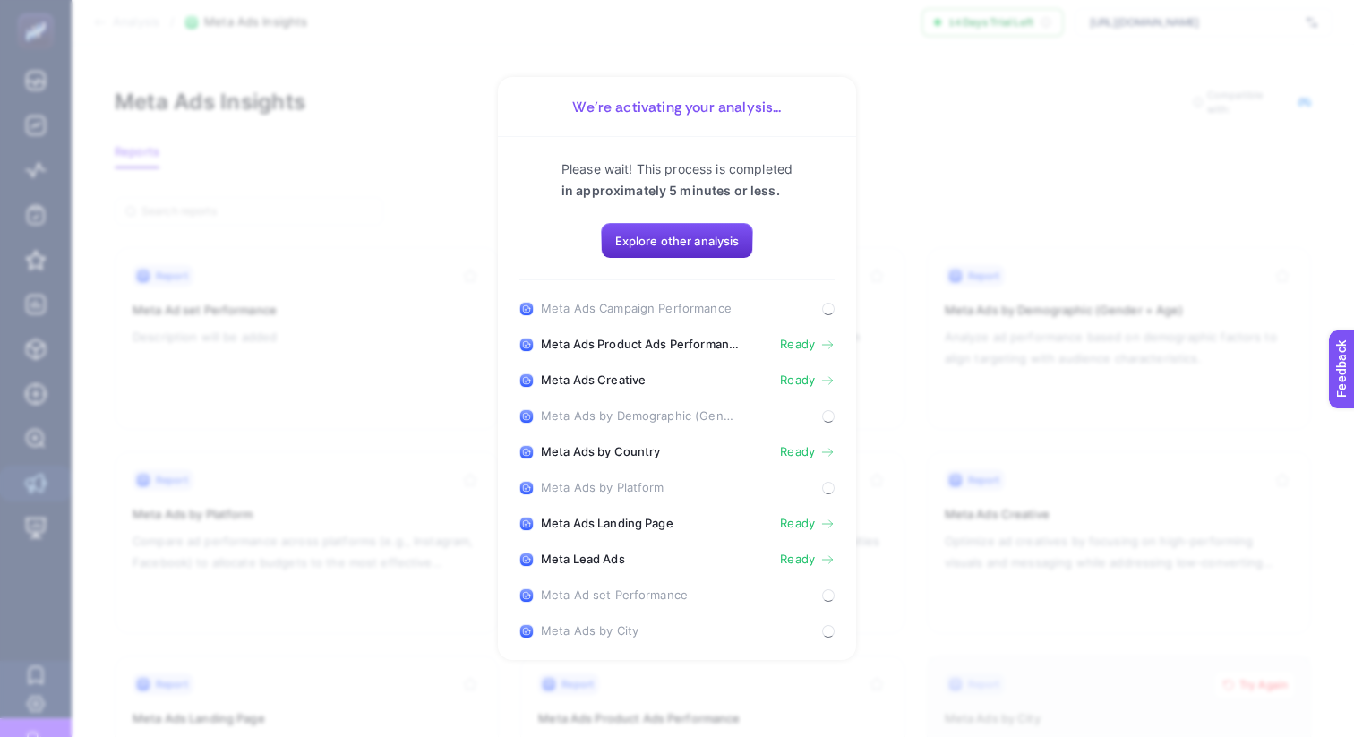
click at [816, 347] on link "Ready" at bounding box center [807, 344] width 55 height 14
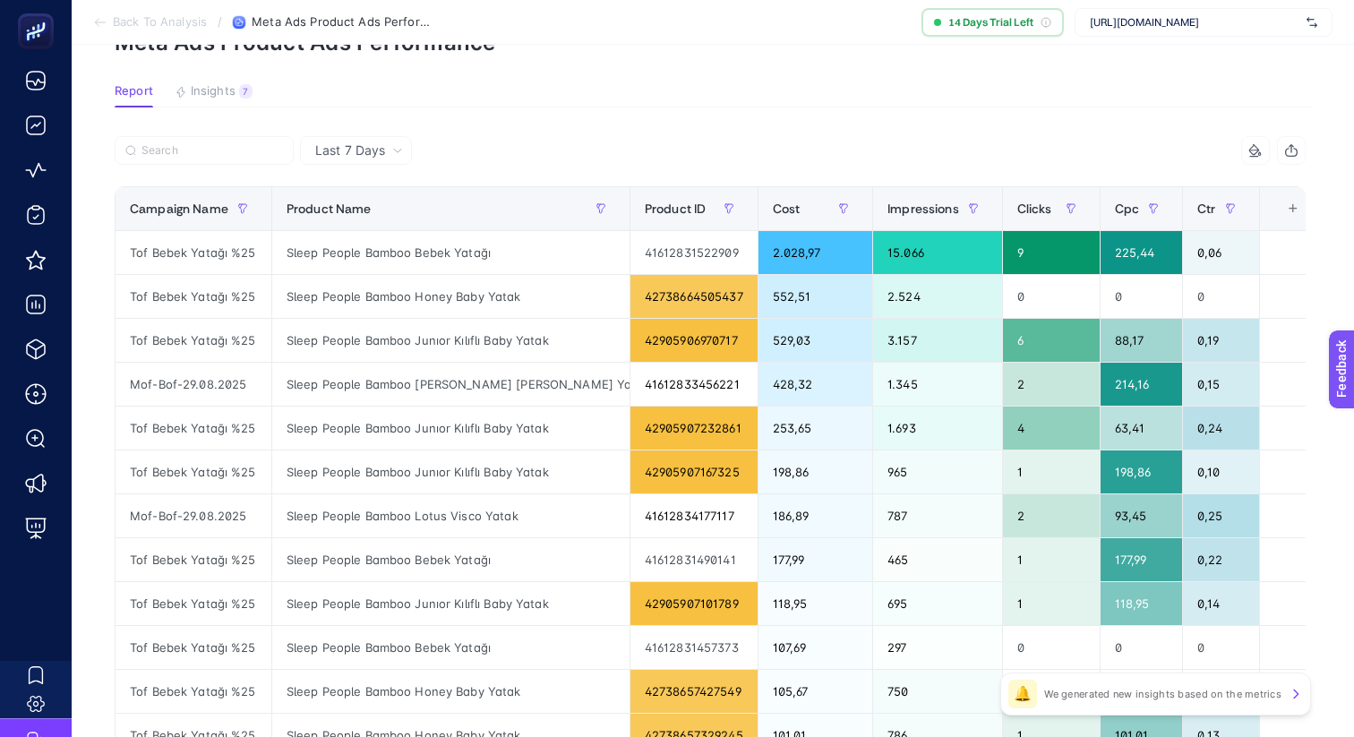
scroll to position [102, 0]
click at [1276, 204] on div "+" at bounding box center [1293, 208] width 34 height 14
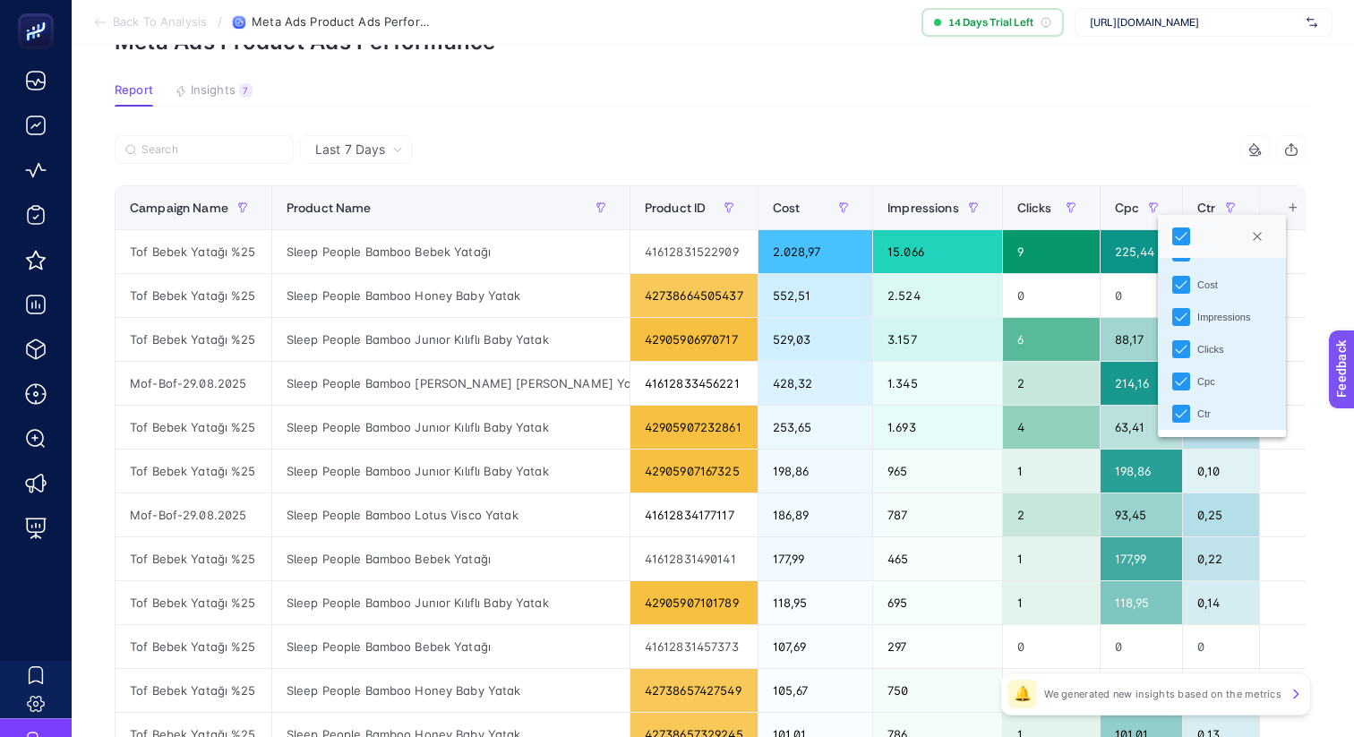
scroll to position [0, 0]
click at [1265, 237] on button "Close" at bounding box center [1257, 236] width 29 height 29
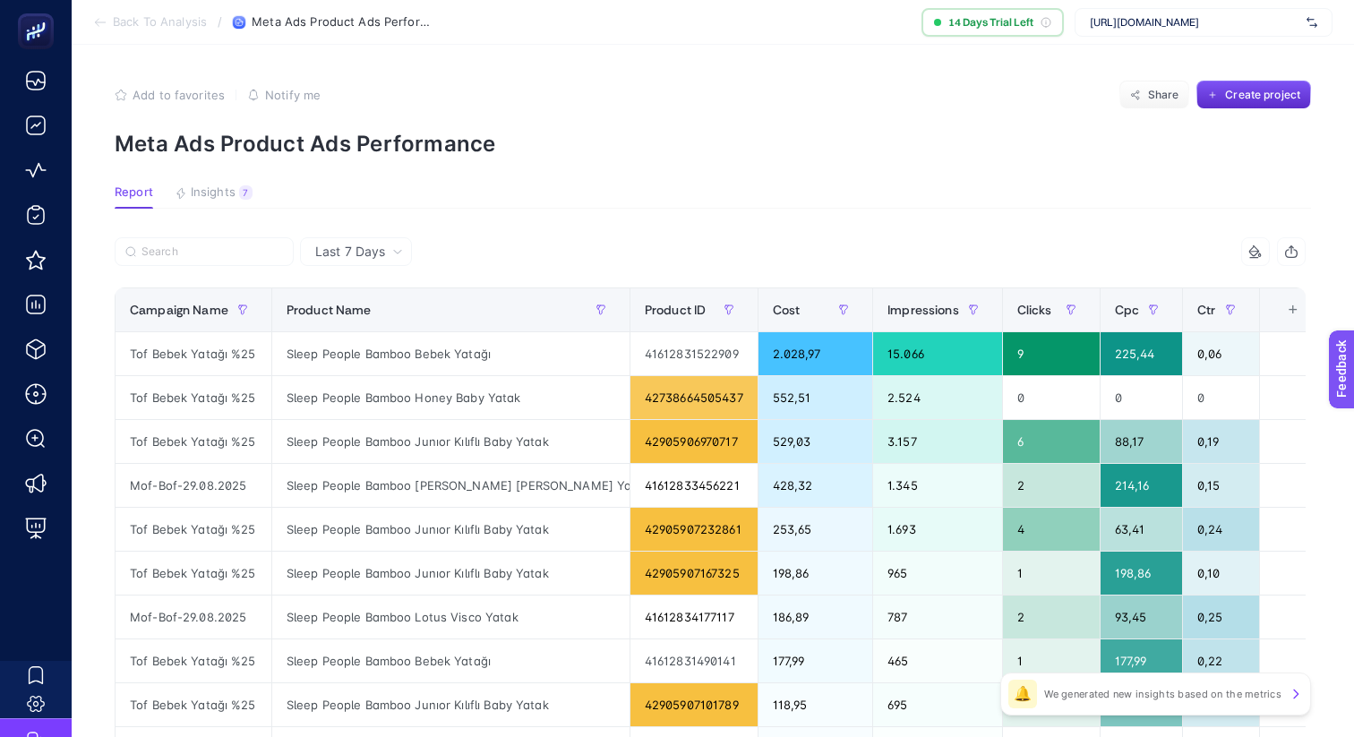
click at [212, 181] on article "Add to favorites false Notify me Share Create project Meta Ads Product Ads Perf…" at bounding box center [713, 744] width 1282 height 1399
click at [211, 187] on span "Insights" at bounding box center [213, 192] width 45 height 14
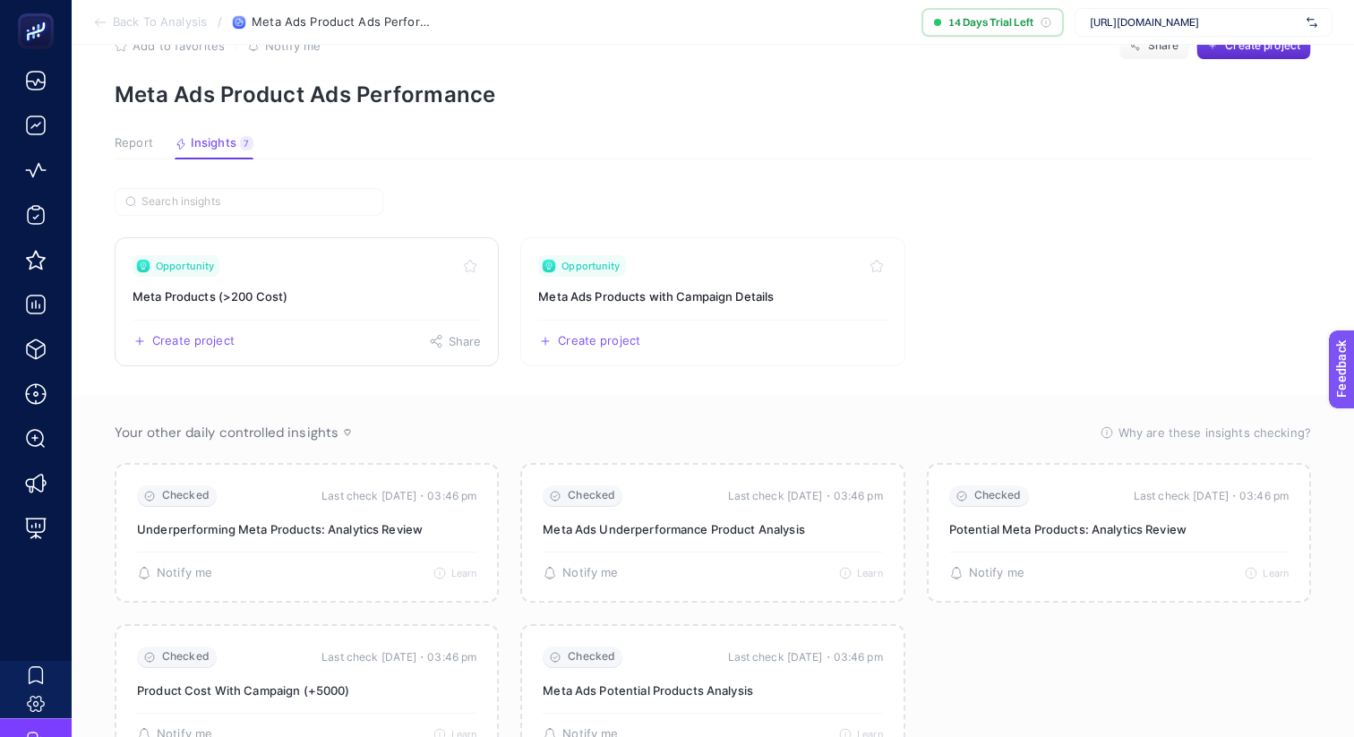
scroll to position [51, 0]
click at [315, 288] on h3 "Meta Products (>200 Cost)" at bounding box center [306, 295] width 348 height 18
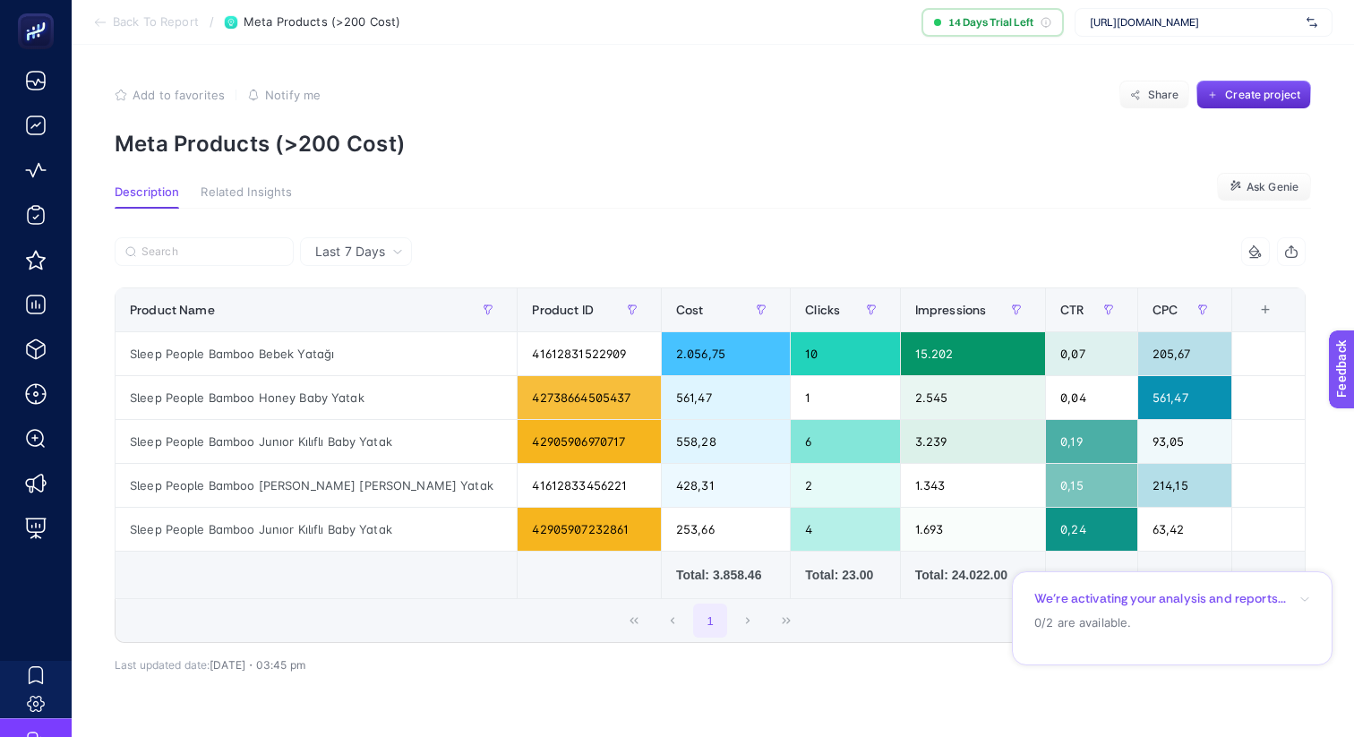
click at [1305, 597] on icon "button" at bounding box center [1304, 599] width 11 height 11
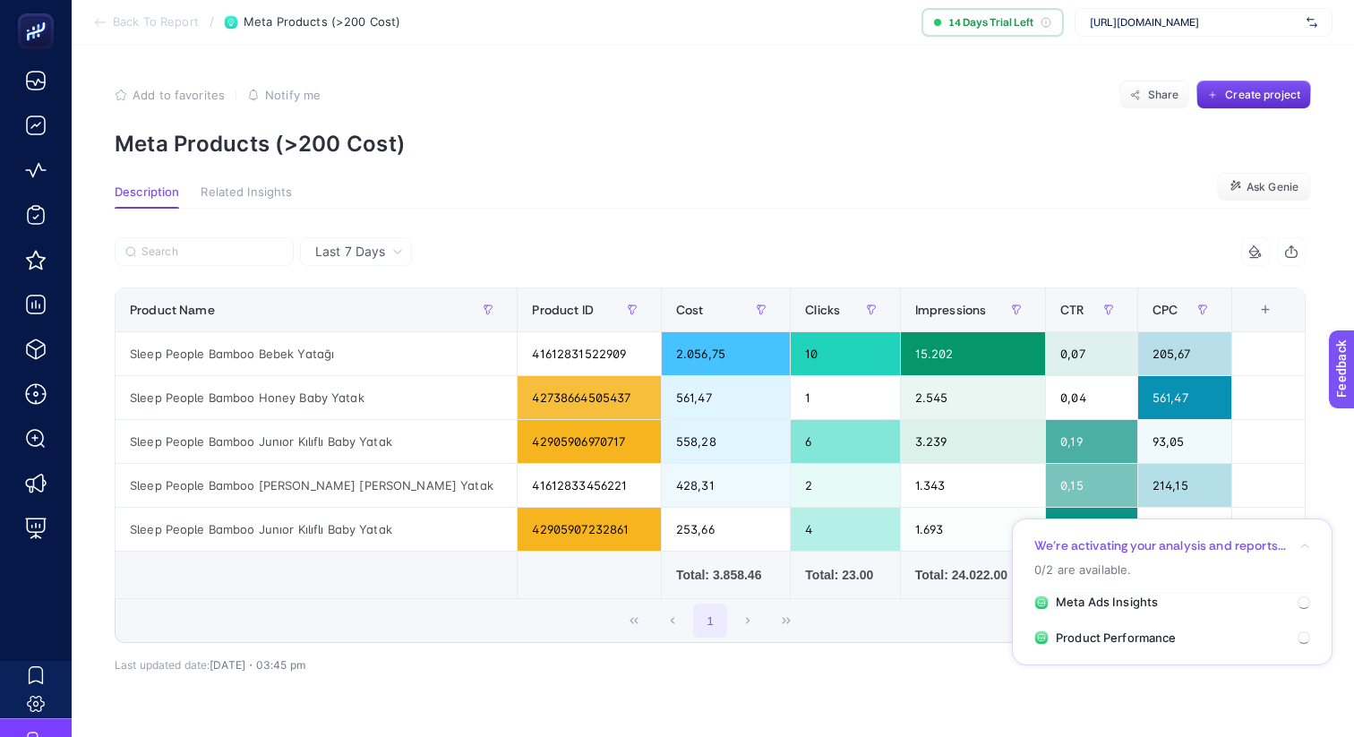
click at [1309, 548] on icon "button" at bounding box center [1304, 546] width 11 height 11
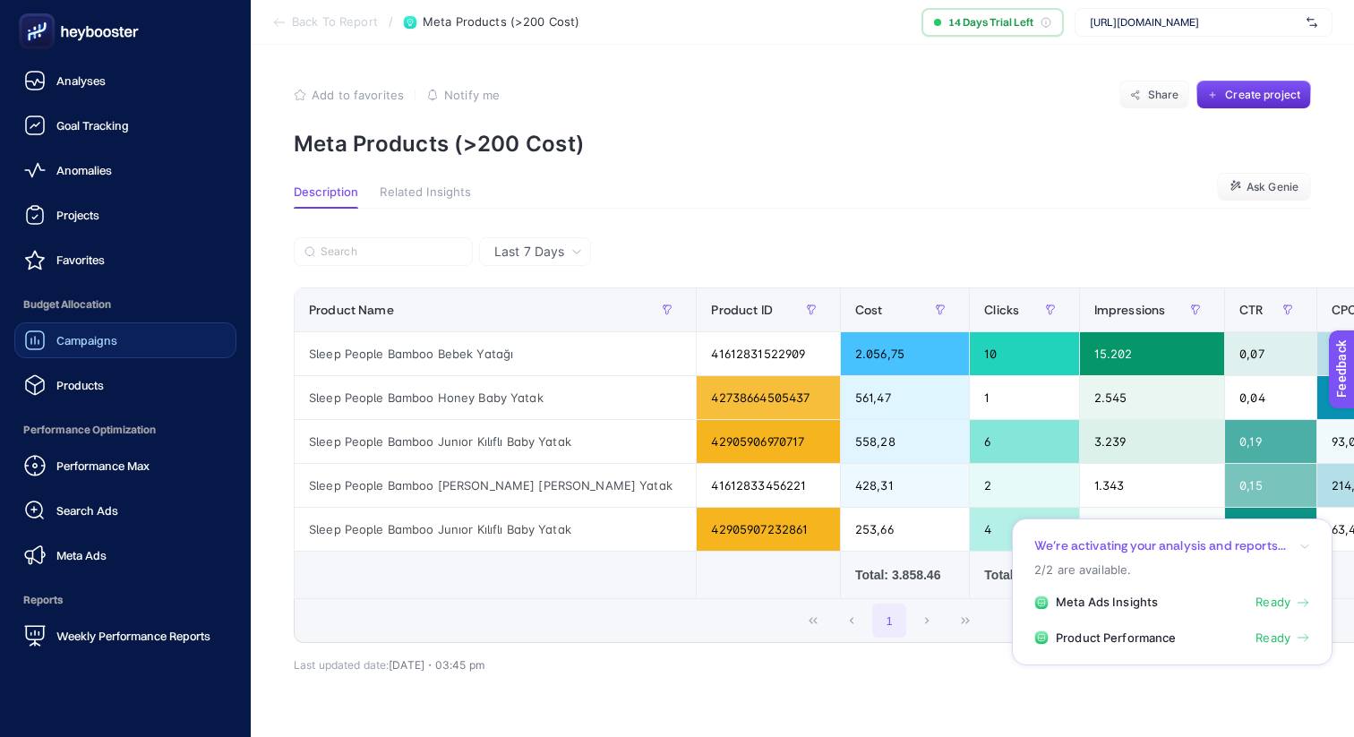
click at [105, 337] on span "Campaigns" at bounding box center [86, 340] width 61 height 14
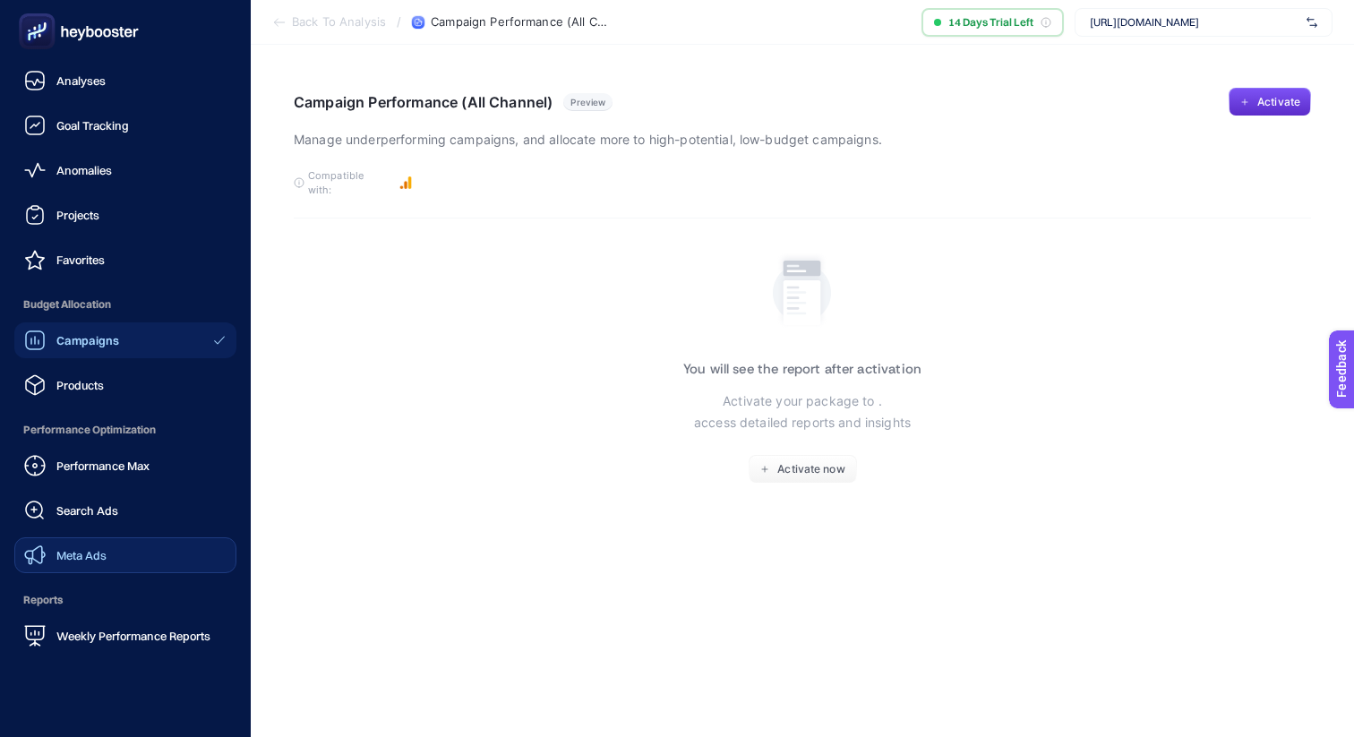
click at [86, 546] on div "Meta Ads" at bounding box center [65, 554] width 82 height 21
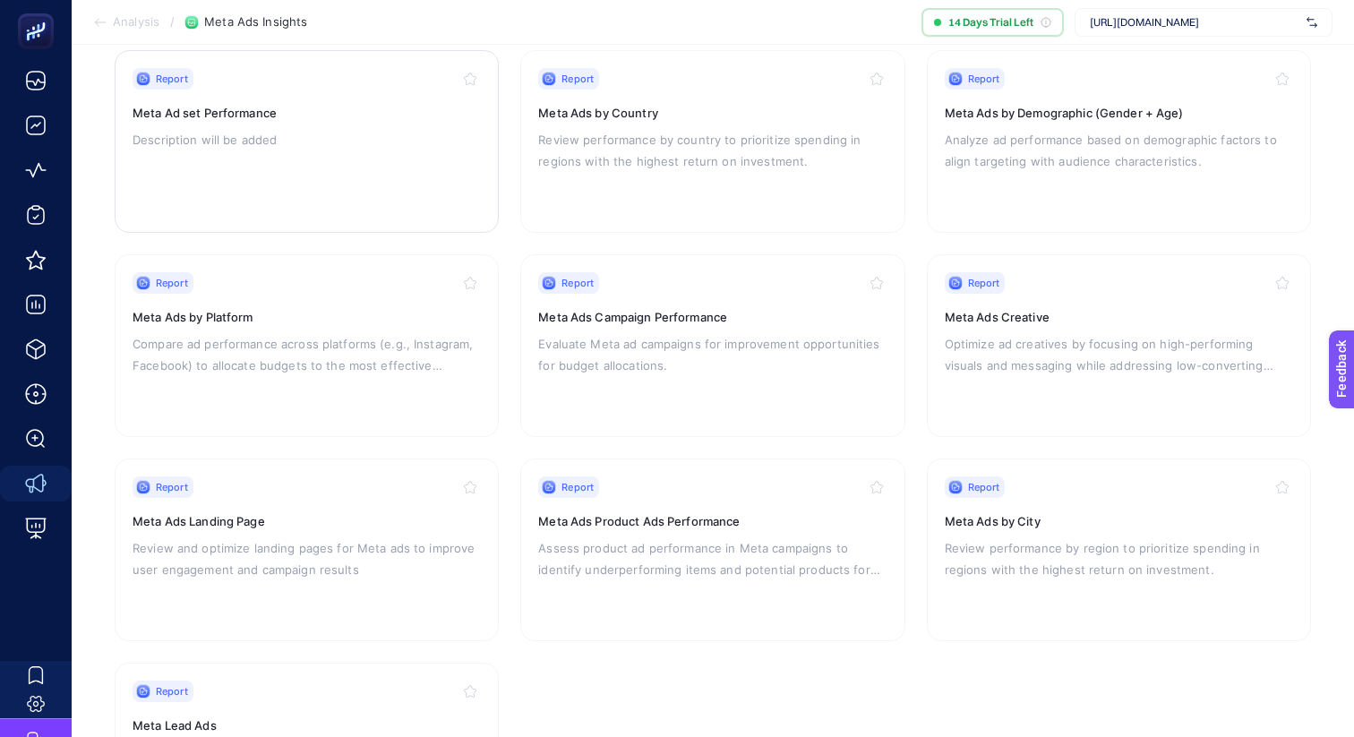
scroll to position [265, 0]
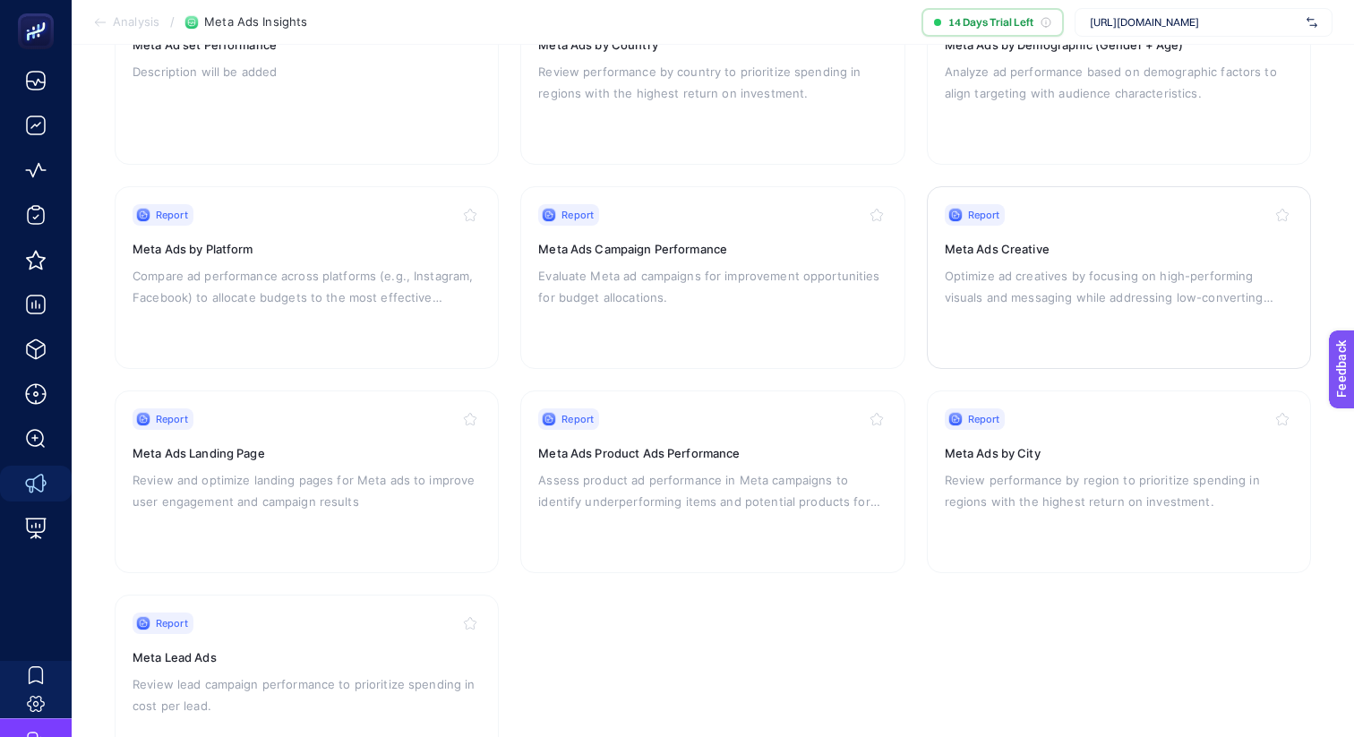
click at [1096, 308] on div "Report Meta Ads Creative Optimize ad creatives by focusing on high-performing v…" at bounding box center [1118, 277] width 348 height 147
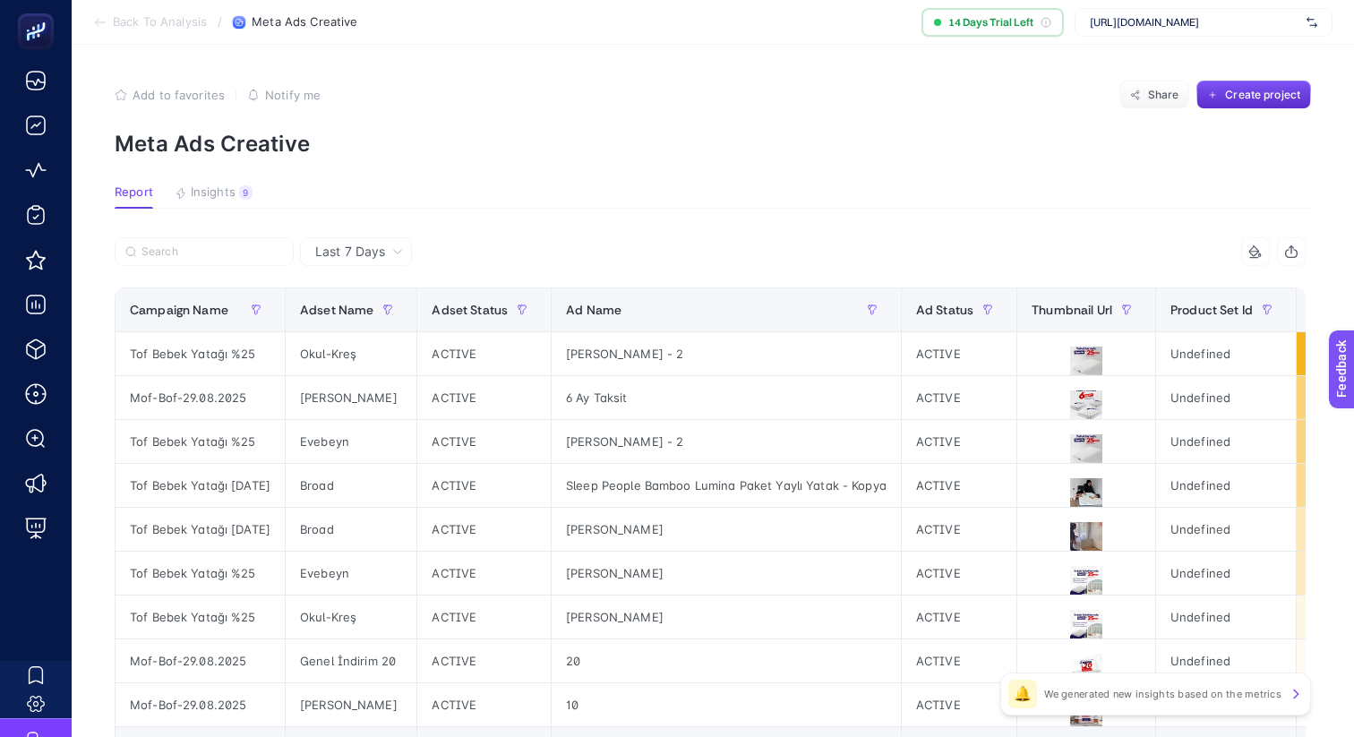
click at [1123, 694] on p "We generated new insights based on the metrics" at bounding box center [1162, 694] width 237 height 14
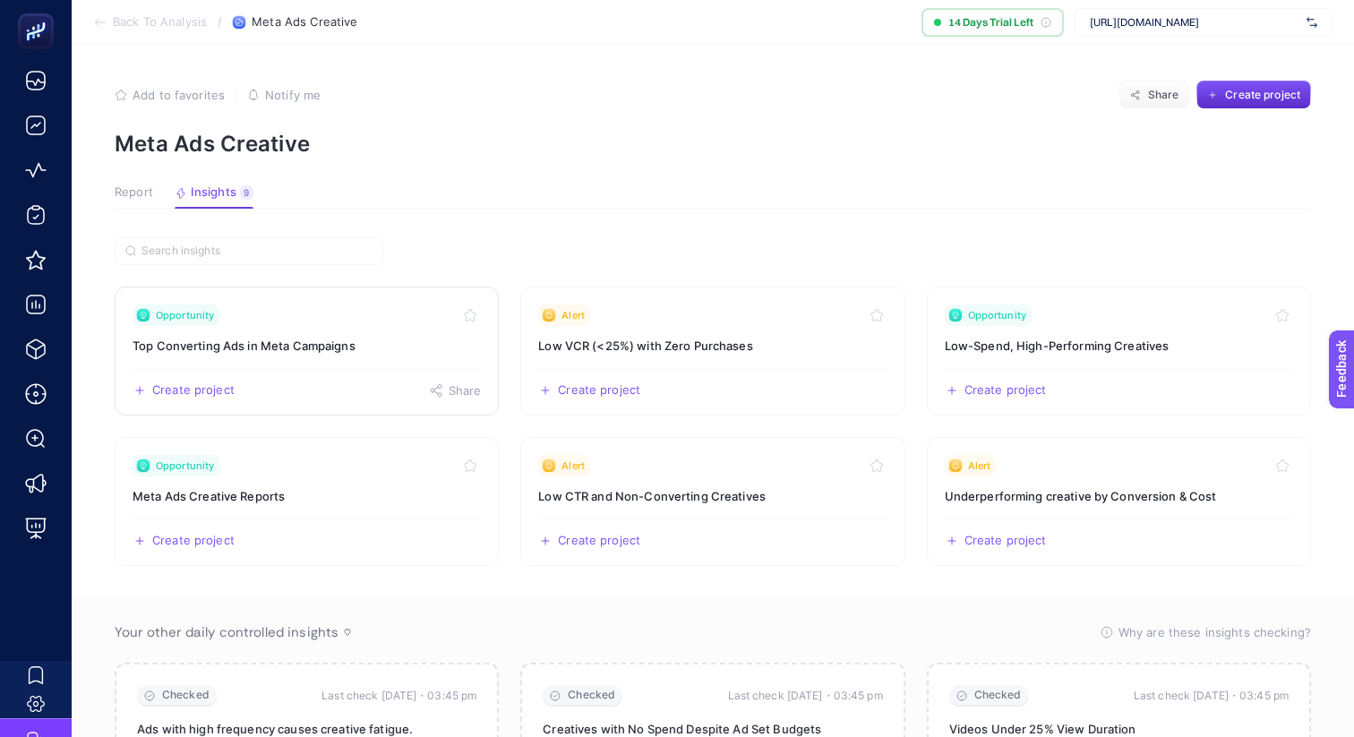
click at [231, 347] on h3 "Top Converting Ads in Meta Campaigns" at bounding box center [306, 346] width 348 height 18
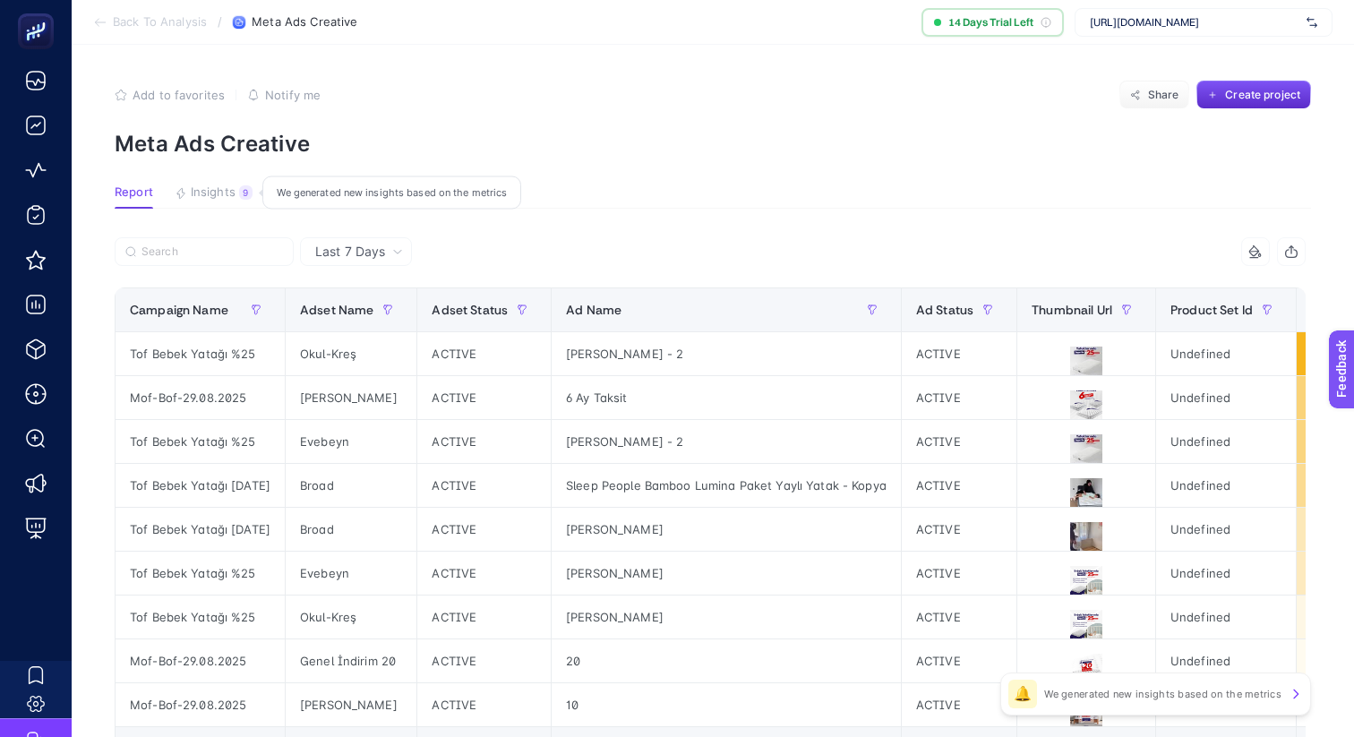
click at [199, 200] on button "Insights 9 We generated new insights based on the metrics" at bounding box center [214, 196] width 78 height 23
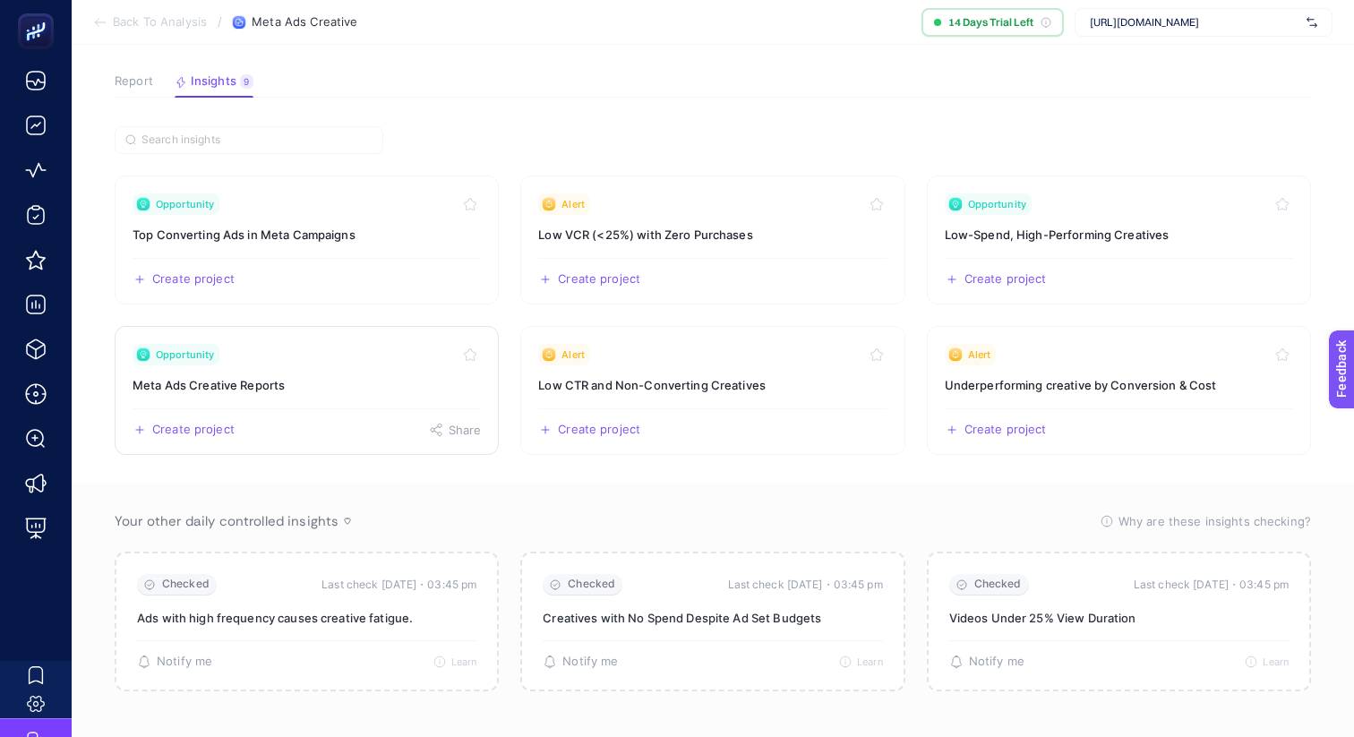
scroll to position [124, 0]
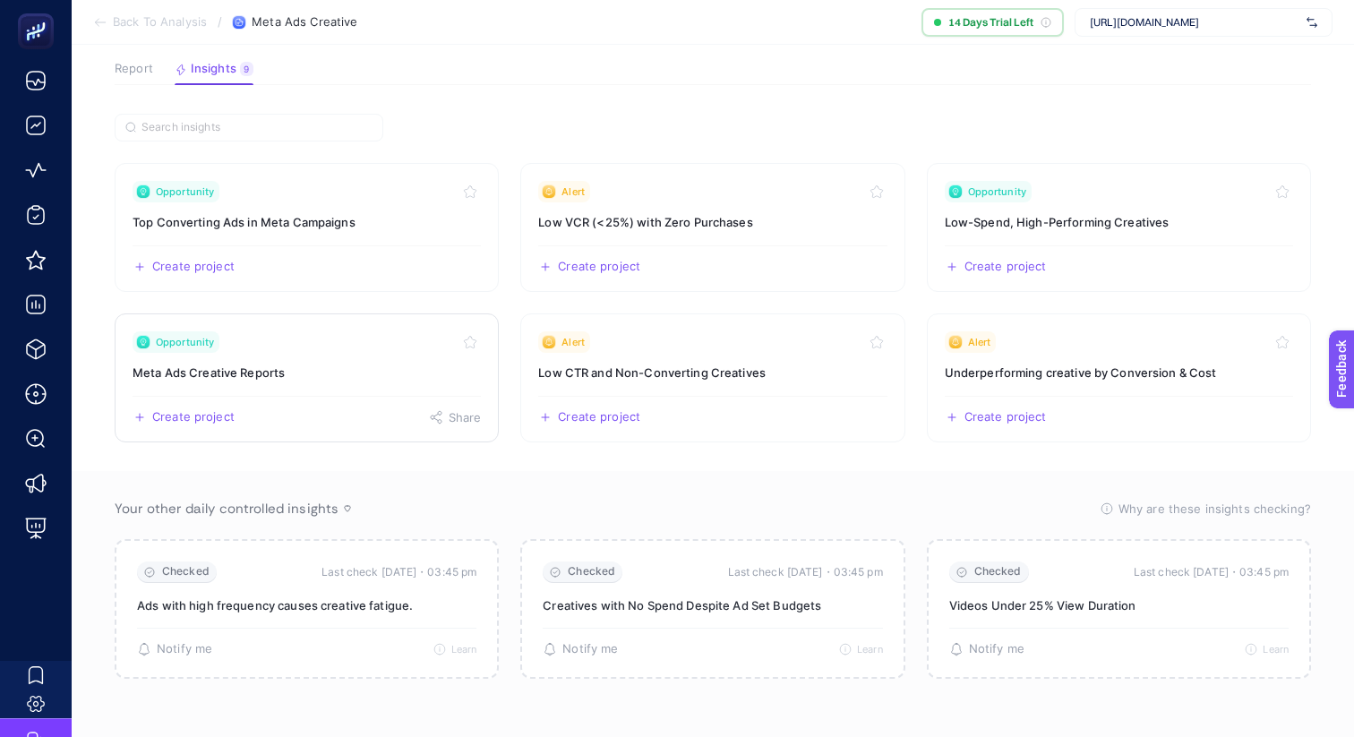
click at [302, 360] on link "Opportunity Meta Ads Creative Reports Create project Share" at bounding box center [307, 377] width 384 height 129
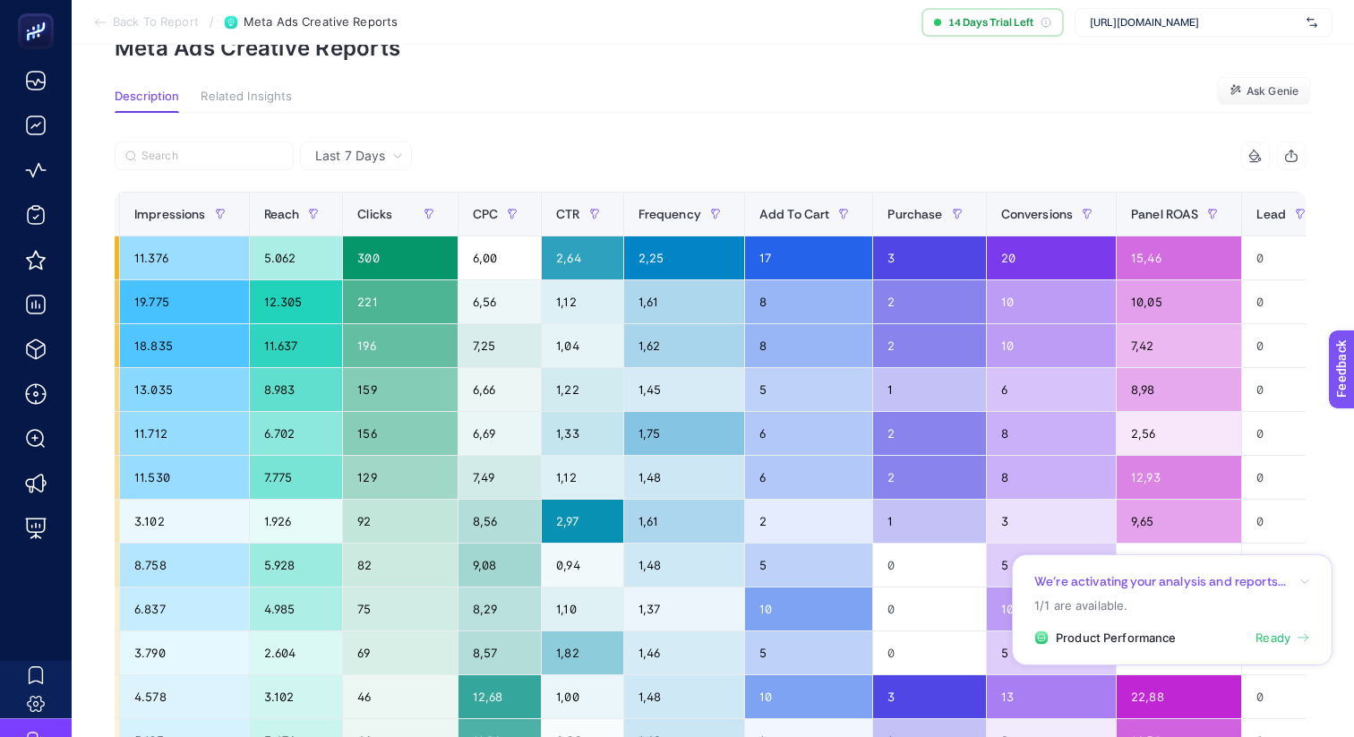
scroll to position [0, 525]
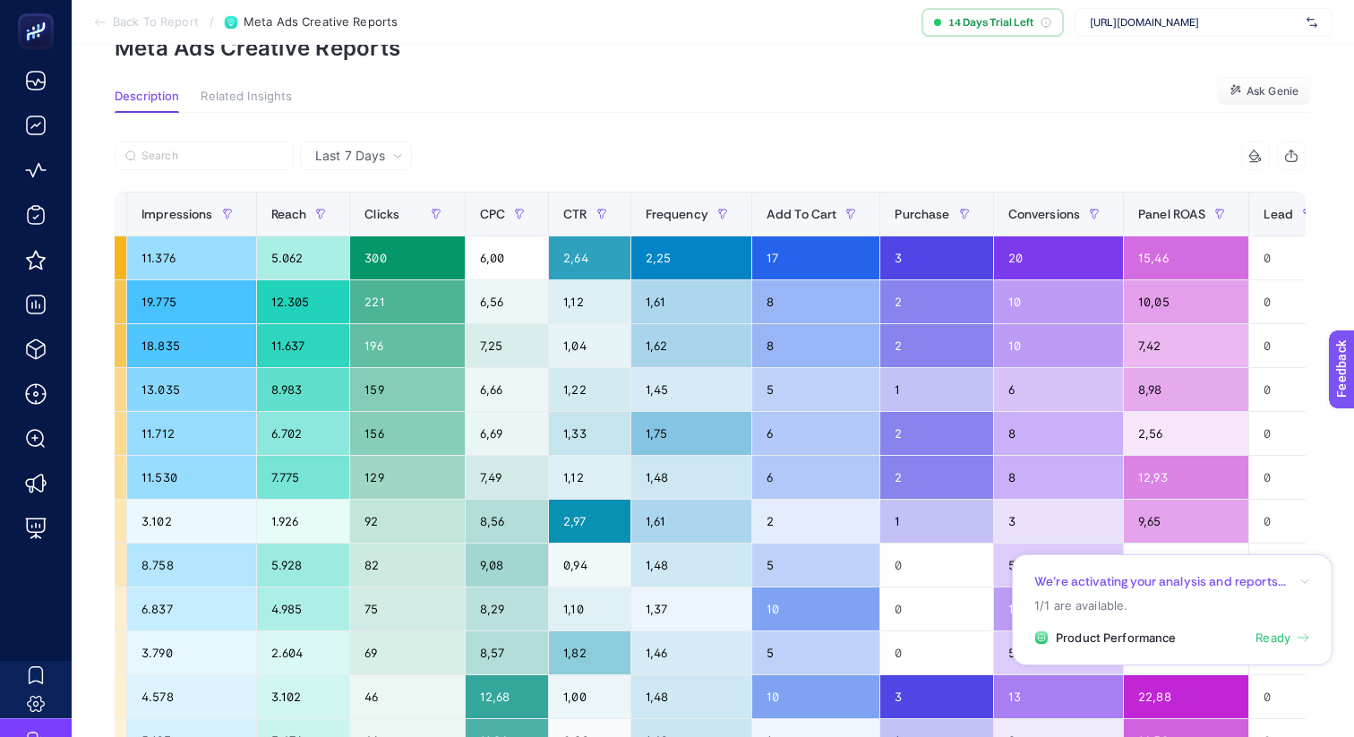
click at [1268, 638] on span "Ready" at bounding box center [1272, 638] width 35 height 18
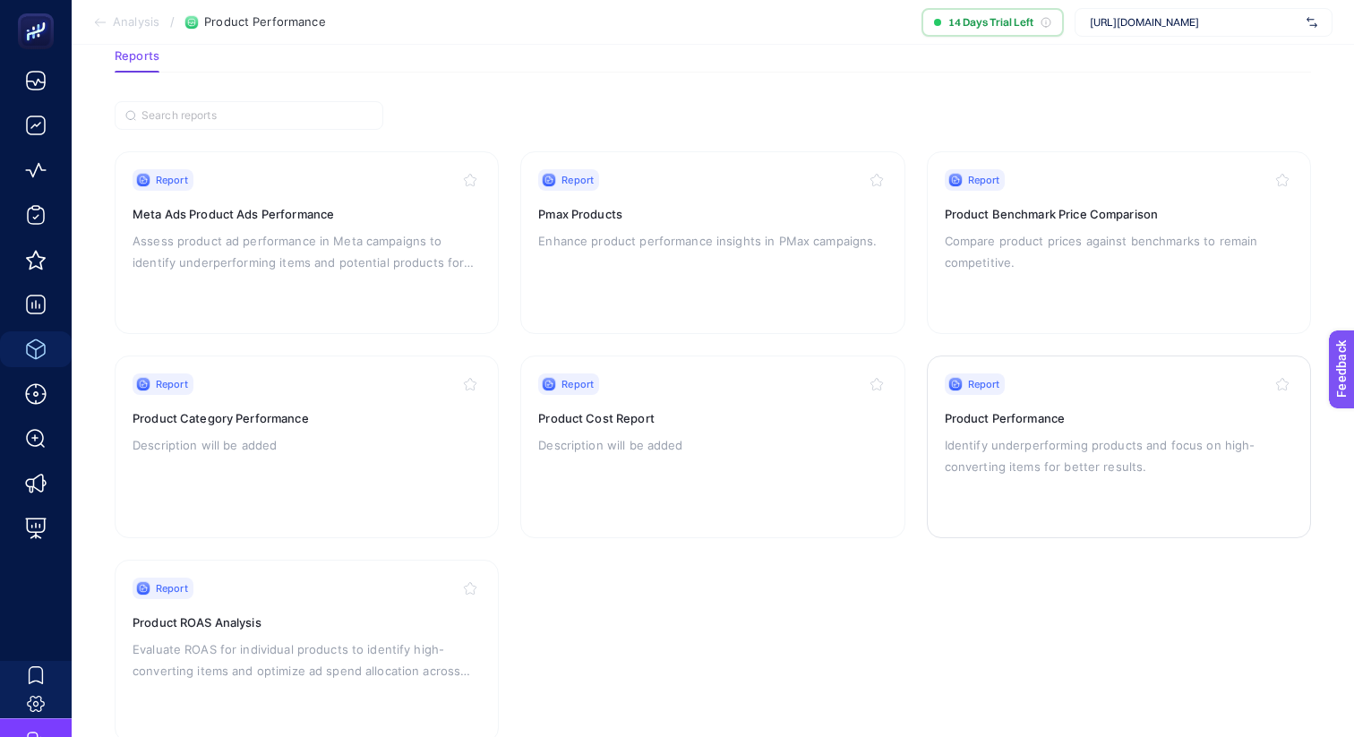
click at [1074, 434] on p "Identify underperforming products and focus on high-converting items for better…" at bounding box center [1118, 455] width 348 height 43
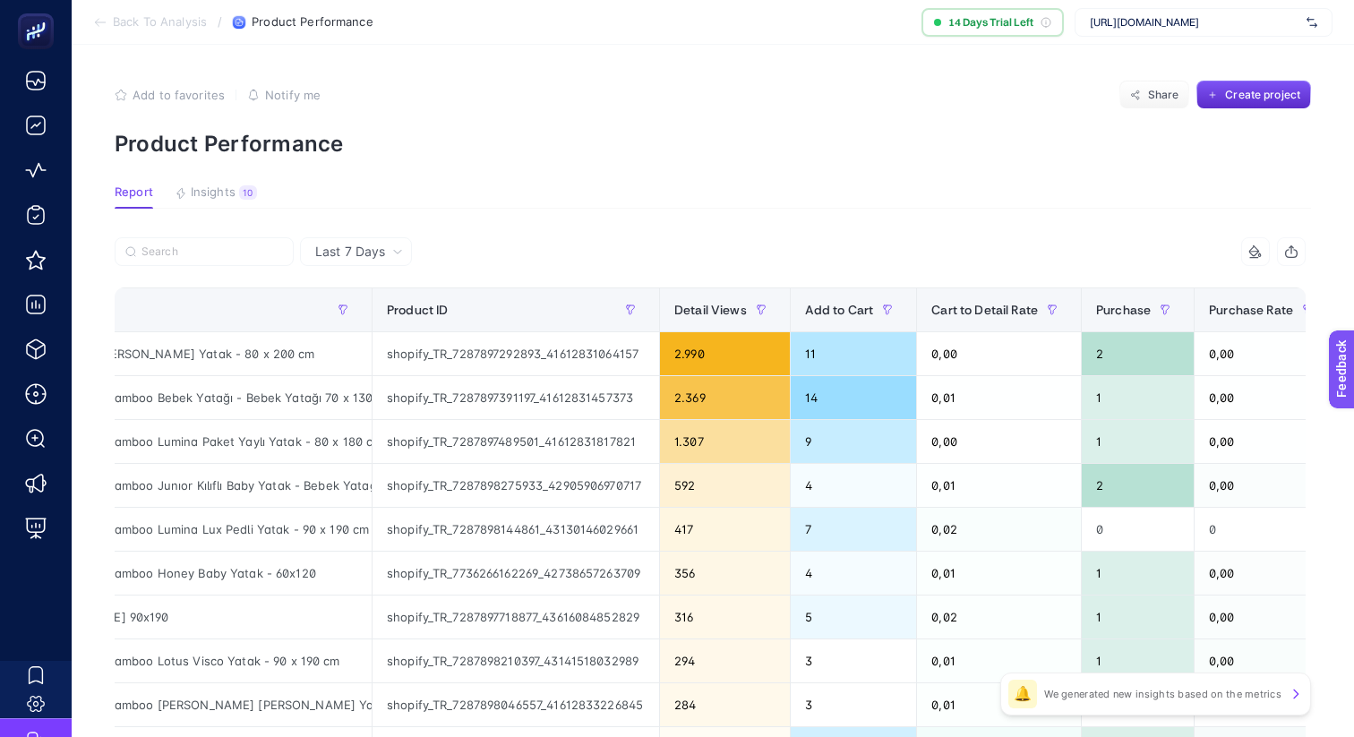
click at [358, 253] on span "Last 7 Days" at bounding box center [350, 252] width 70 height 18
click at [369, 310] on li "Last 30 Days" at bounding box center [355, 321] width 101 height 32
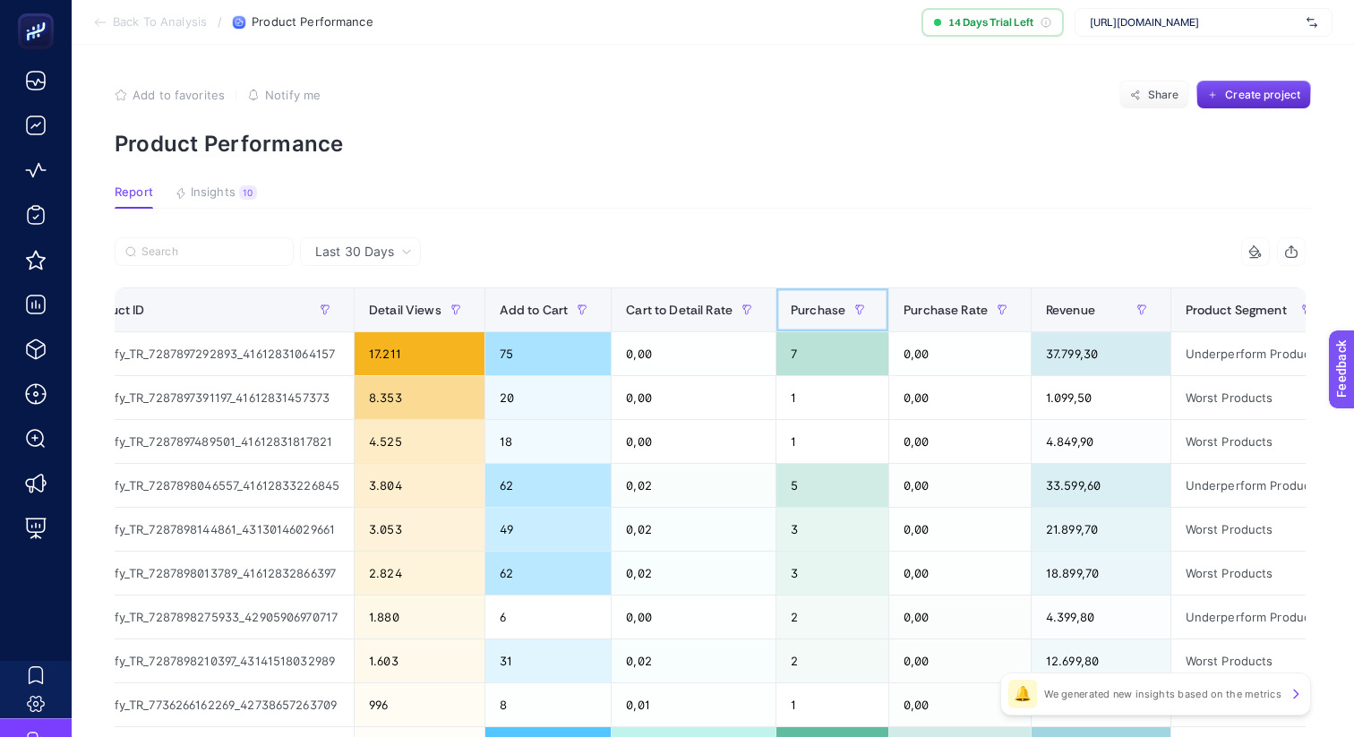
click at [816, 312] on span "Purchase" at bounding box center [817, 310] width 55 height 14
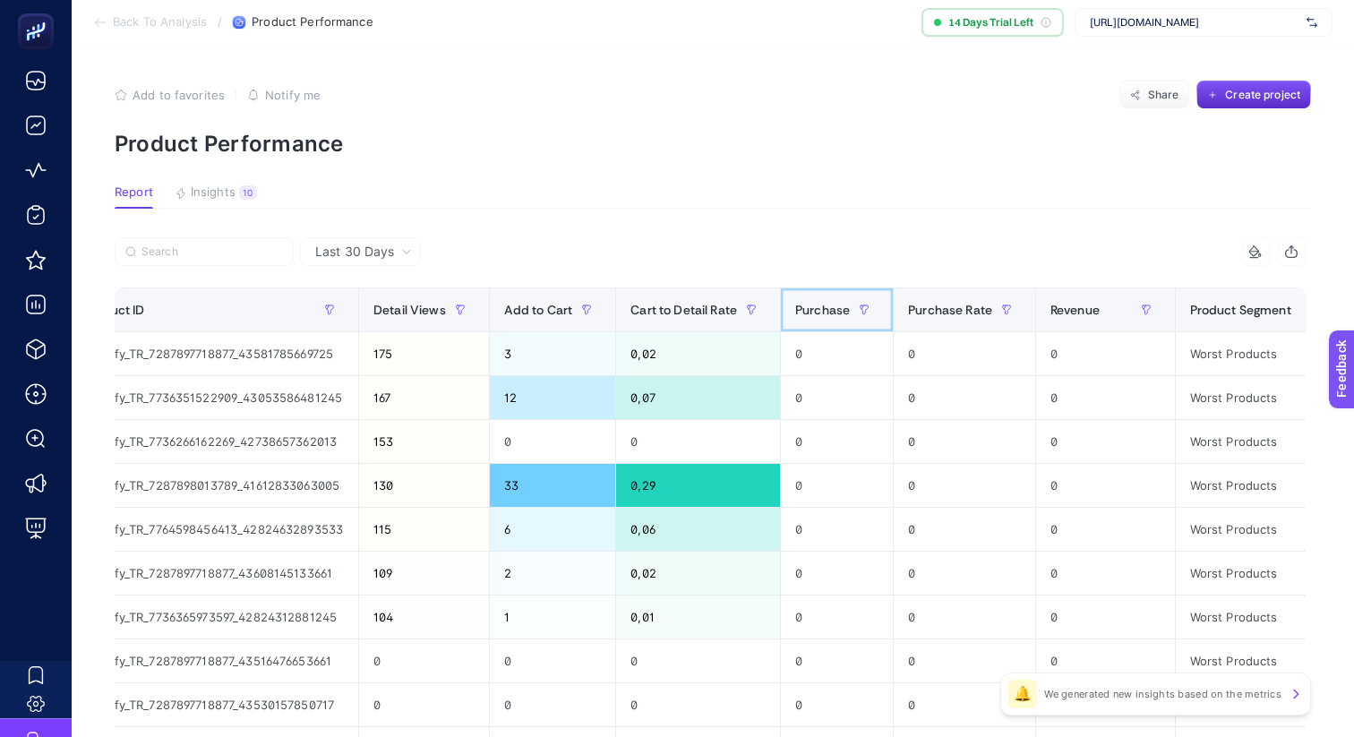
click at [816, 312] on span "Purchase" at bounding box center [822, 310] width 55 height 14
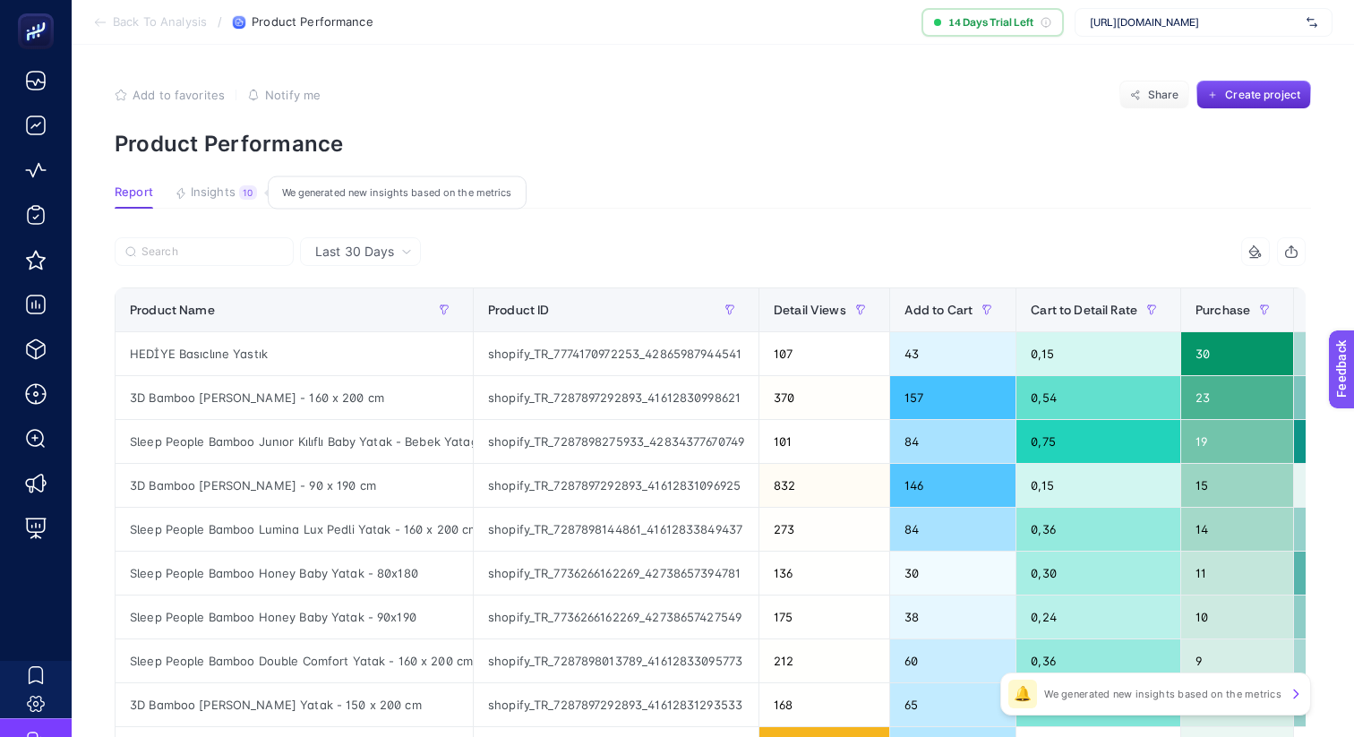
click at [228, 194] on span "Insights" at bounding box center [213, 192] width 45 height 14
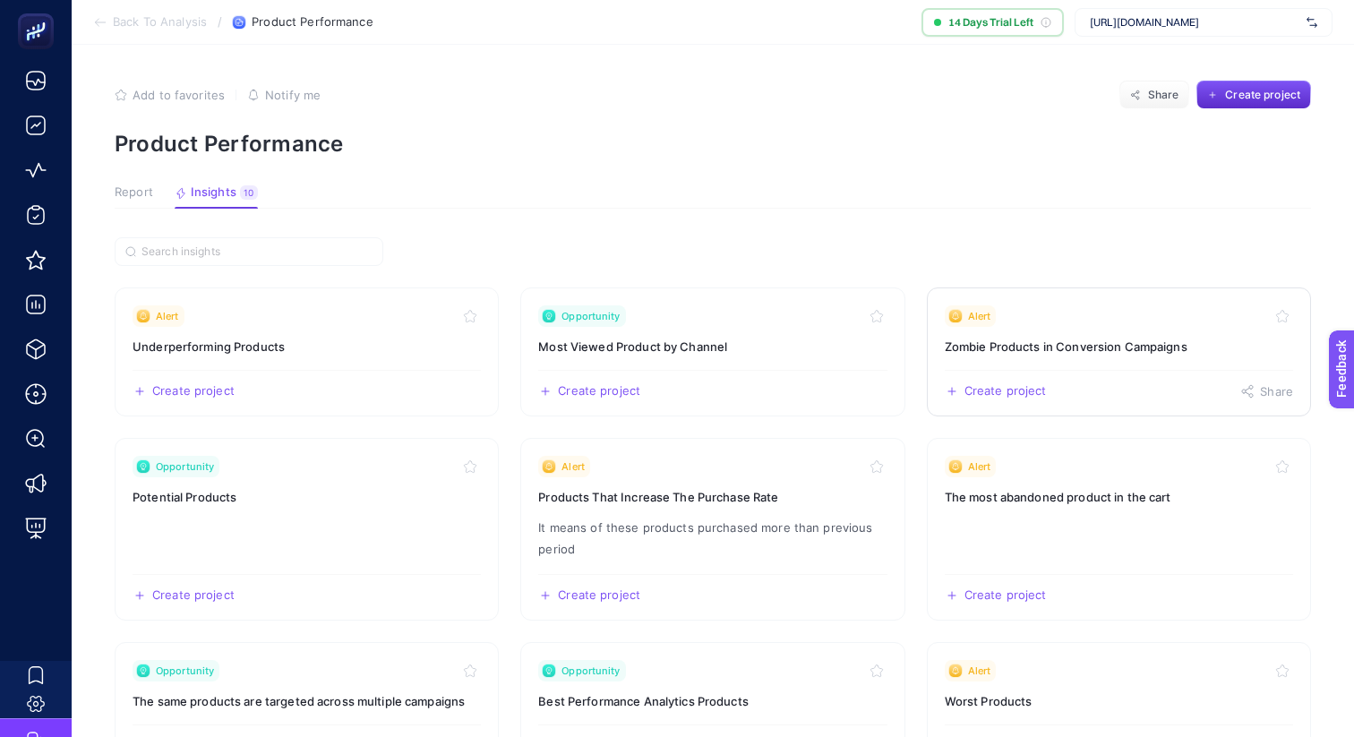
click at [1015, 352] on h3 "Zombie Products in Conversion Campaigns" at bounding box center [1118, 346] width 348 height 18
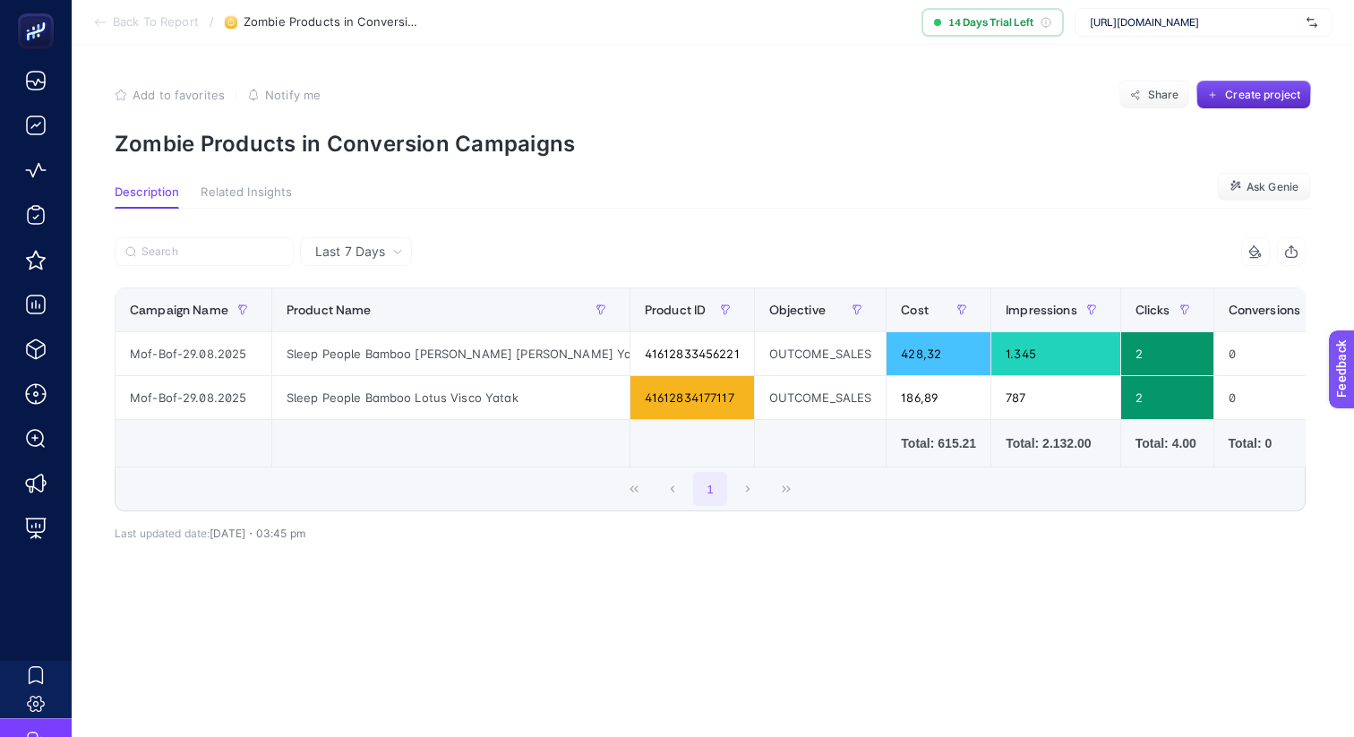
click at [371, 255] on span "Last 7 Days" at bounding box center [350, 252] width 70 height 18
click at [354, 311] on li "Last 30 Days" at bounding box center [355, 321] width 101 height 32
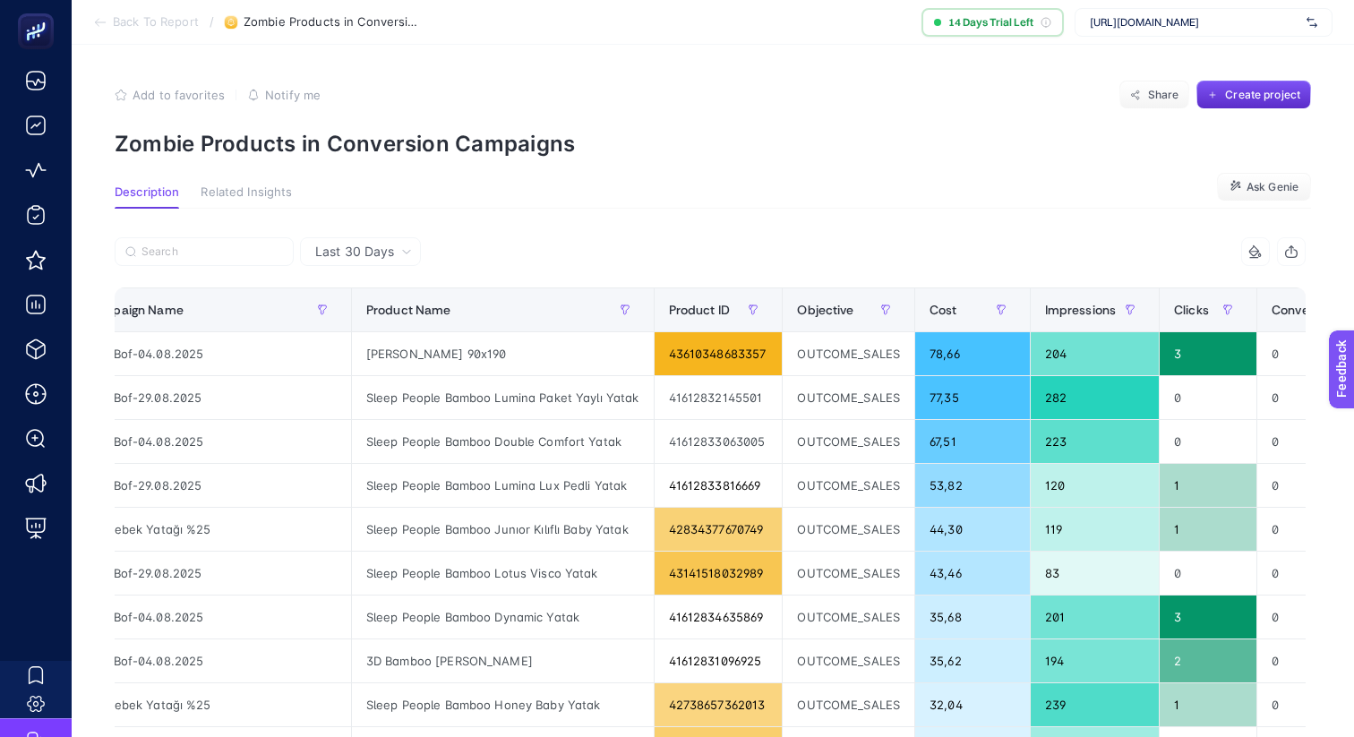
scroll to position [0, 47]
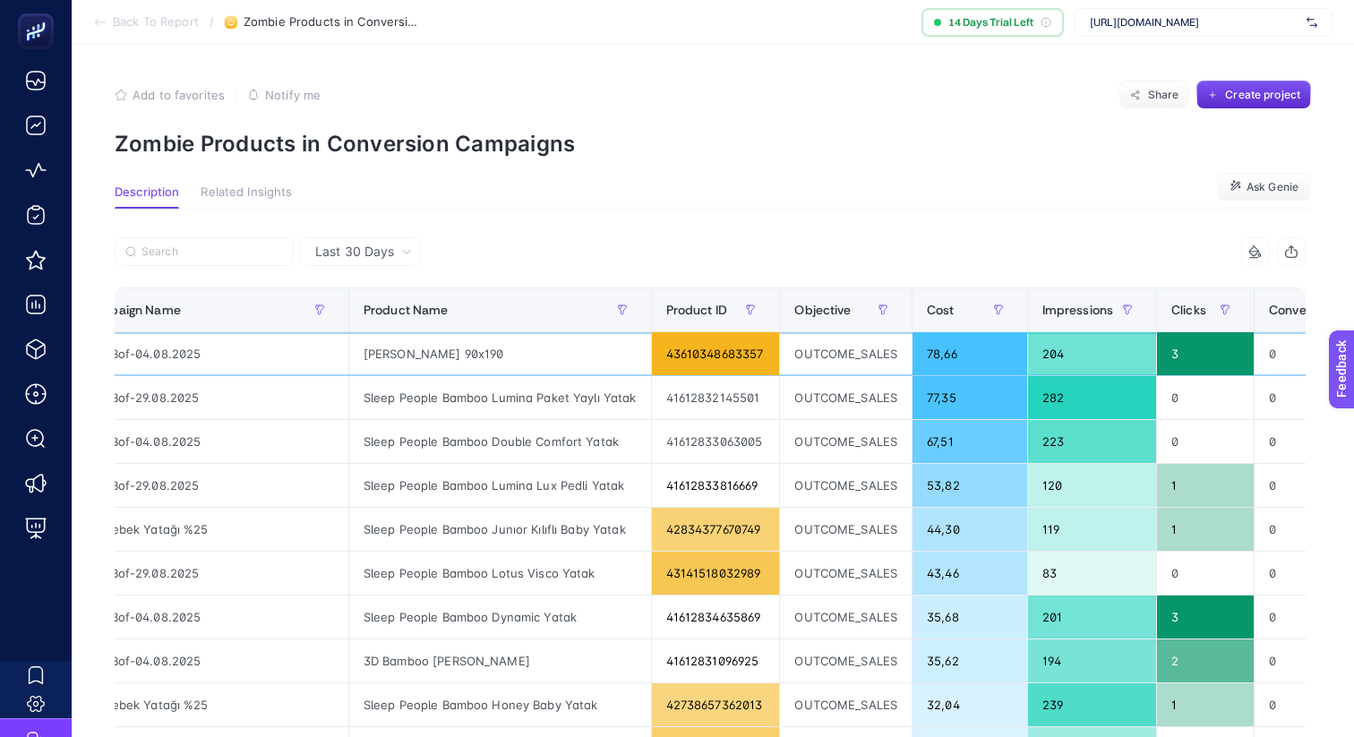
click at [819, 355] on div "OUTCOME_SALES" at bounding box center [846, 353] width 132 height 43
click at [807, 362] on div at bounding box center [807, 362] width 0 height 0
click at [823, 353] on div "OUTCOME_SALES" at bounding box center [846, 353] width 132 height 43
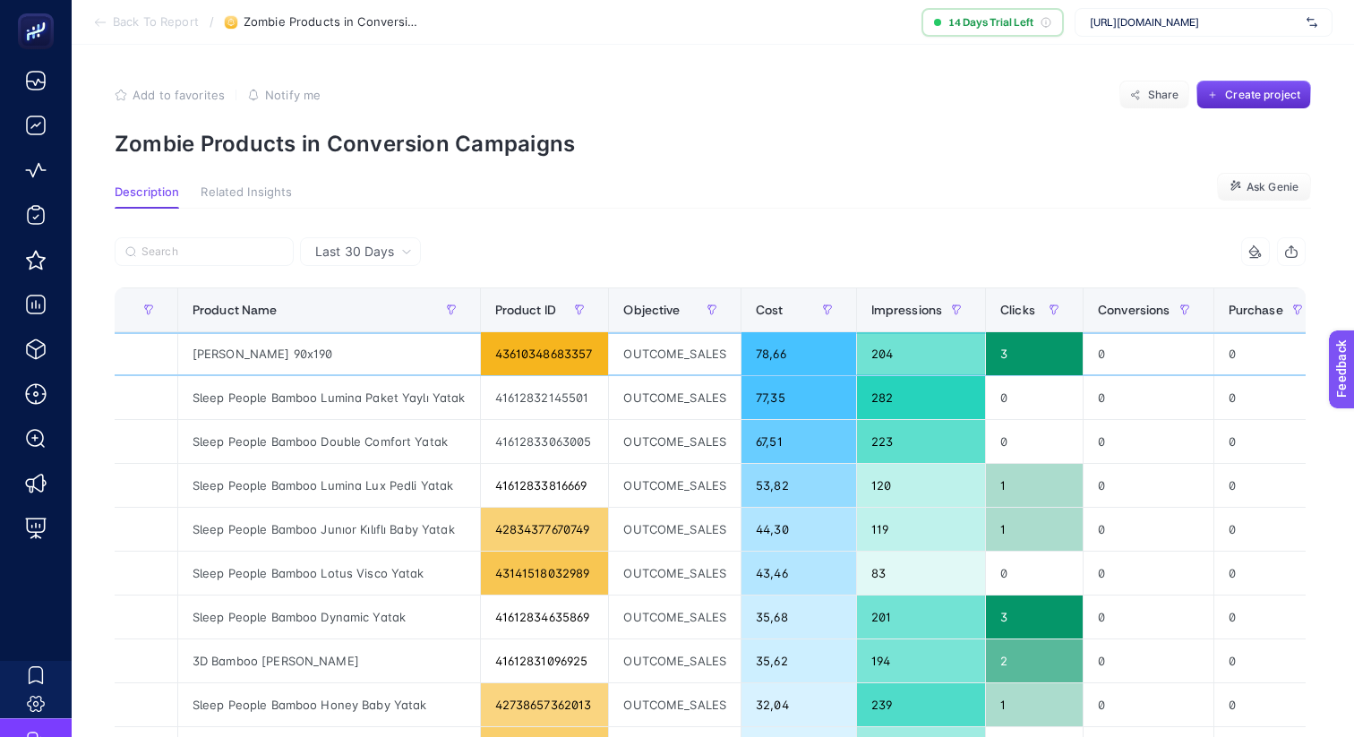
scroll to position [0, 218]
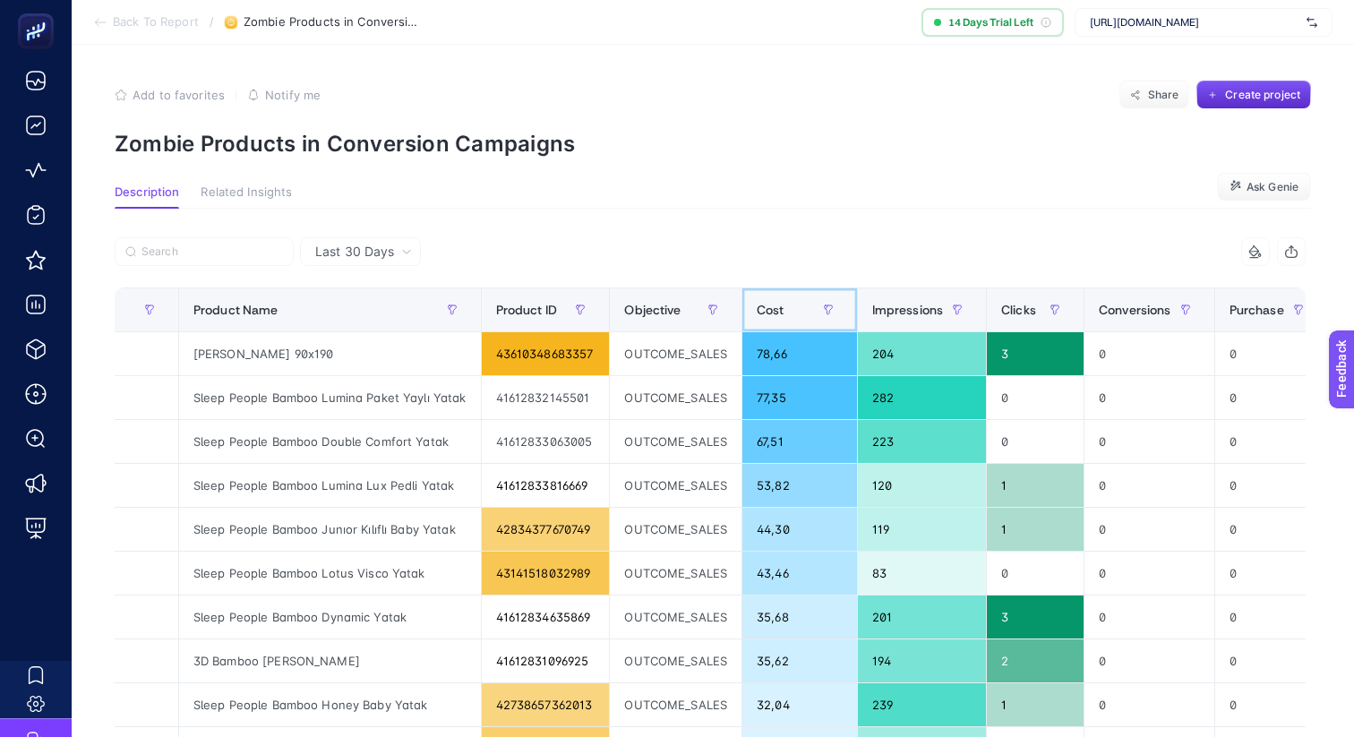
click at [766, 312] on span "Cost" at bounding box center [770, 310] width 28 height 14
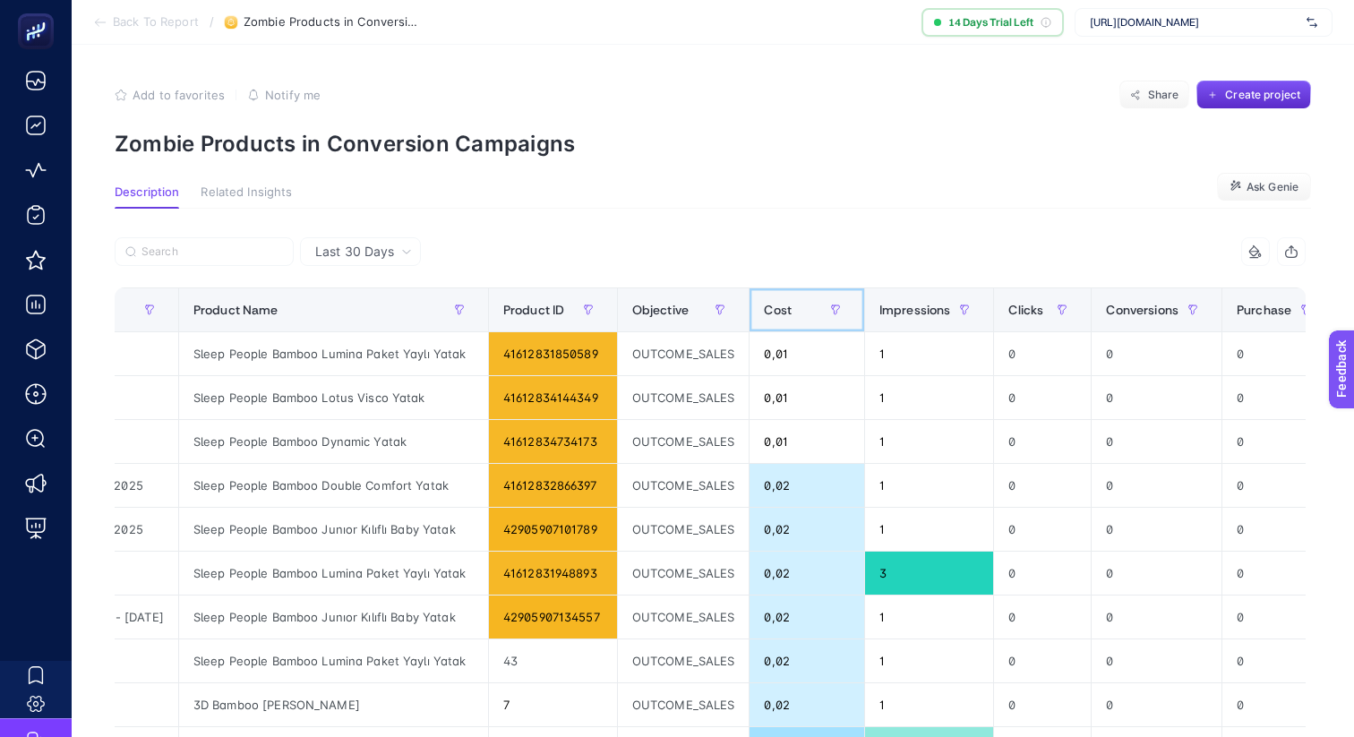
click at [766, 312] on span "Cost" at bounding box center [778, 310] width 28 height 14
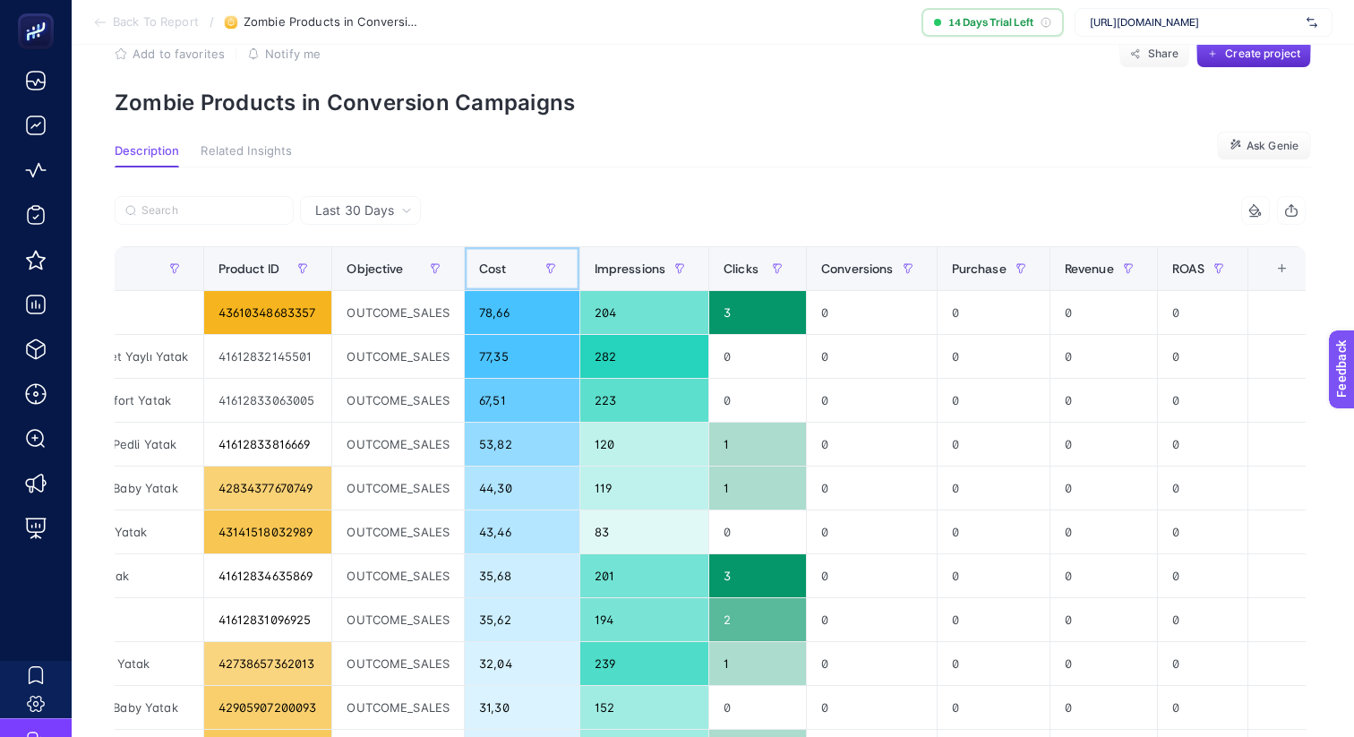
scroll to position [0, 0]
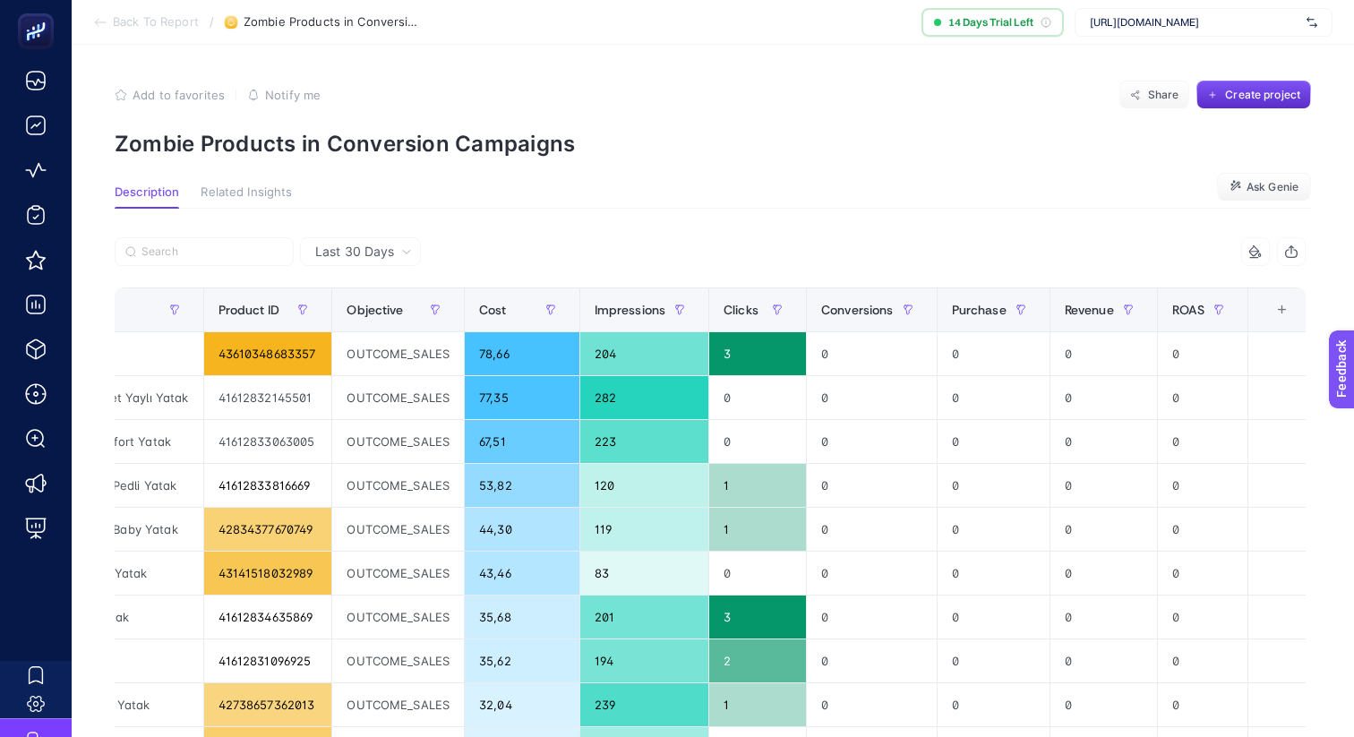
click at [162, 21] on span "Back To Report" at bounding box center [156, 22] width 86 height 14
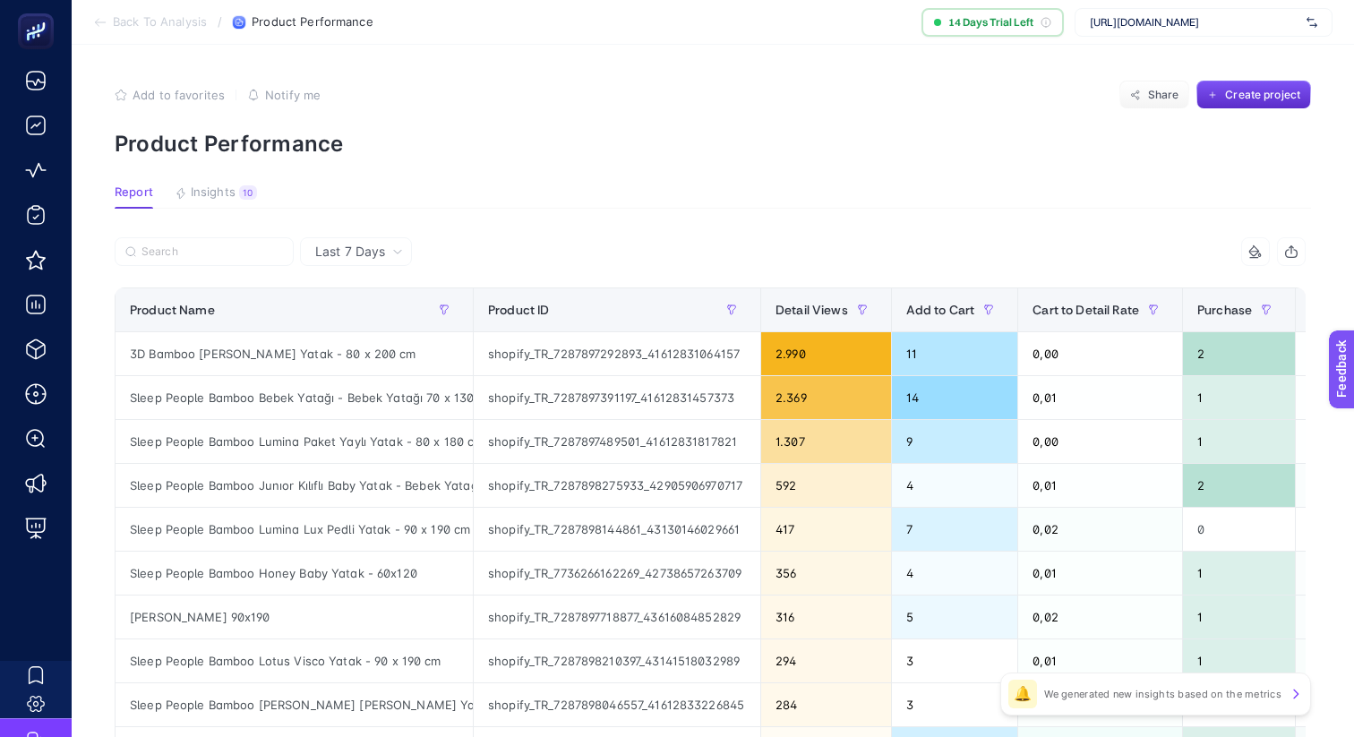
click at [234, 184] on article "Add to favorites false Notify me Share Create project Product Performance Repor…" at bounding box center [713, 744] width 1282 height 1399
click at [231, 187] on span "Insights" at bounding box center [213, 192] width 45 height 14
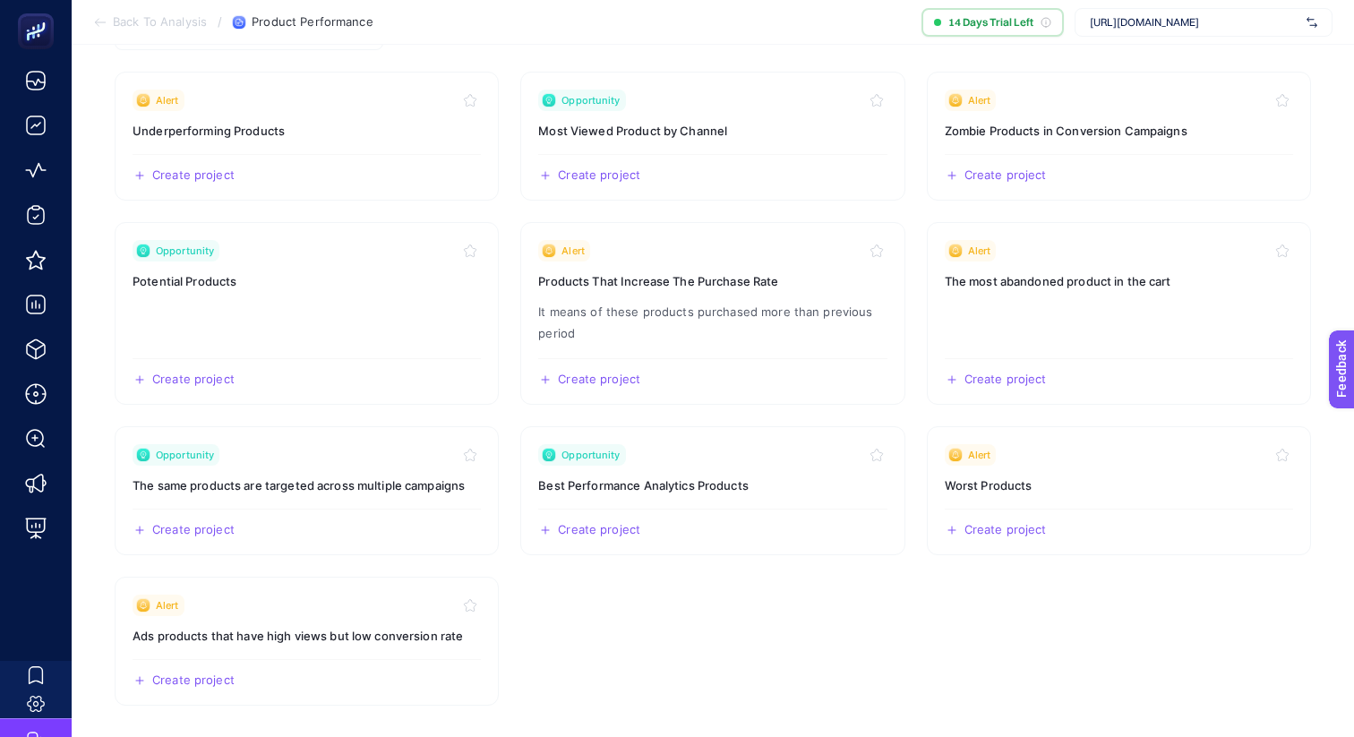
scroll to position [220, 0]
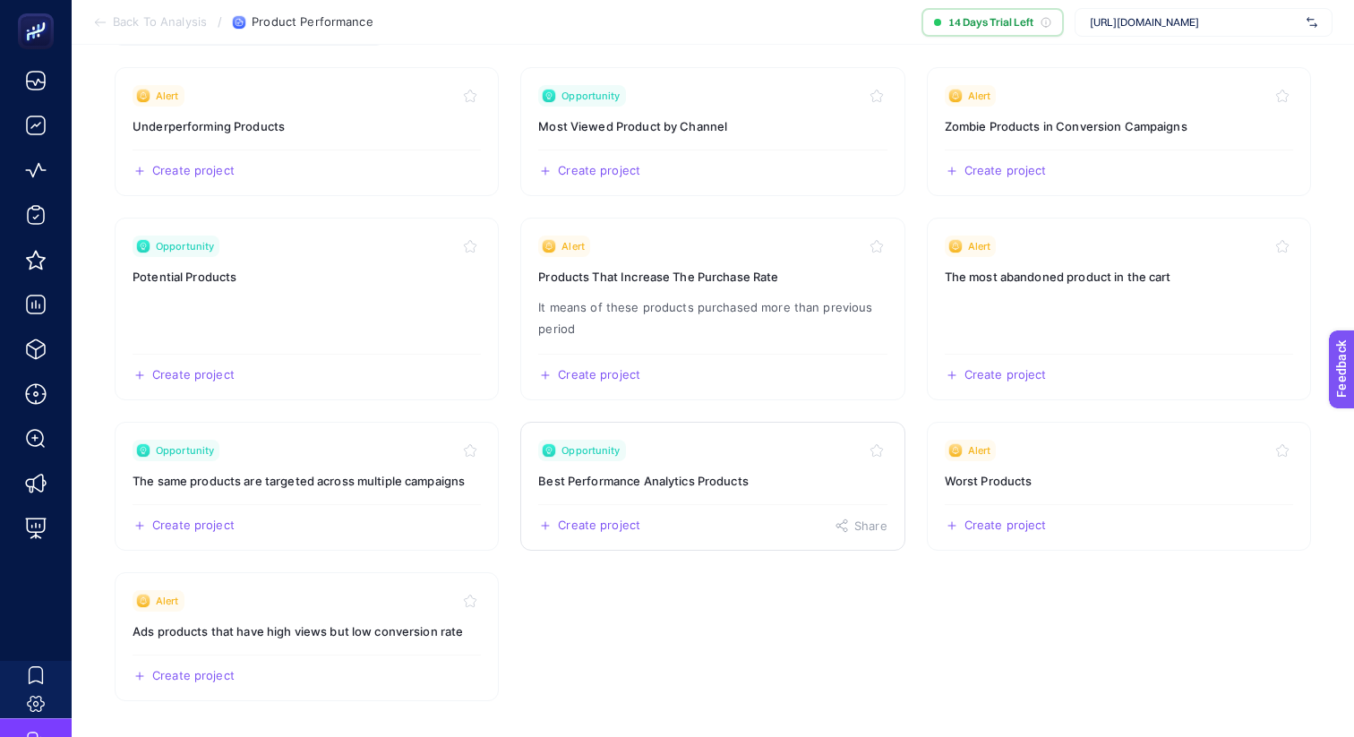
click at [739, 473] on h3 "Best Performance Analytics Products" at bounding box center [712, 481] width 348 height 18
